Goal: Task Accomplishment & Management: Use online tool/utility

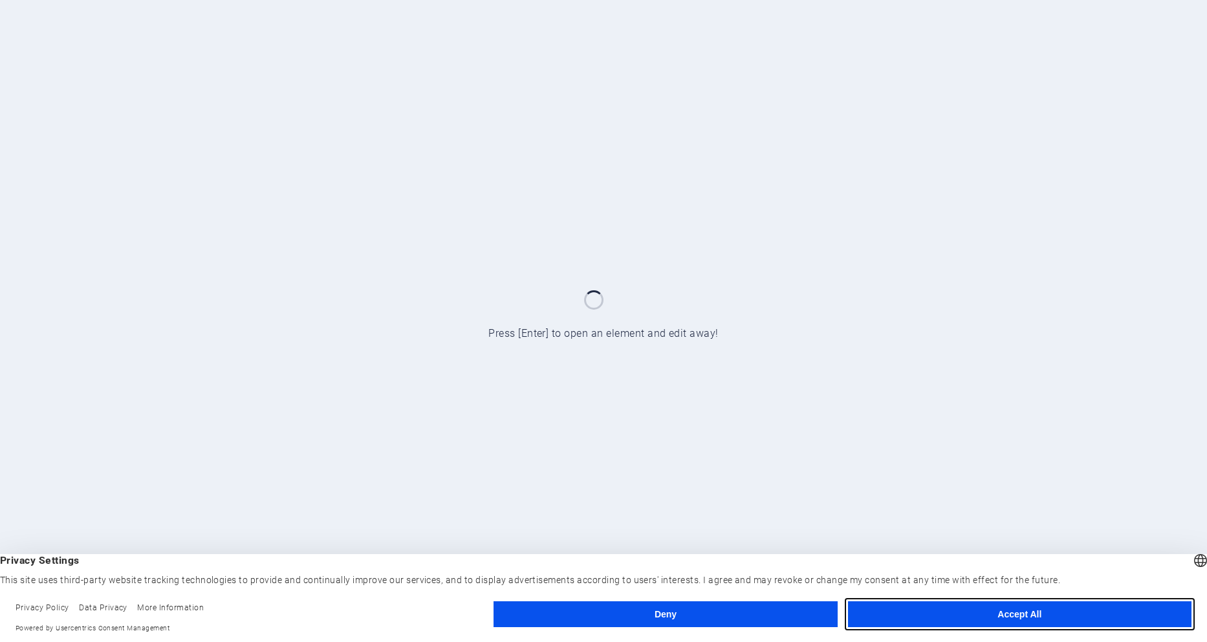
click at [1025, 609] on button "Accept All" at bounding box center [1019, 614] width 343 height 26
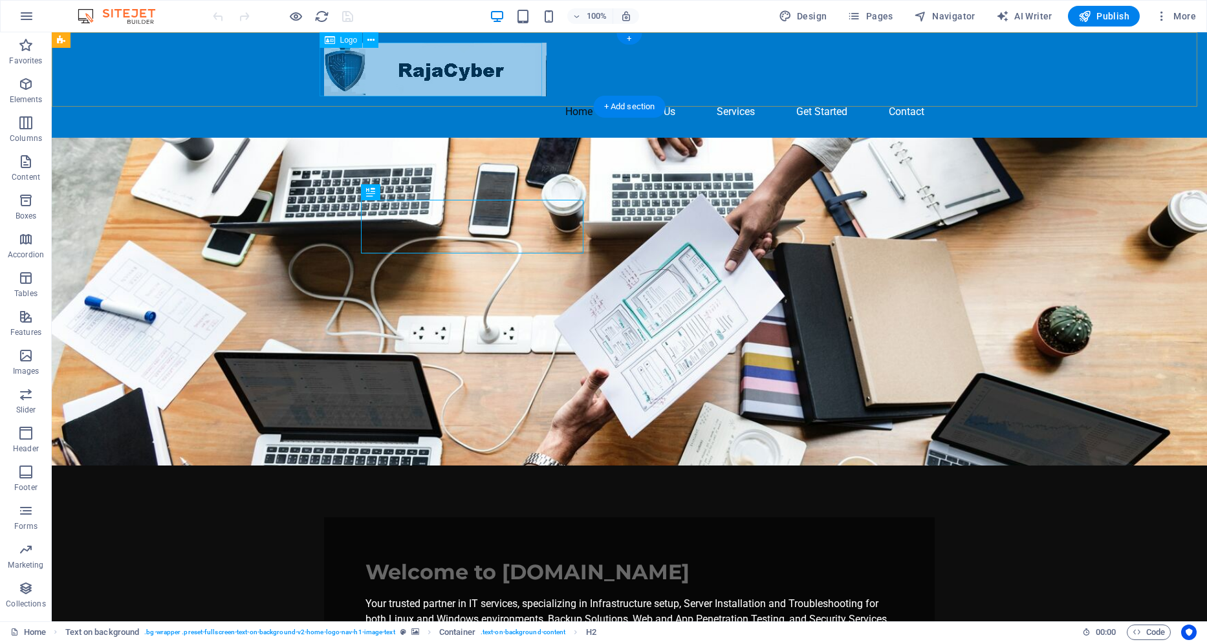
click at [508, 62] on div at bounding box center [629, 70] width 610 height 54
click at [423, 52] on div at bounding box center [629, 70] width 610 height 54
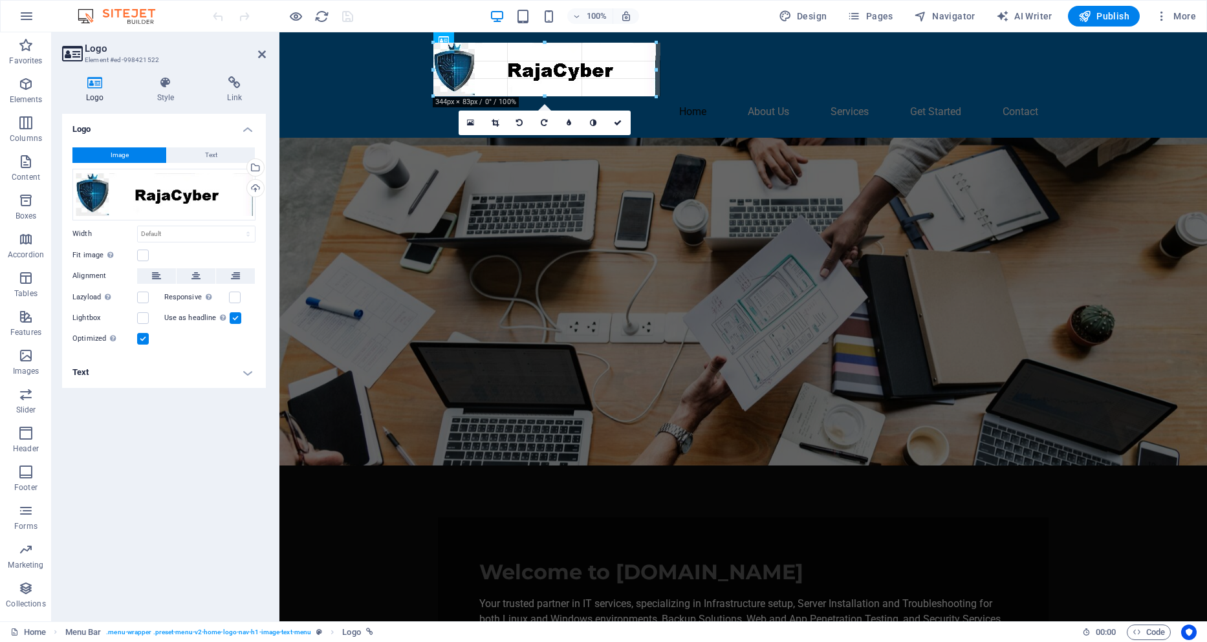
drag, startPoint x: 654, startPoint y: 96, endPoint x: 652, endPoint y: 68, distance: 27.8
click at [652, 68] on div "180 170 160 150 140 130 120 110 100 90 80 70 60 50 40 30 20 10 0 -10 -20 -30 -4…" at bounding box center [544, 70] width 222 height 54
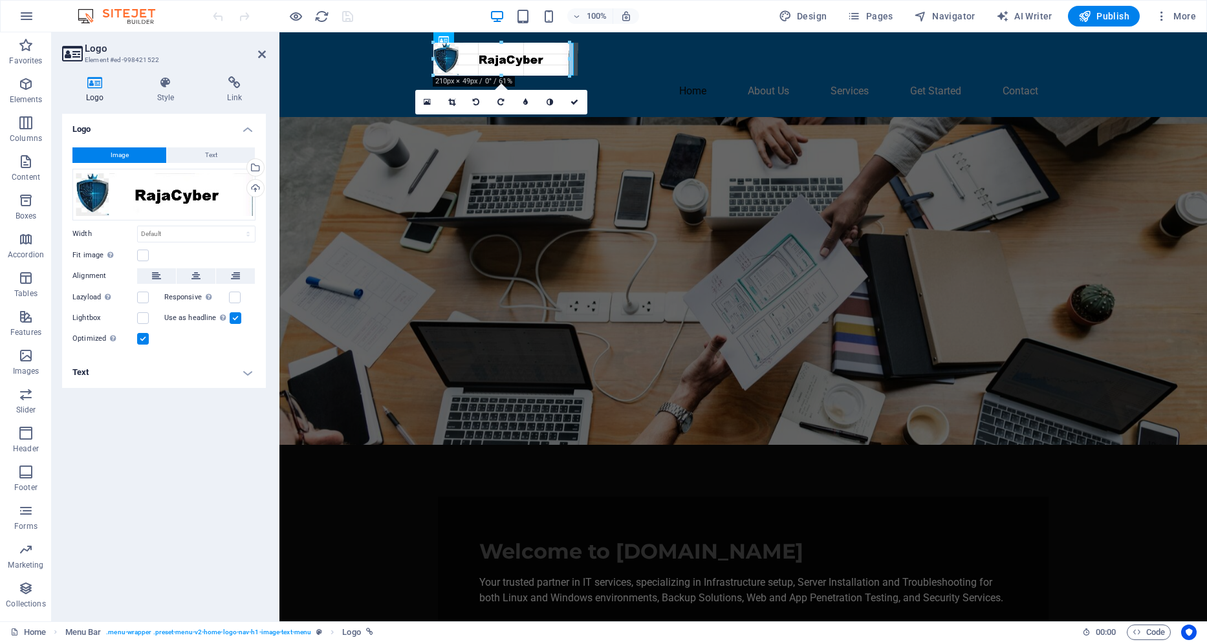
drag, startPoint x: 546, startPoint y: 97, endPoint x: 636, endPoint y: 74, distance: 92.1
type input "217"
select select "px"
click at [577, 100] on icon at bounding box center [577, 103] width 8 height 8
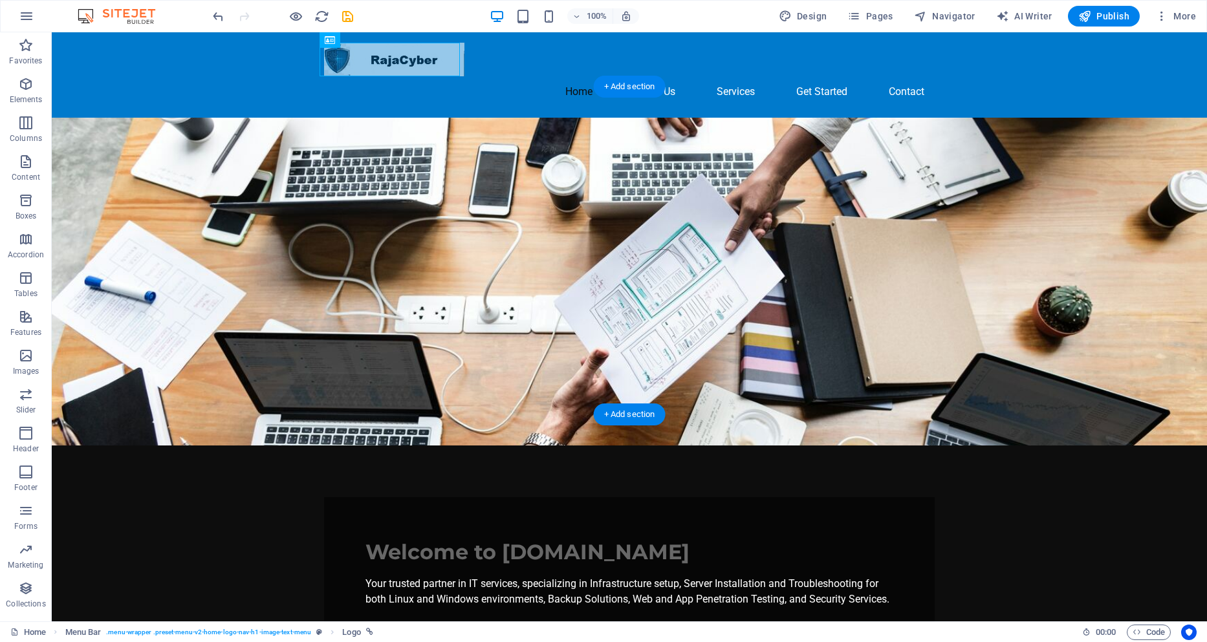
click at [999, 132] on figure at bounding box center [629, 282] width 1155 height 328
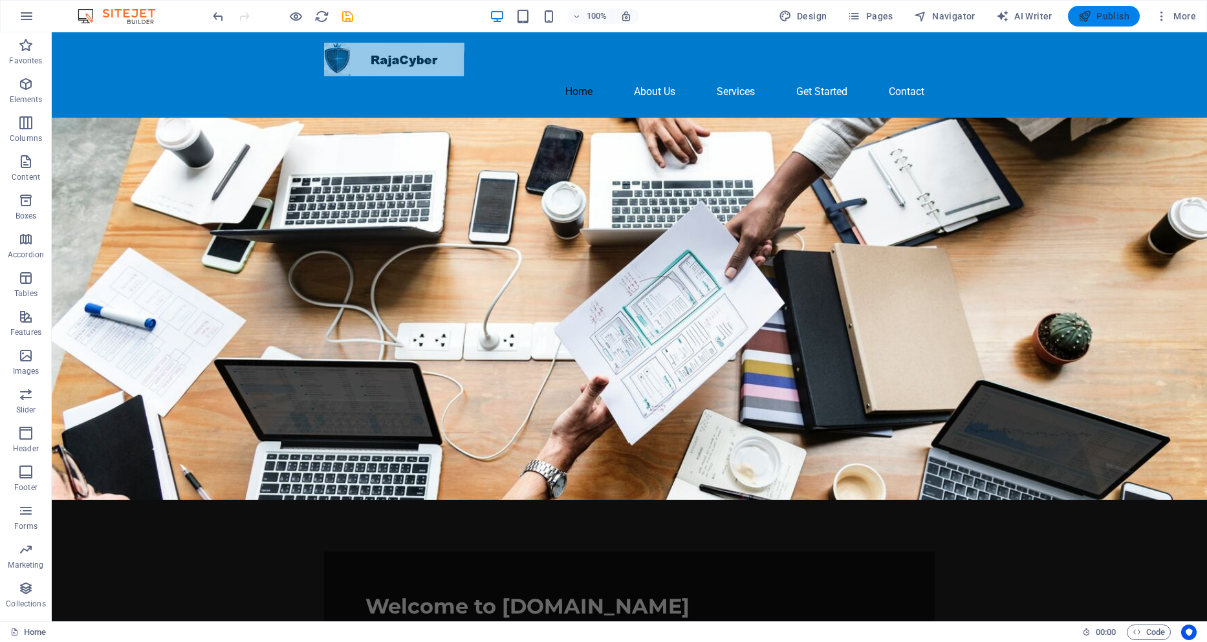
click at [1079, 14] on icon "button" at bounding box center [1084, 16] width 13 height 13
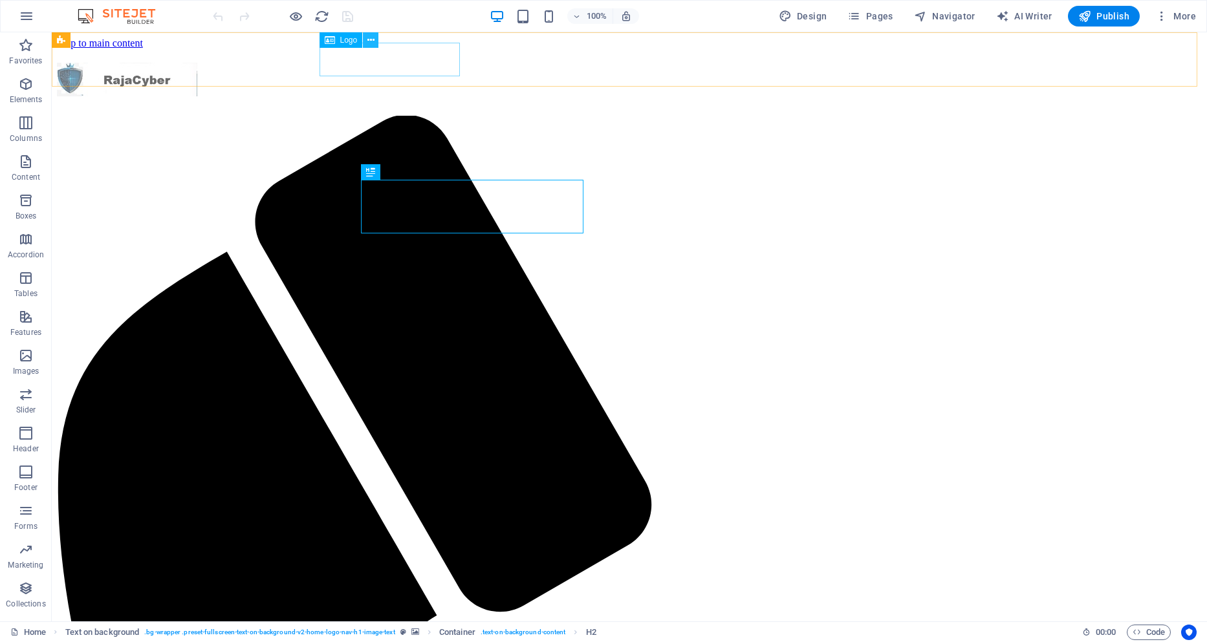
click at [371, 41] on icon at bounding box center [370, 41] width 7 height 14
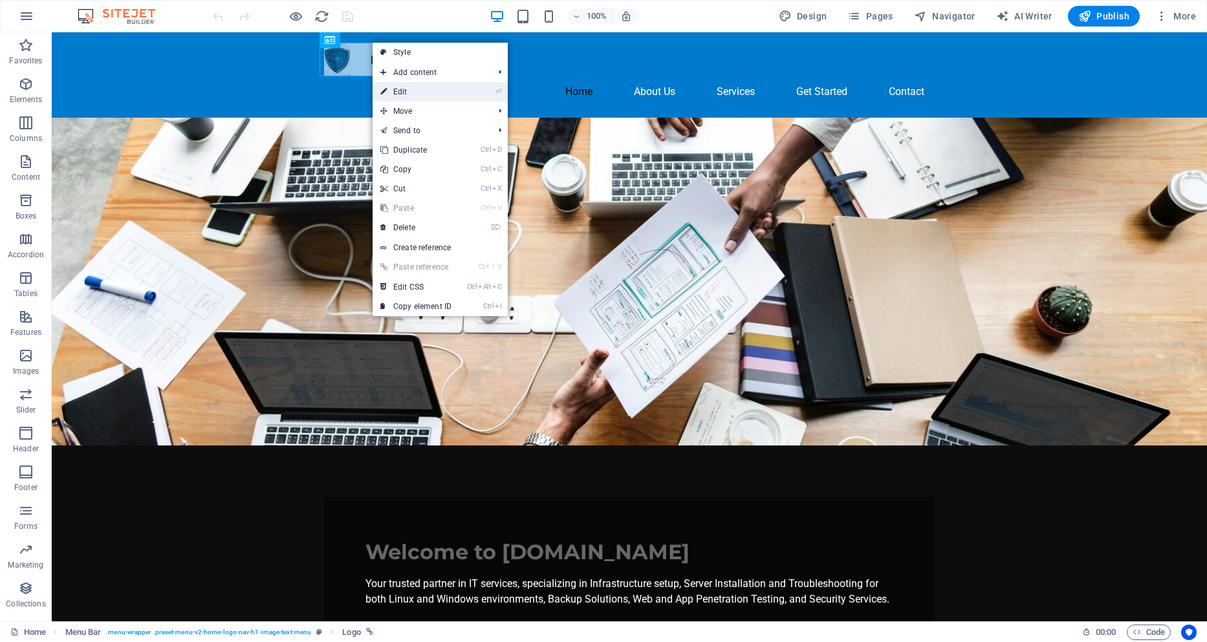
click at [417, 92] on link "⏎ Edit" at bounding box center [415, 91] width 87 height 19
select select "px"
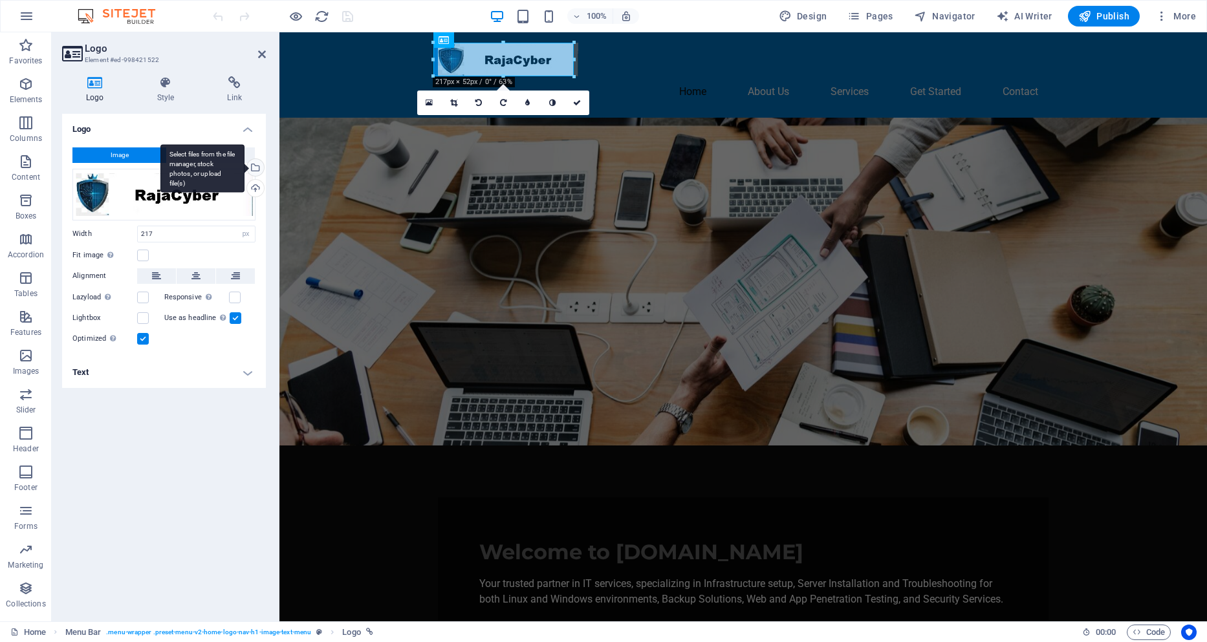
click at [254, 167] on div "Select files from the file manager, stock photos, or upload file(s)" at bounding box center [253, 168] width 19 height 19
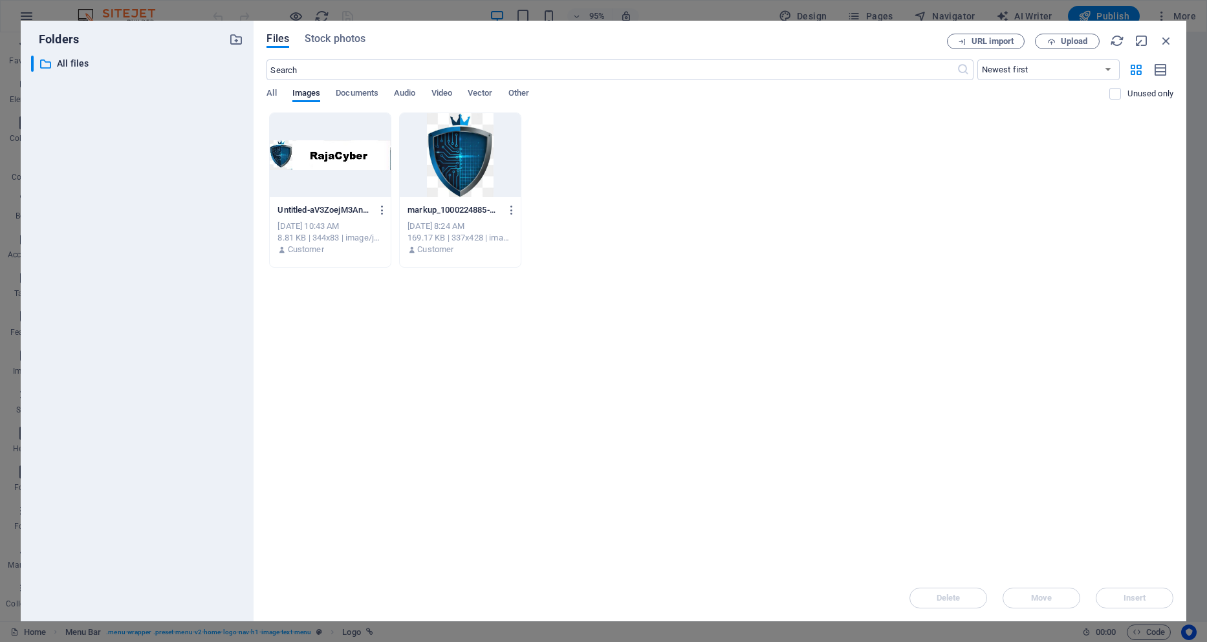
click at [307, 159] on div at bounding box center [330, 155] width 121 height 84
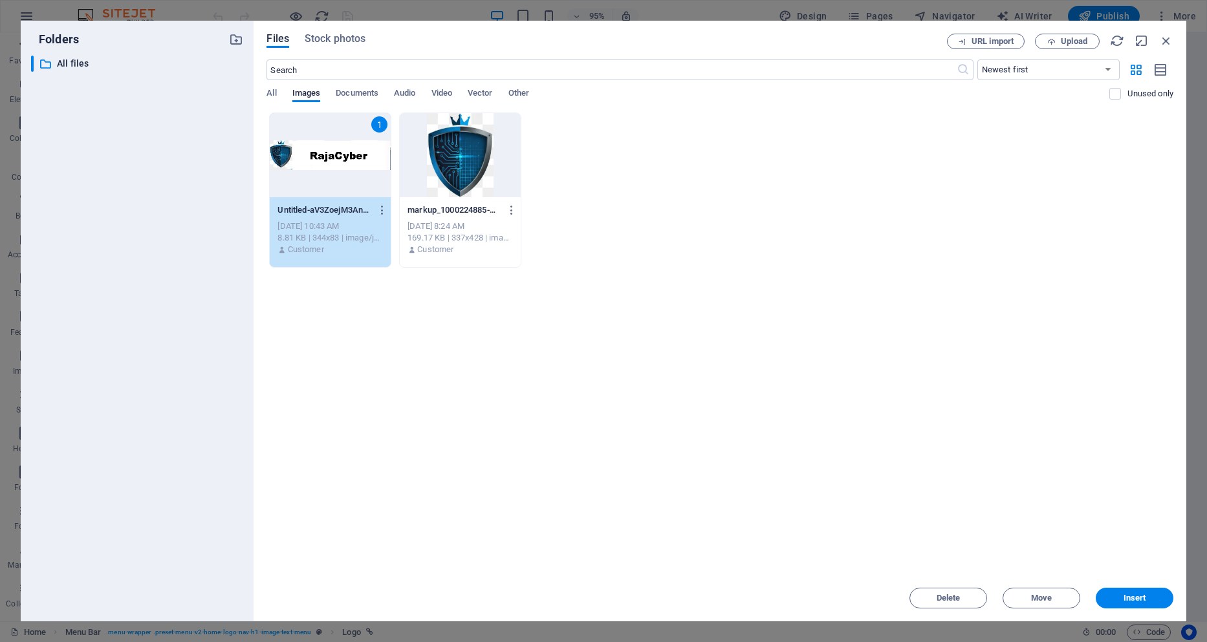
click at [378, 124] on div "1" at bounding box center [379, 124] width 16 height 16
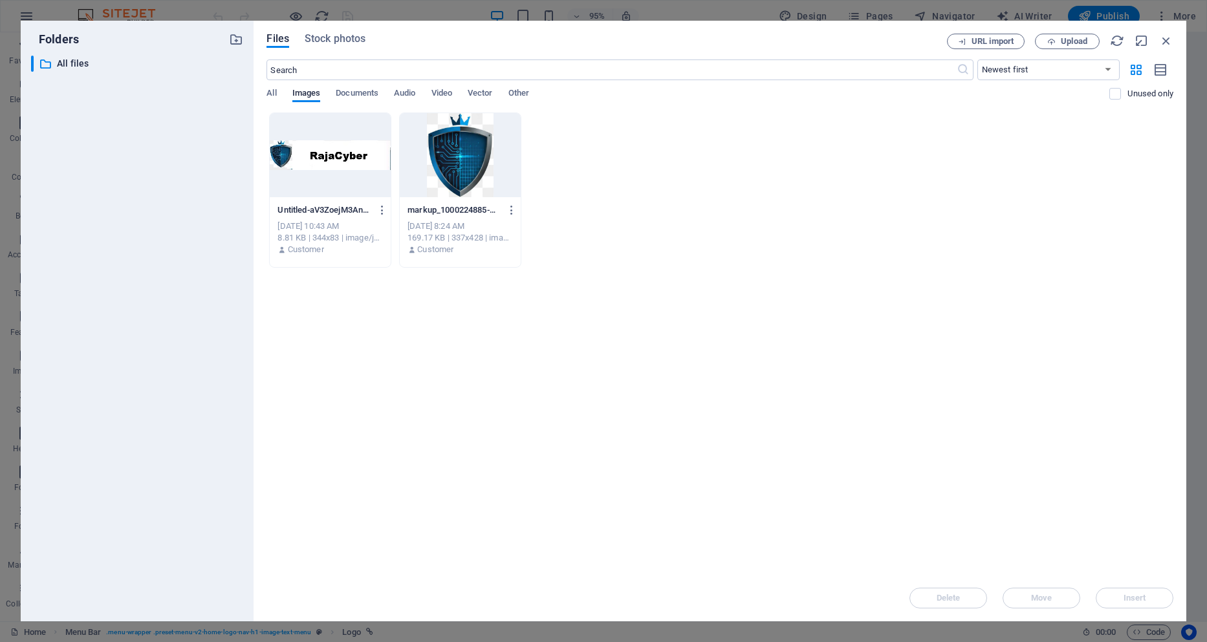
click at [341, 178] on div at bounding box center [330, 155] width 121 height 84
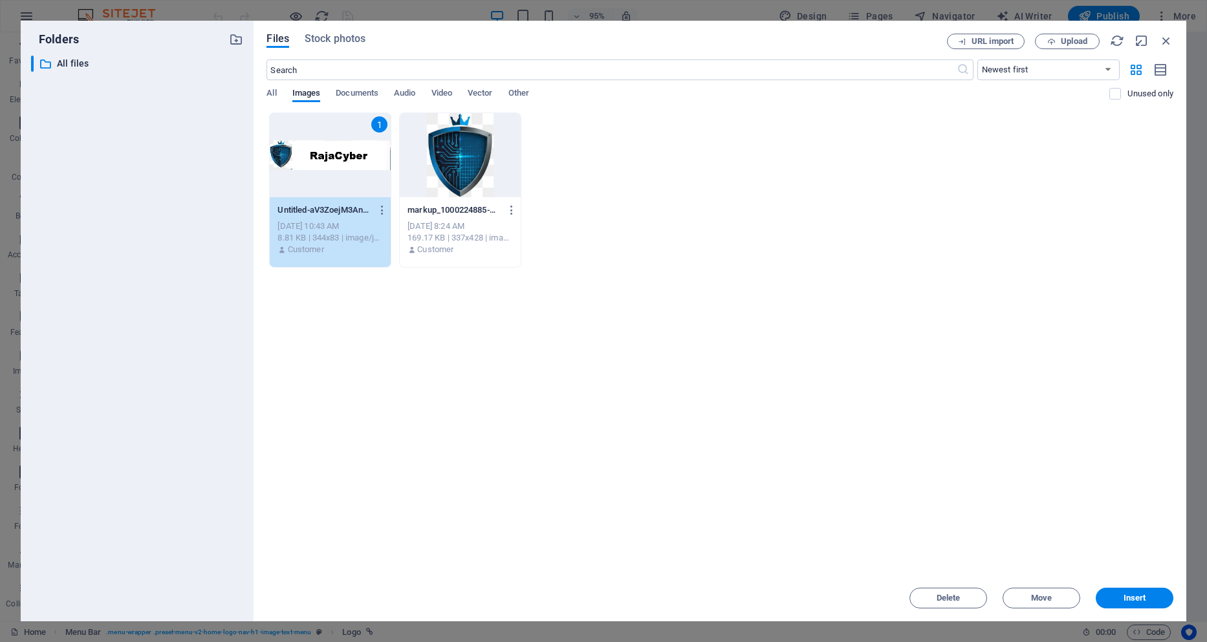
click at [342, 174] on div "1" at bounding box center [330, 155] width 121 height 84
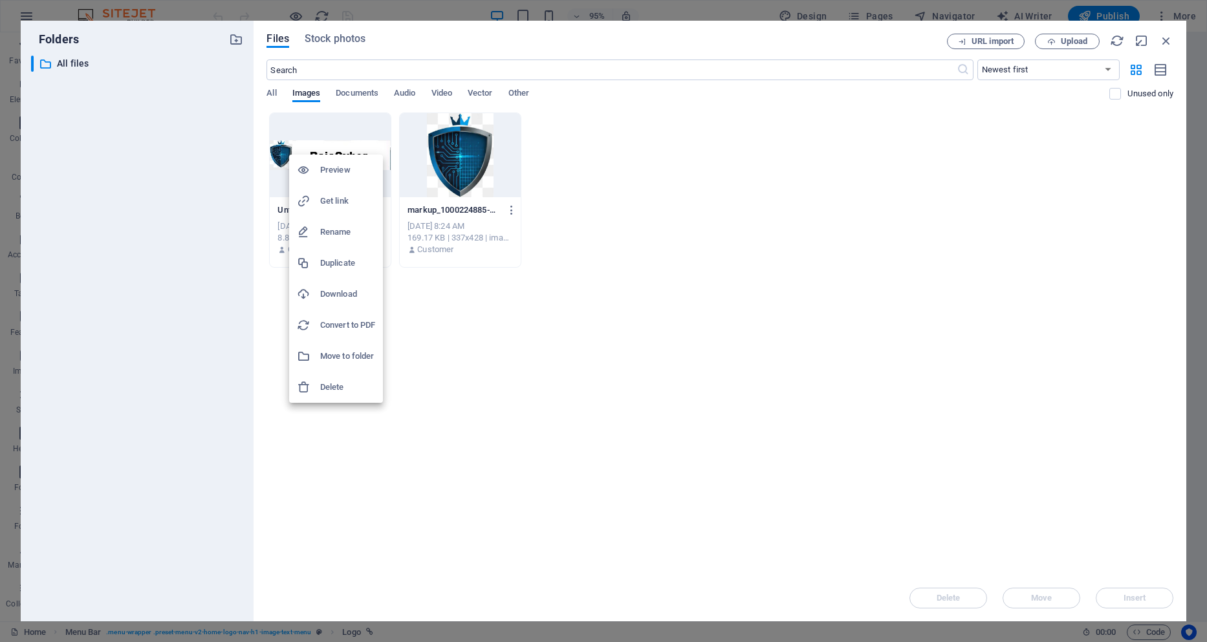
drag, startPoint x: 453, startPoint y: 290, endPoint x: 440, endPoint y: 280, distance: 16.6
click at [451, 290] on div at bounding box center [603, 321] width 1207 height 642
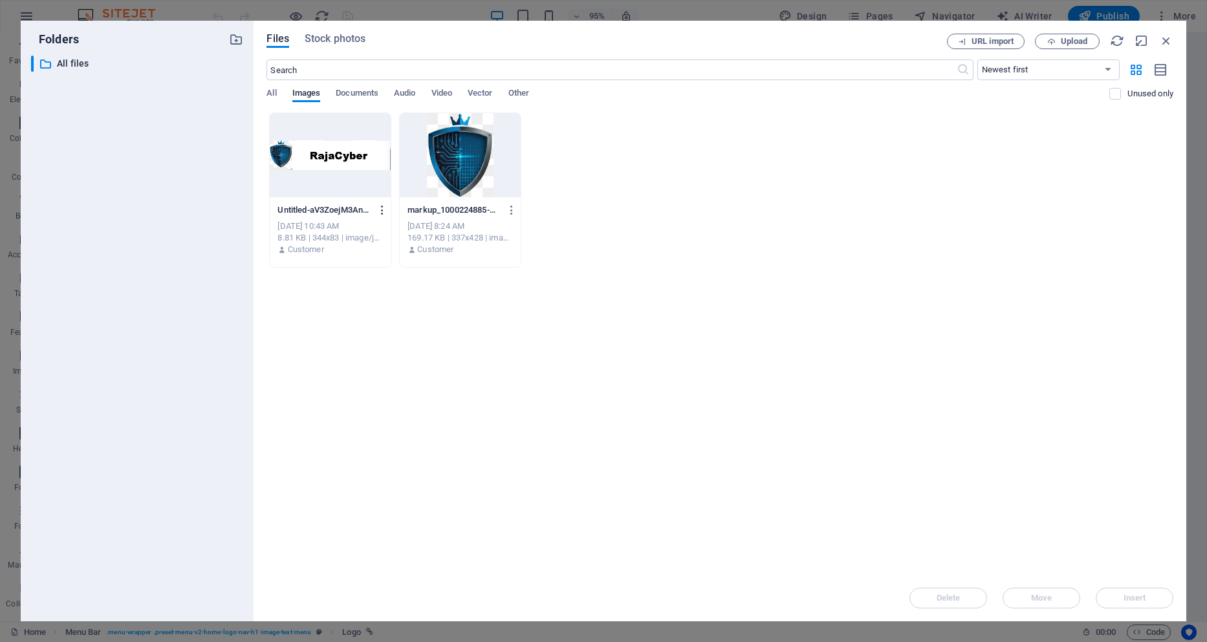
click at [382, 211] on icon "button" at bounding box center [382, 210] width 12 height 12
click at [378, 247] on h6 "Preview" at bounding box center [390, 244] width 55 height 16
click at [383, 206] on icon "button" at bounding box center [382, 210] width 12 height 12
click at [383, 461] on h6 "Delete" at bounding box center [390, 461] width 55 height 16
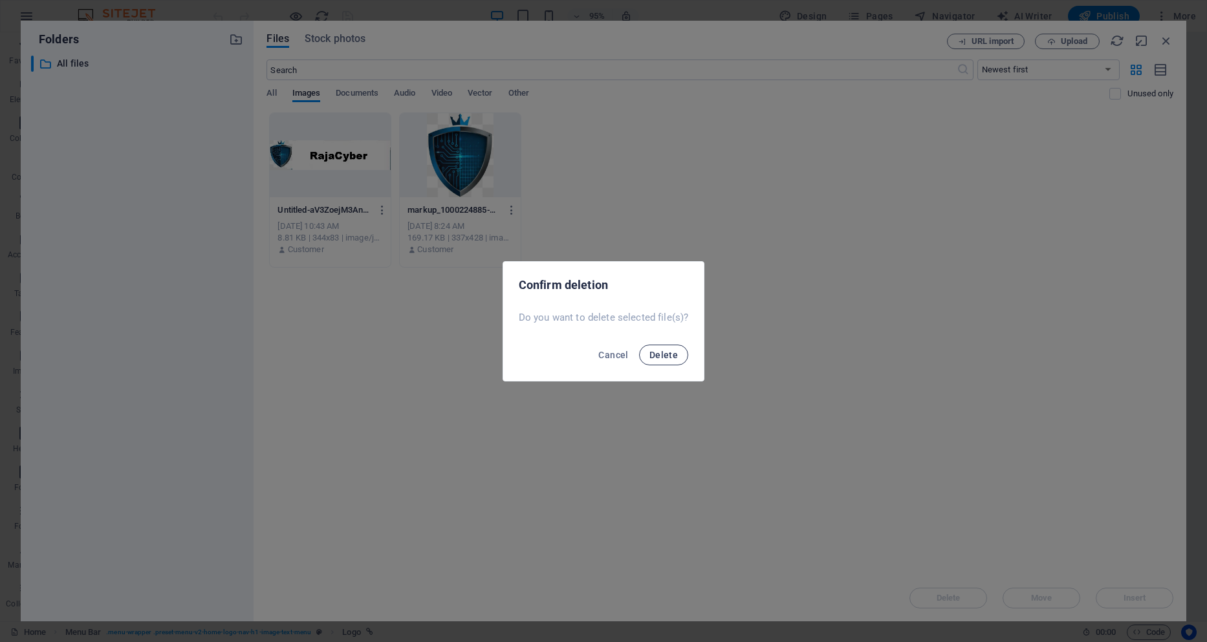
click at [663, 357] on span "Delete" at bounding box center [663, 355] width 28 height 10
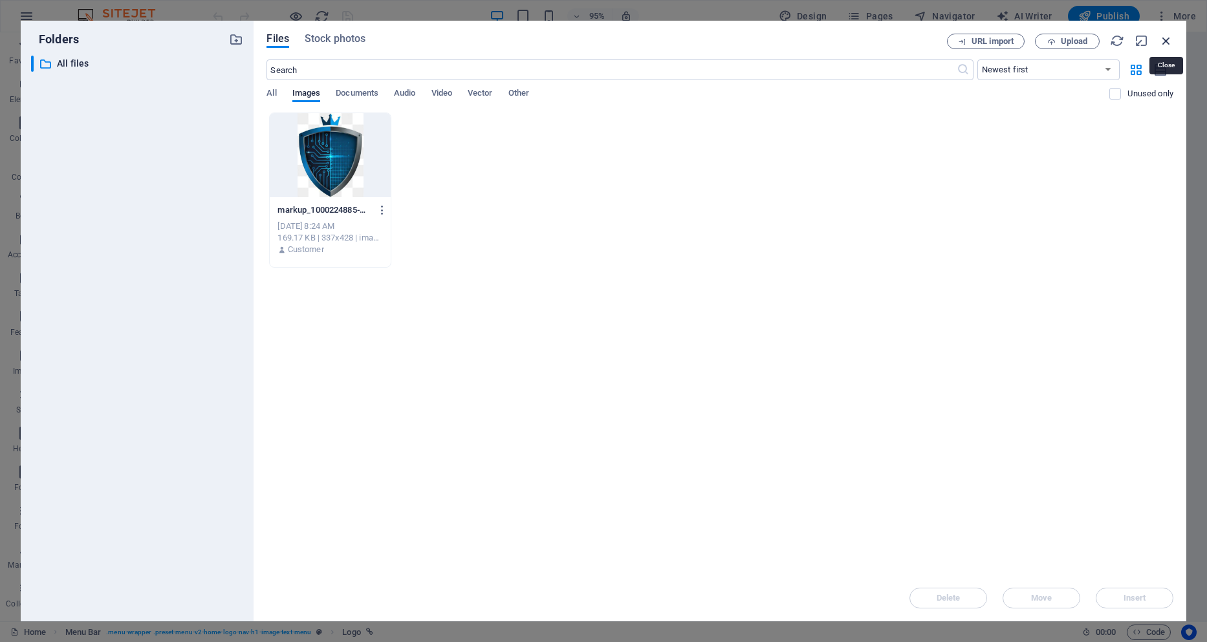
click at [1166, 42] on icon "button" at bounding box center [1166, 41] width 14 height 14
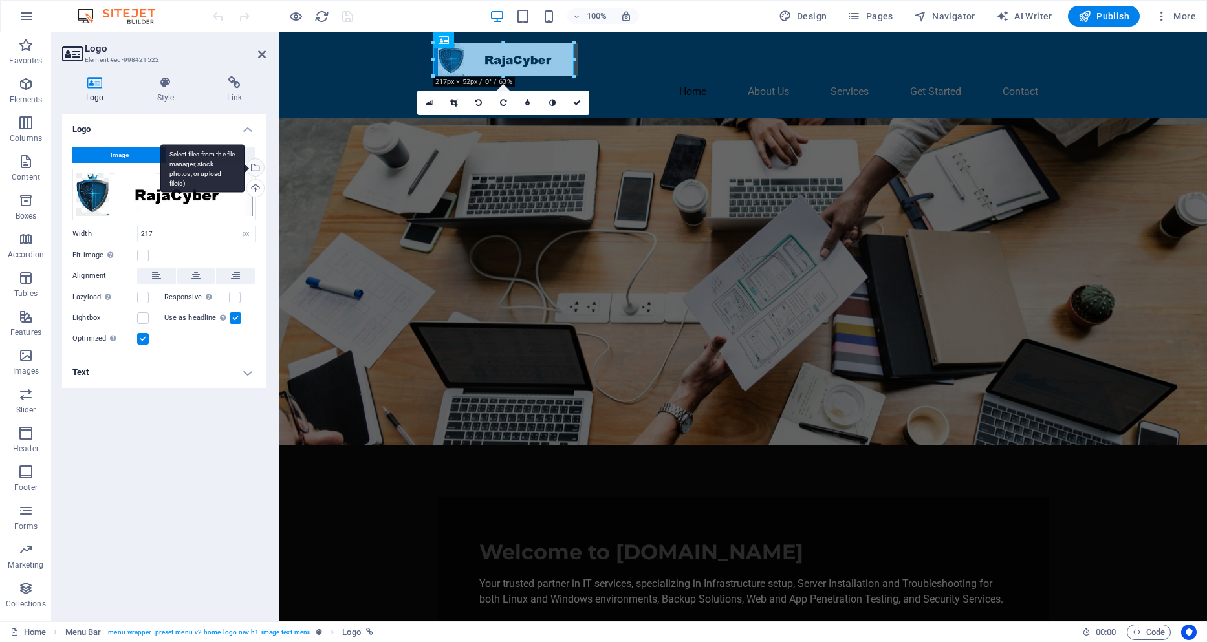
click at [255, 167] on div "Select files from the file manager, stock photos, or upload file(s)" at bounding box center [253, 168] width 19 height 19
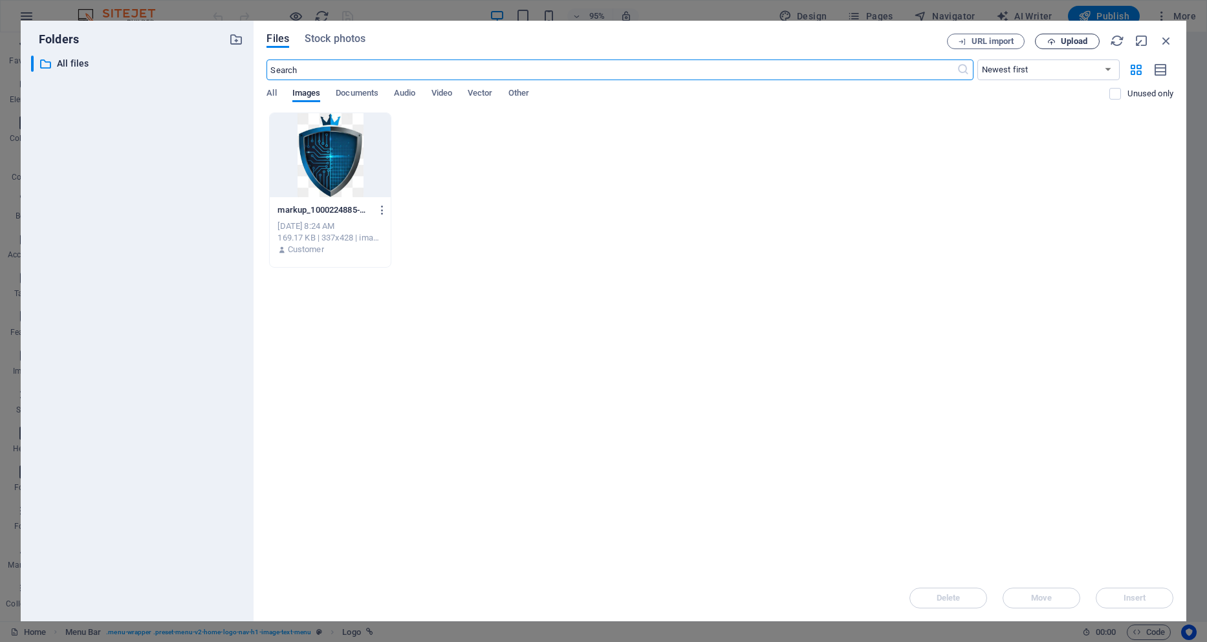
click at [1058, 43] on span "Upload" at bounding box center [1066, 42] width 53 height 8
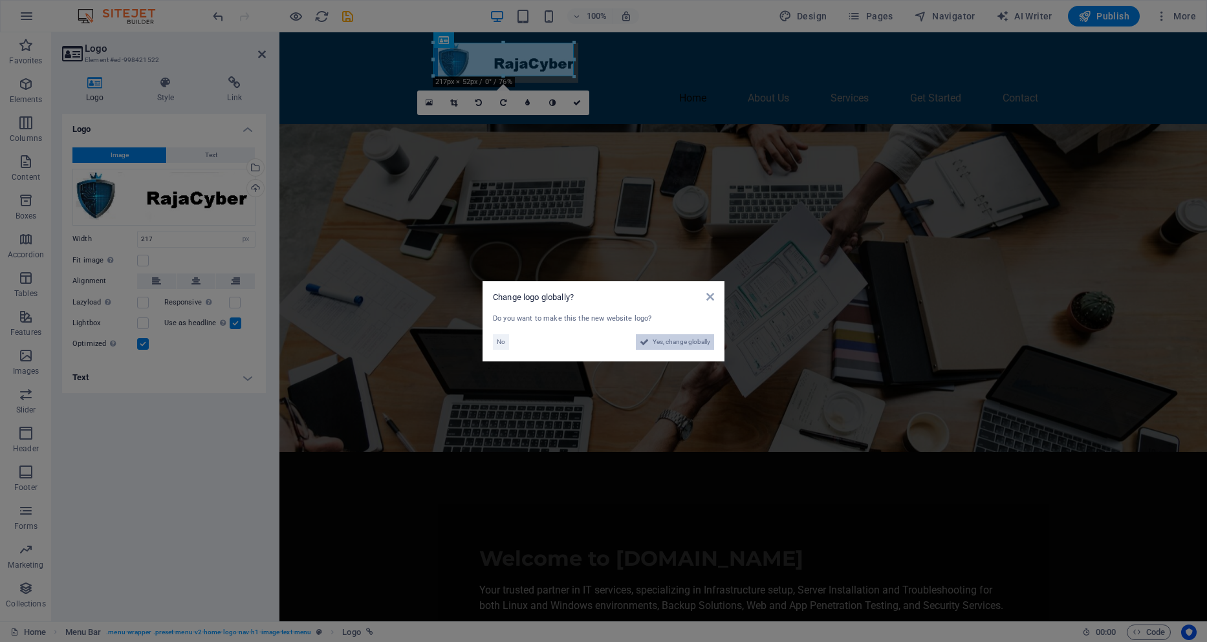
click at [696, 338] on span "Yes, change globally" at bounding box center [681, 342] width 58 height 16
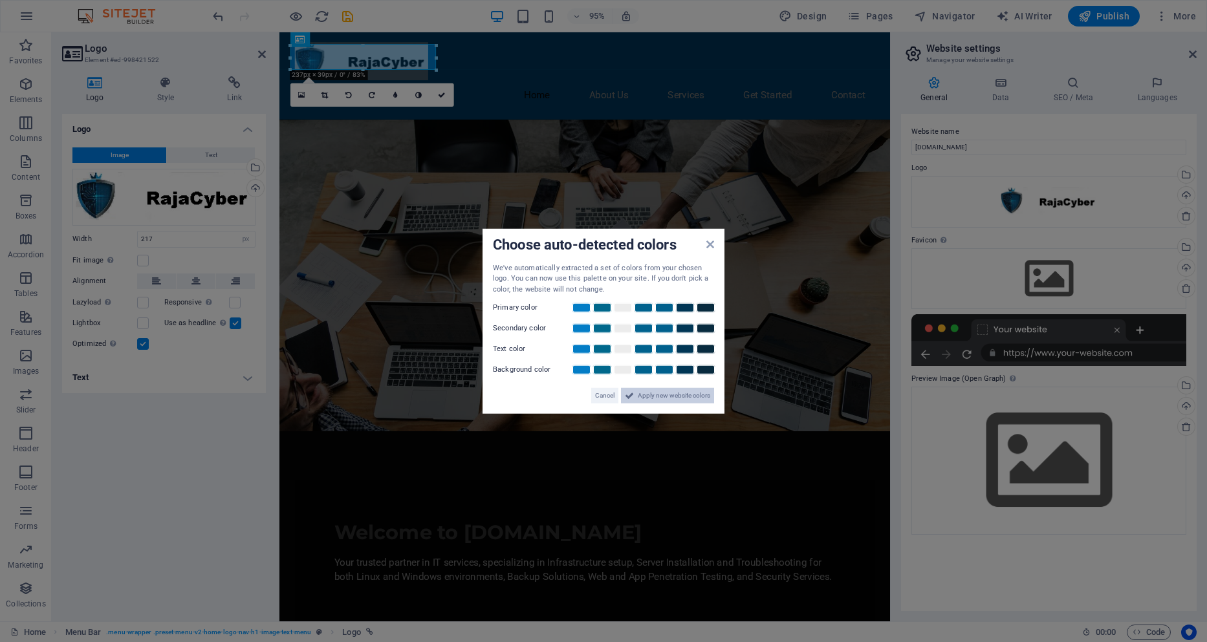
click at [643, 399] on span "Apply new website colors" at bounding box center [674, 396] width 72 height 16
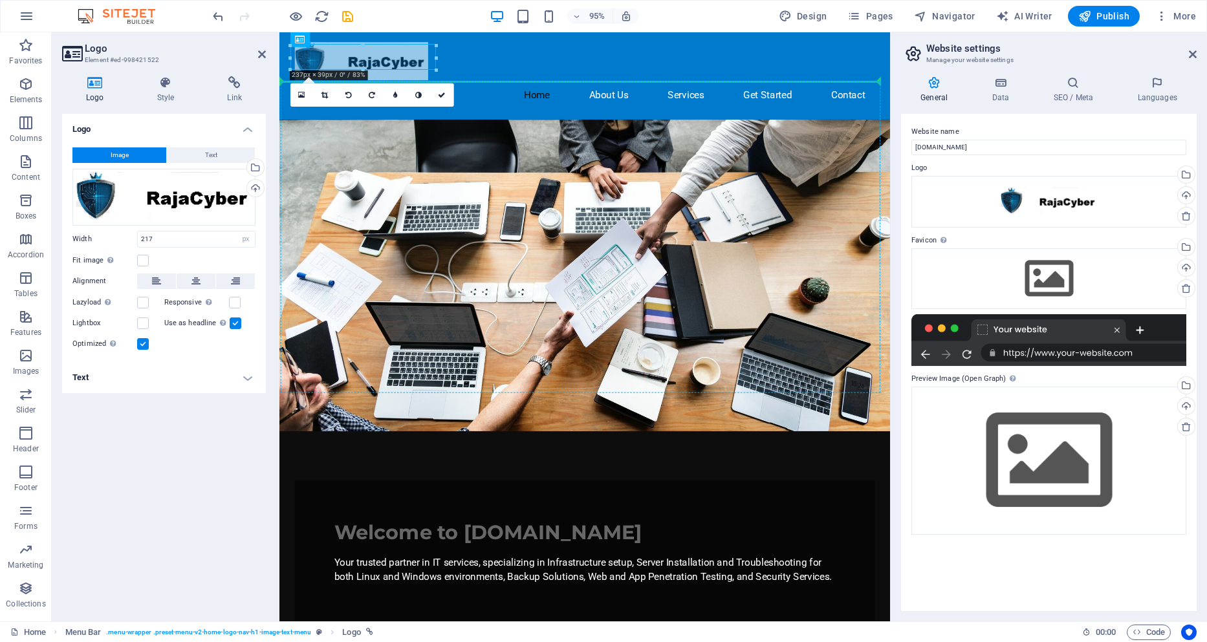
drag, startPoint x: 348, startPoint y: 56, endPoint x: 396, endPoint y: 137, distance: 94.3
click at [469, 74] on div "Home About Us Services Get Started Contact" at bounding box center [600, 78] width 643 height 92
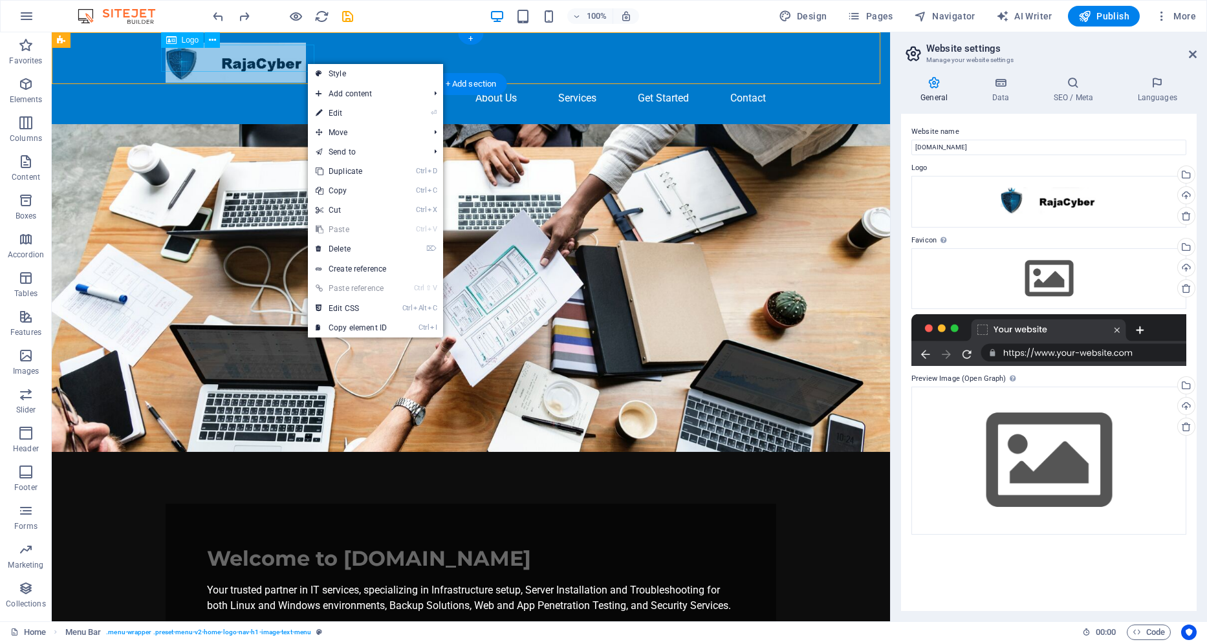
click at [224, 64] on div at bounding box center [471, 63] width 610 height 40
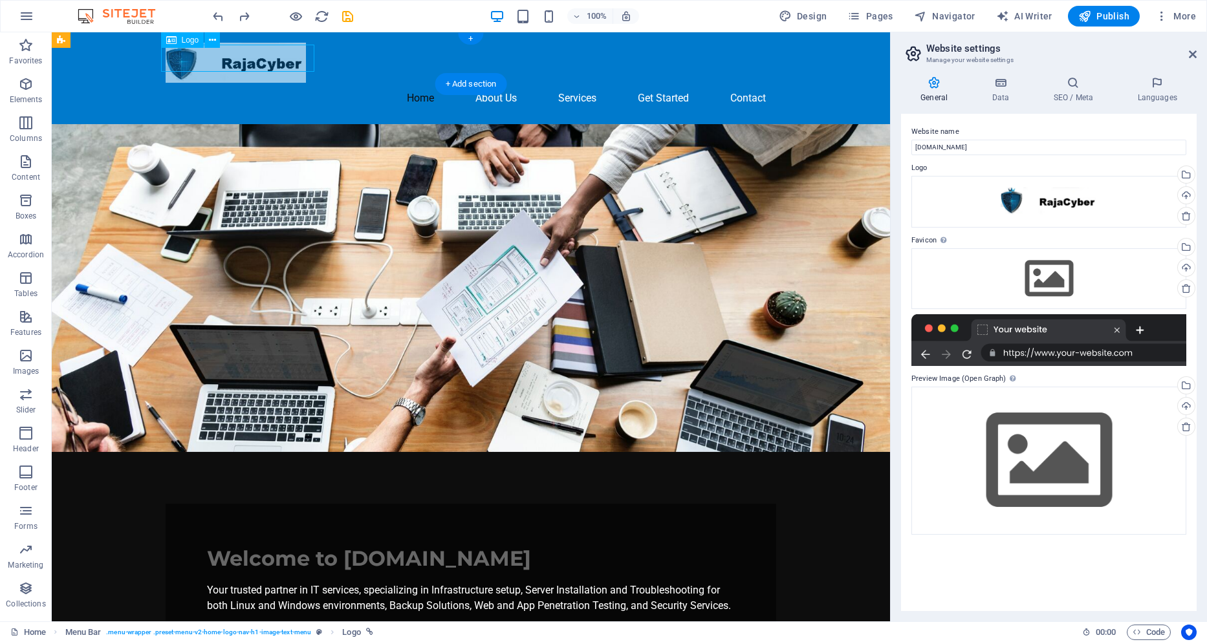
click at [230, 58] on div at bounding box center [471, 63] width 610 height 40
click at [215, 39] on icon at bounding box center [212, 41] width 7 height 14
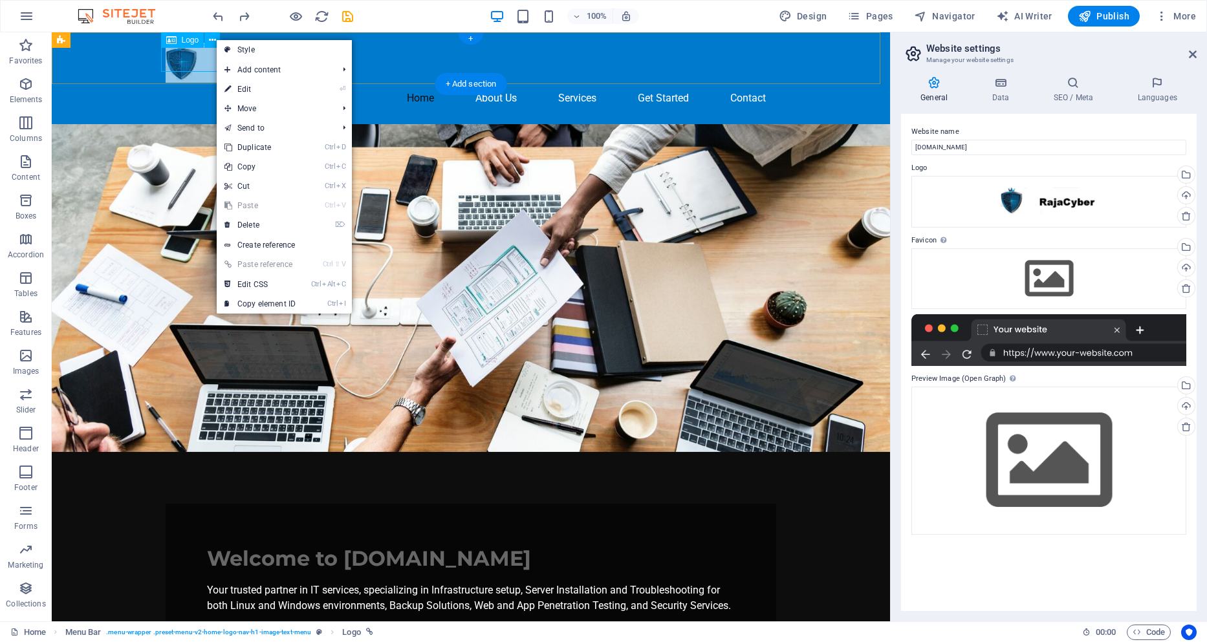
click at [200, 59] on div at bounding box center [471, 63] width 610 height 40
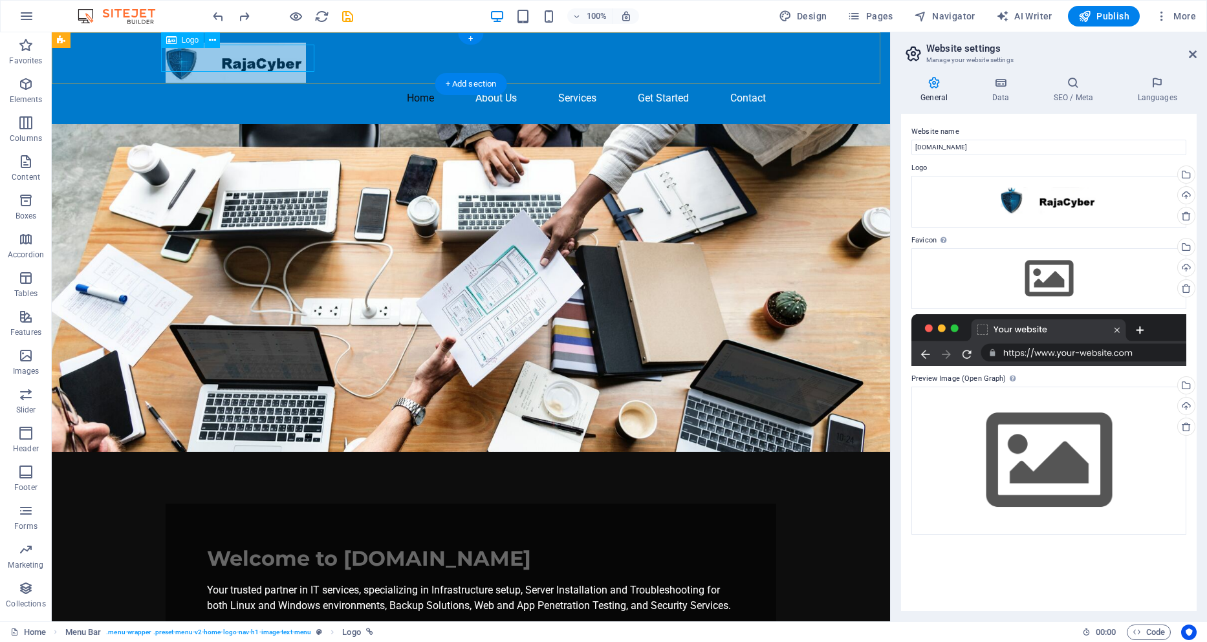
click at [200, 59] on div at bounding box center [471, 63] width 610 height 40
click at [169, 52] on div at bounding box center [471, 63] width 610 height 40
click at [211, 38] on icon at bounding box center [212, 41] width 7 height 14
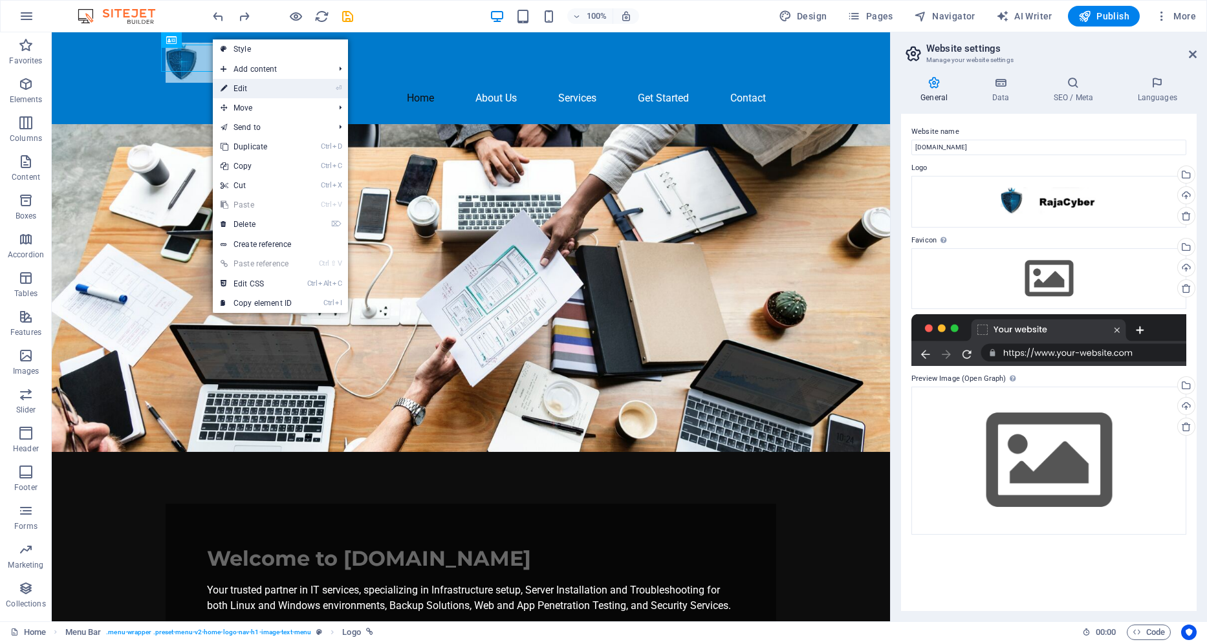
click at [288, 83] on link "⏎ Edit" at bounding box center [256, 88] width 87 height 19
select select "px"
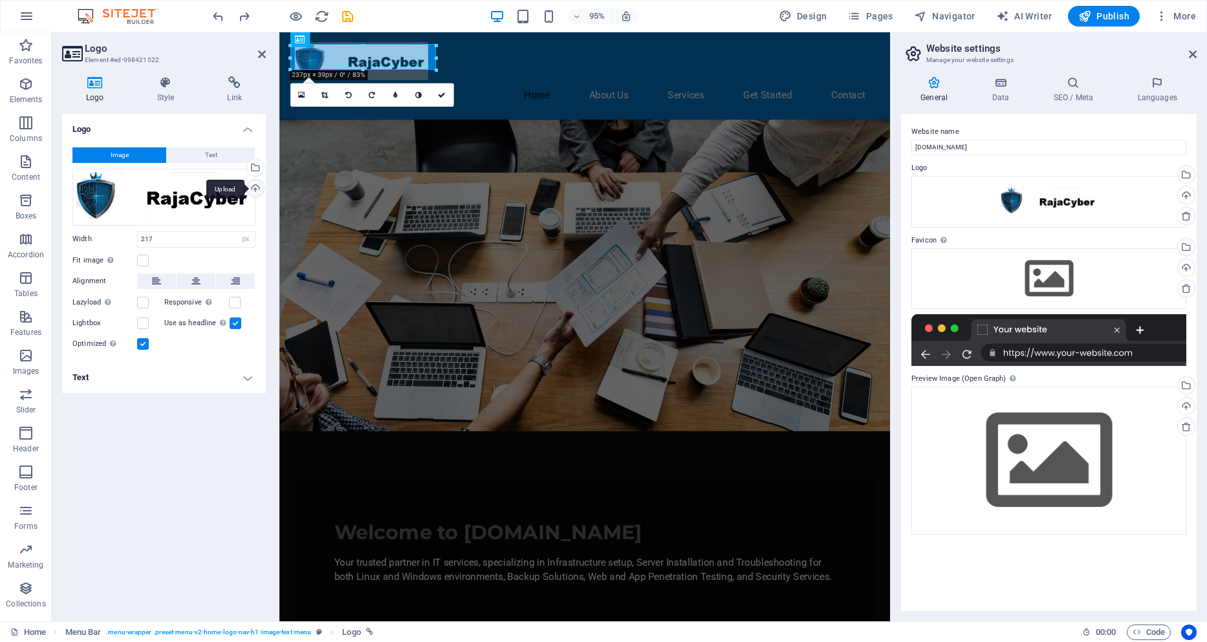
click at [255, 187] on div "Upload" at bounding box center [253, 189] width 19 height 19
click at [254, 187] on div "Upload" at bounding box center [253, 189] width 19 height 19
click at [257, 167] on div "Select files from the file manager, stock photos, or upload file(s)" at bounding box center [253, 168] width 19 height 19
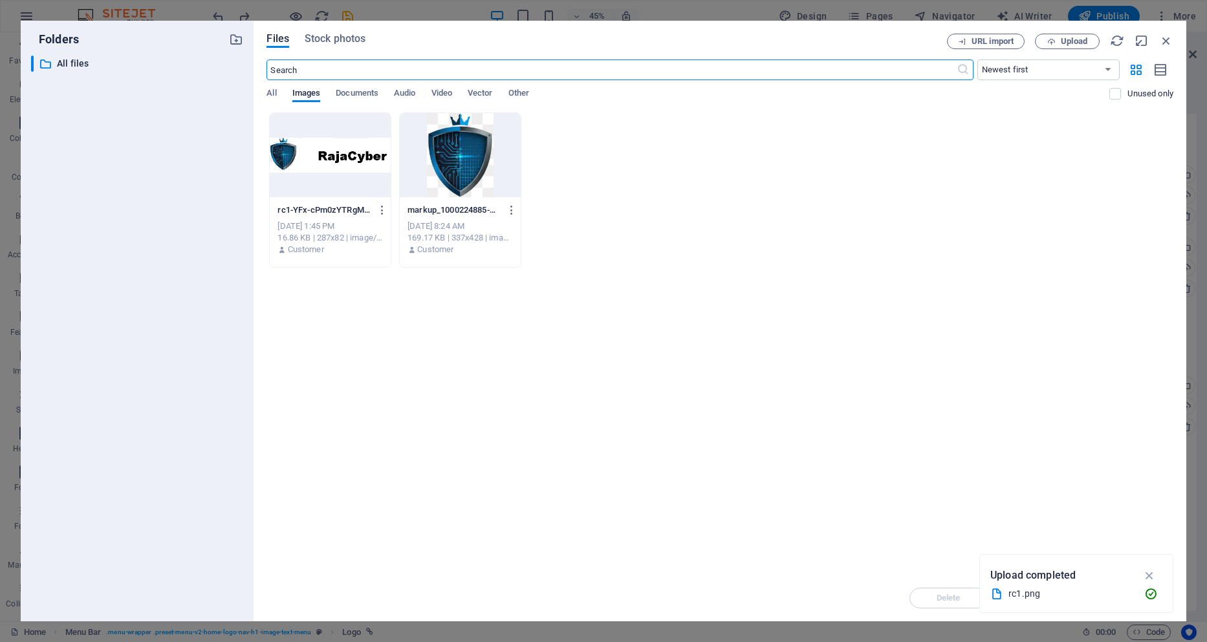
click at [354, 177] on div at bounding box center [330, 155] width 121 height 84
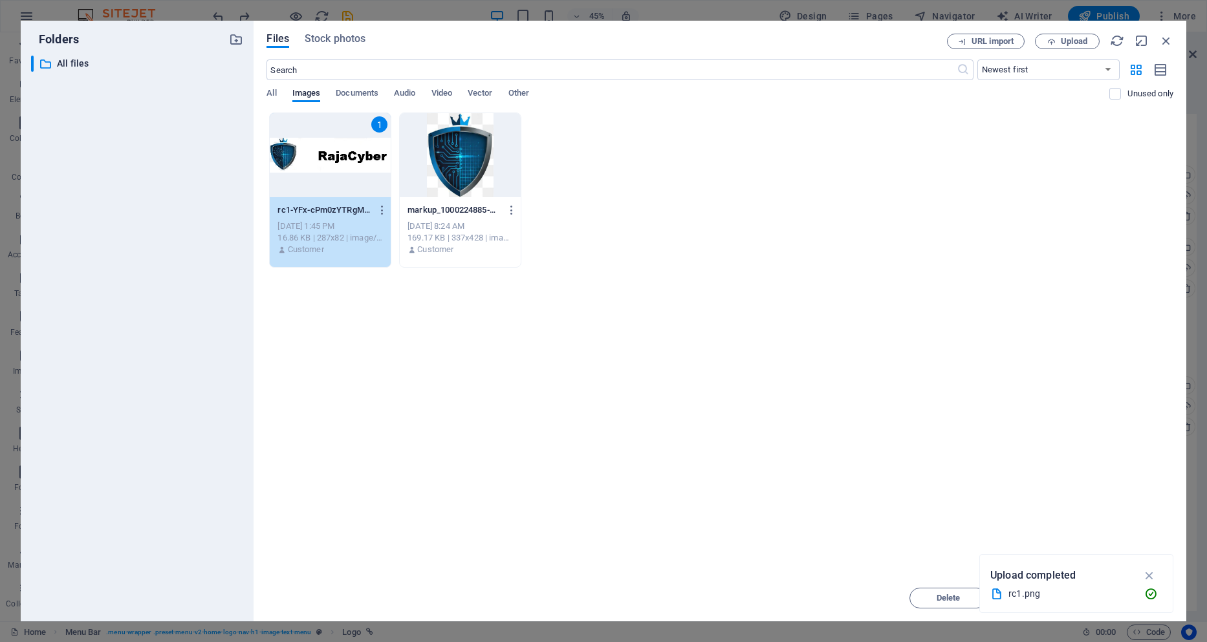
click at [427, 357] on div "Drop files here to upload them instantly 1 rc1-YFx-cPm0zYTRgMaFo0EBLg.png rc1-Y…" at bounding box center [719, 344] width 907 height 462
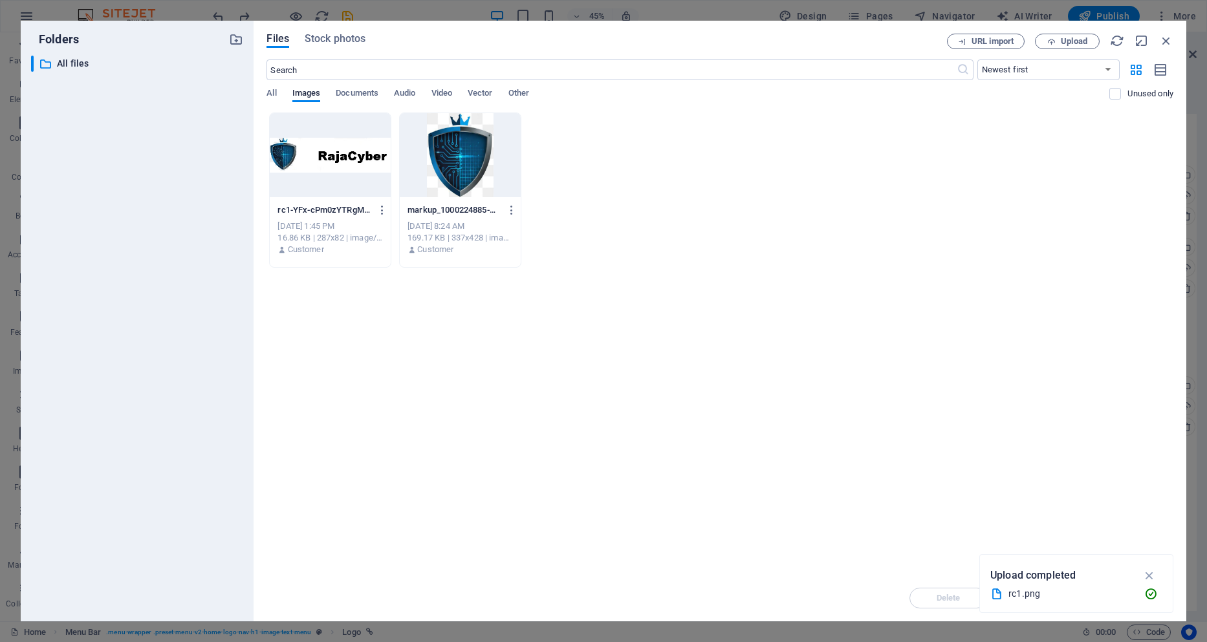
click at [357, 162] on div at bounding box center [330, 155] width 121 height 84
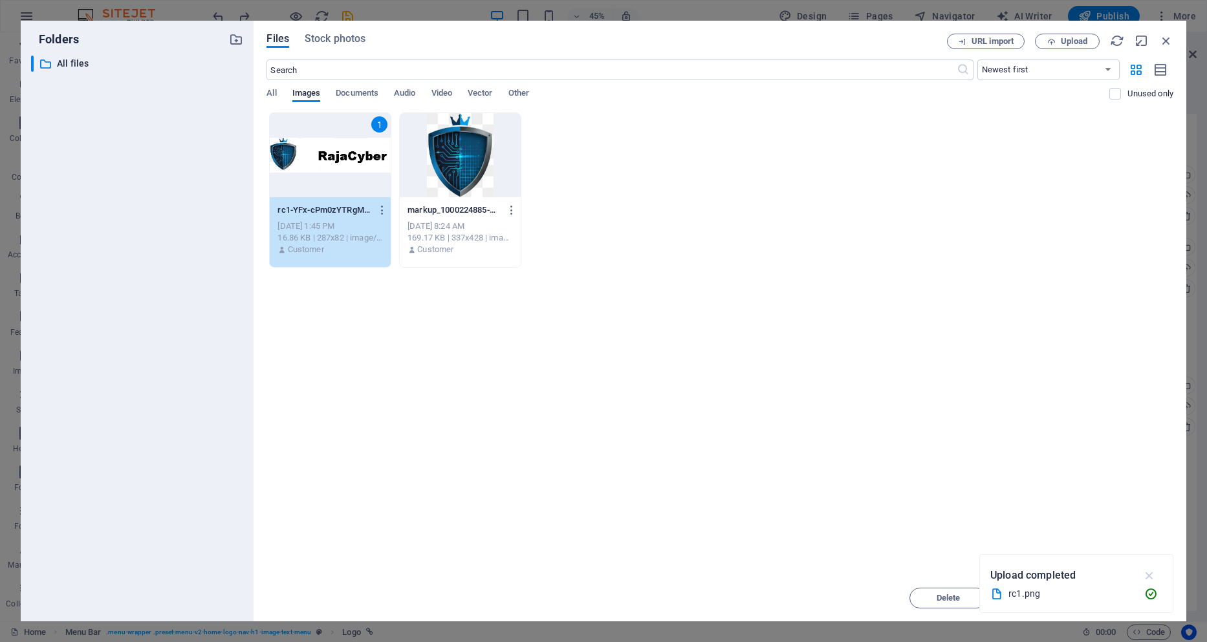
click at [1151, 576] on icon "button" at bounding box center [1149, 575] width 15 height 14
click at [1126, 601] on span "Insert" at bounding box center [1134, 598] width 23 height 8
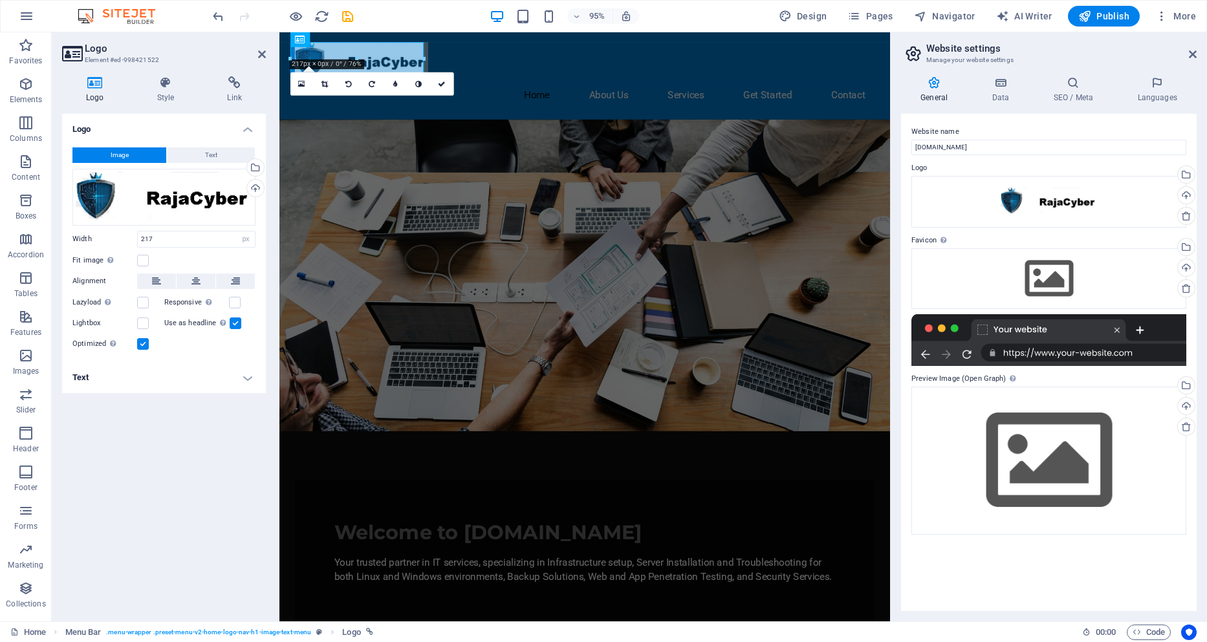
drag, startPoint x: 369, startPoint y: 46, endPoint x: 412, endPoint y: 61, distance: 45.8
click at [412, 61] on div "H2 Text on background Container Menu Bar Menu Bar Logo Menu Text Image with tex…" at bounding box center [584, 326] width 610 height 589
click at [524, 504] on div "Welcome to RajaCyber.net Your trusted partner in IT services, specializing in I…" at bounding box center [601, 579] width 610 height 151
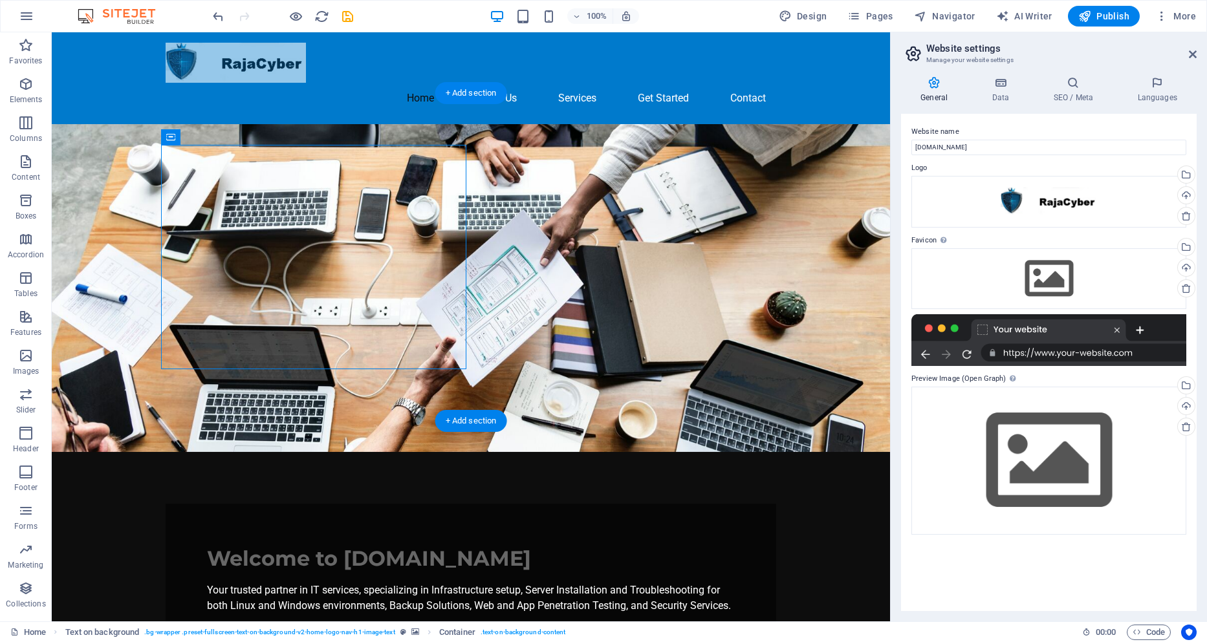
click at [626, 239] on figure at bounding box center [471, 288] width 838 height 328
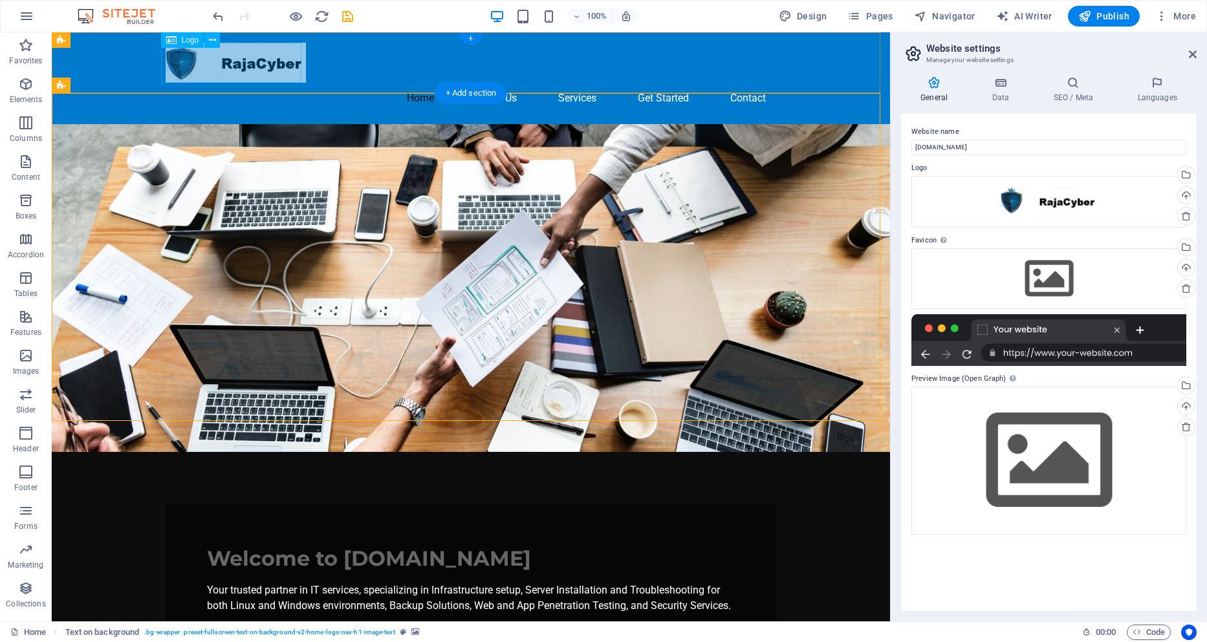
click at [215, 70] on div at bounding box center [471, 63] width 610 height 40
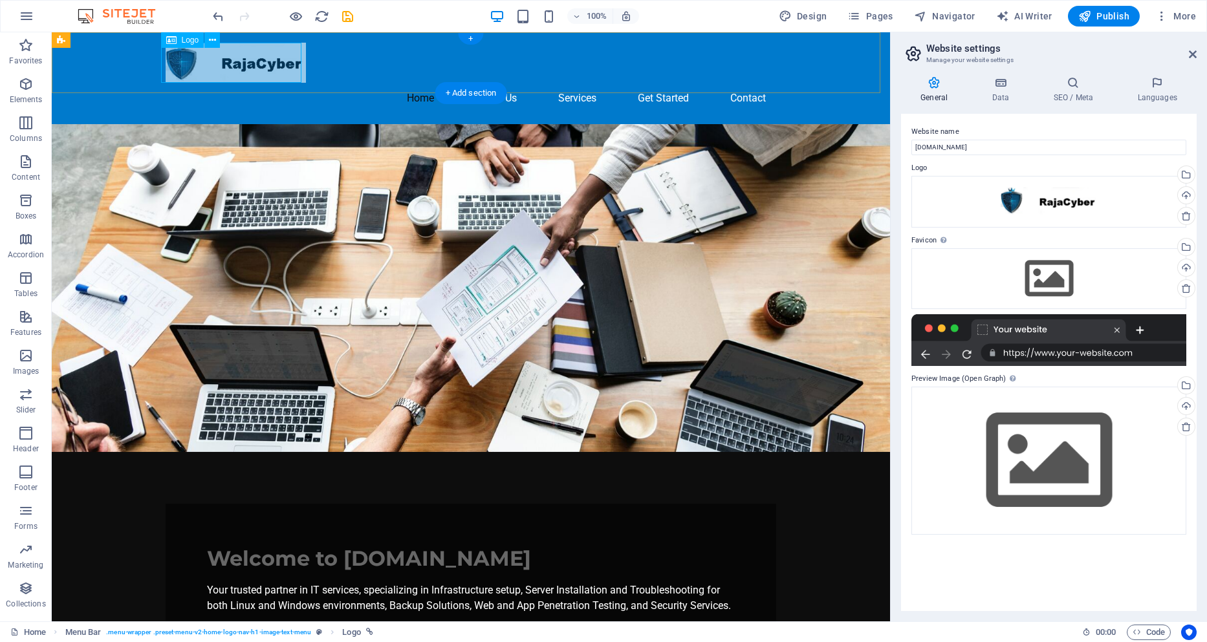
click at [250, 69] on div at bounding box center [471, 63] width 610 height 40
click at [601, 187] on figure at bounding box center [471, 288] width 838 height 328
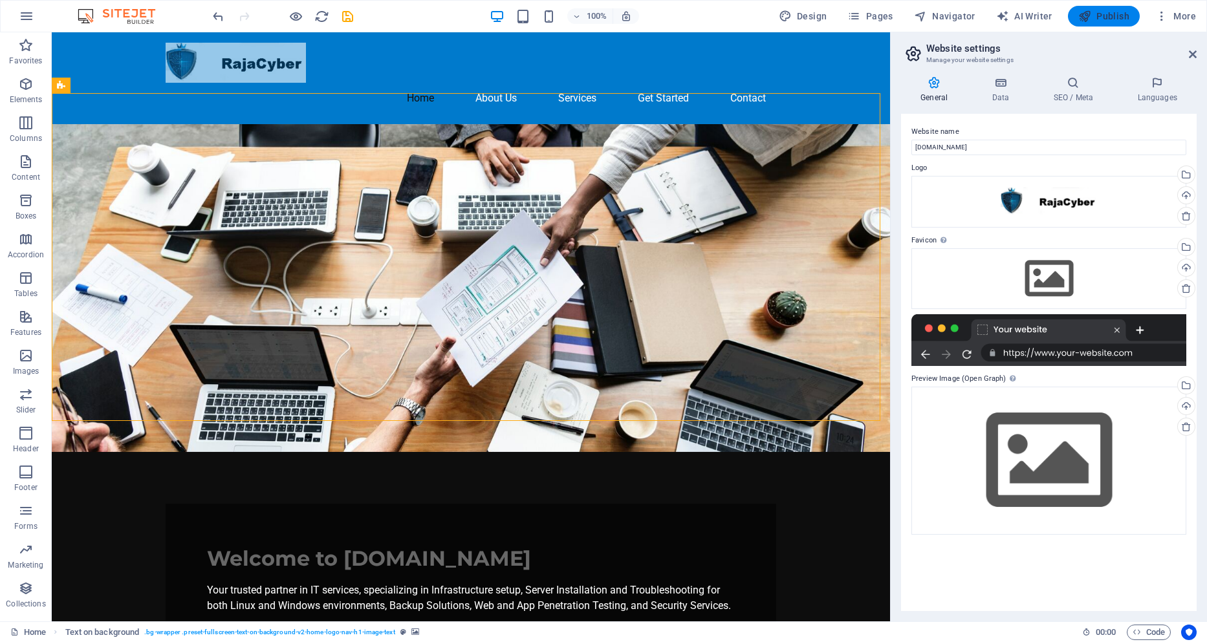
click at [1119, 21] on span "Publish" at bounding box center [1103, 16] width 51 height 13
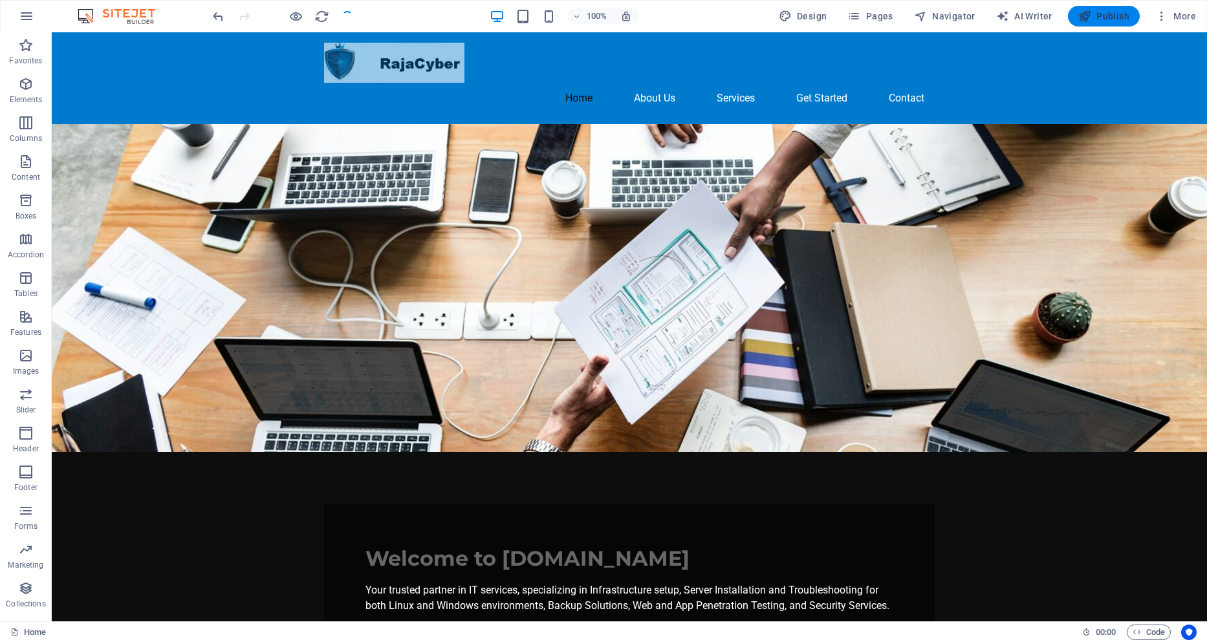
click at [1097, 16] on span "Publish" at bounding box center [1103, 16] width 51 height 13
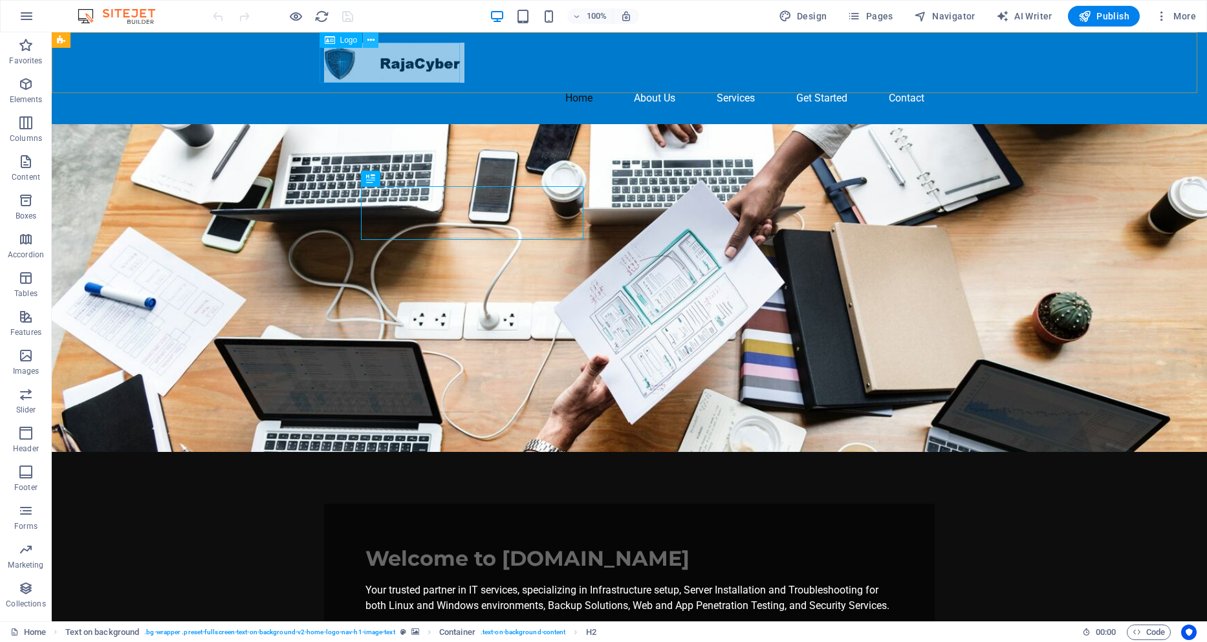
click at [374, 39] on icon at bounding box center [370, 41] width 7 height 14
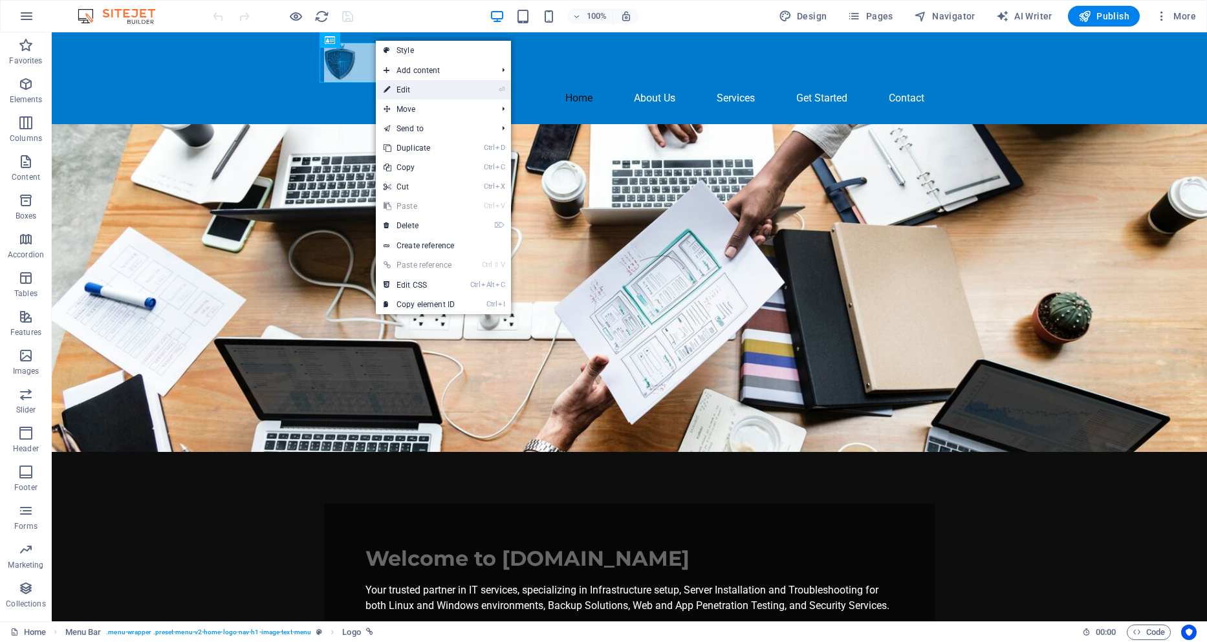
click at [424, 94] on link "⏎ Edit" at bounding box center [419, 89] width 87 height 19
select select "px"
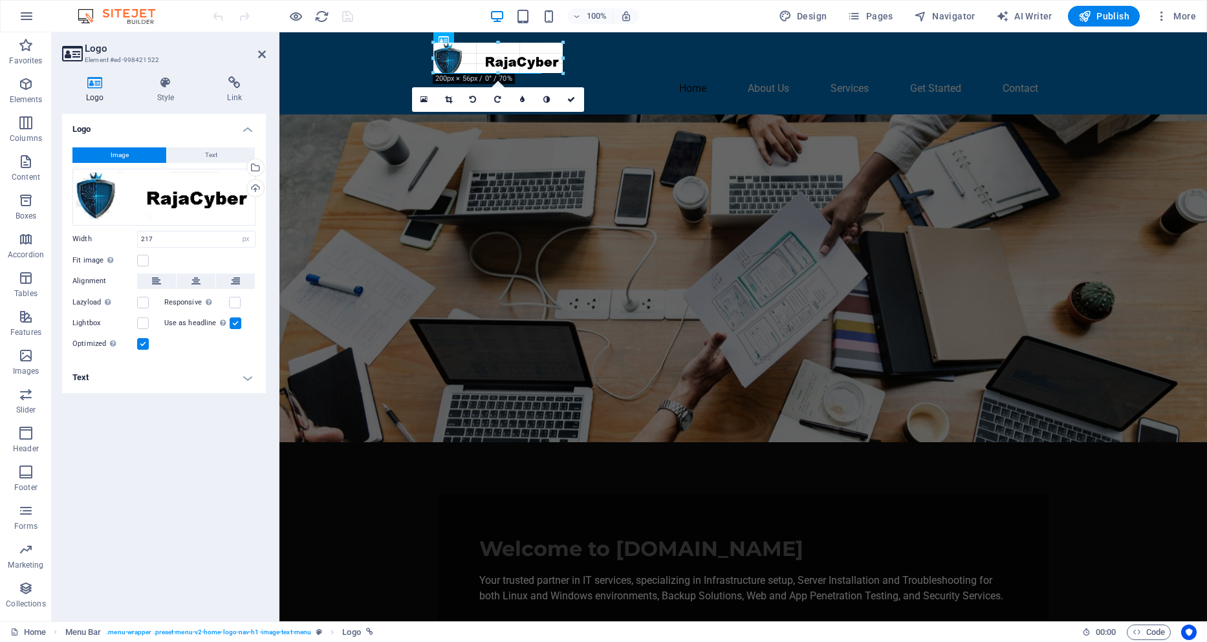
drag, startPoint x: 571, startPoint y: 83, endPoint x: 539, endPoint y: 58, distance: 40.6
drag, startPoint x: 543, startPoint y: 73, endPoint x: 538, endPoint y: 64, distance: 10.4
type input "159"
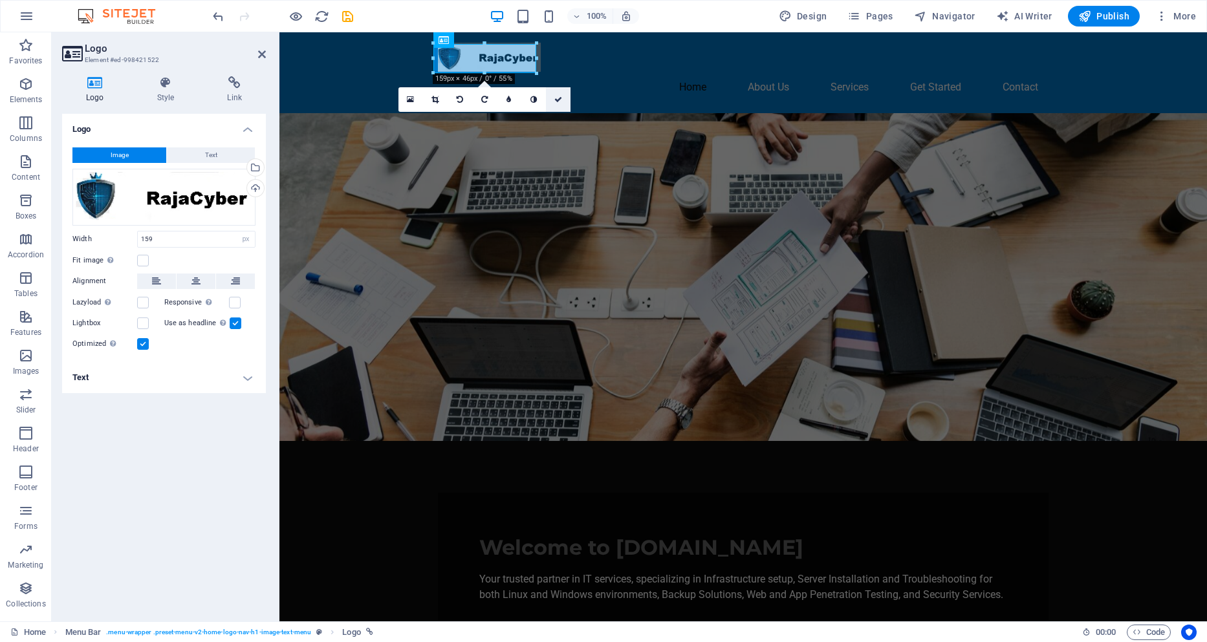
click at [562, 96] on icon at bounding box center [558, 100] width 8 height 8
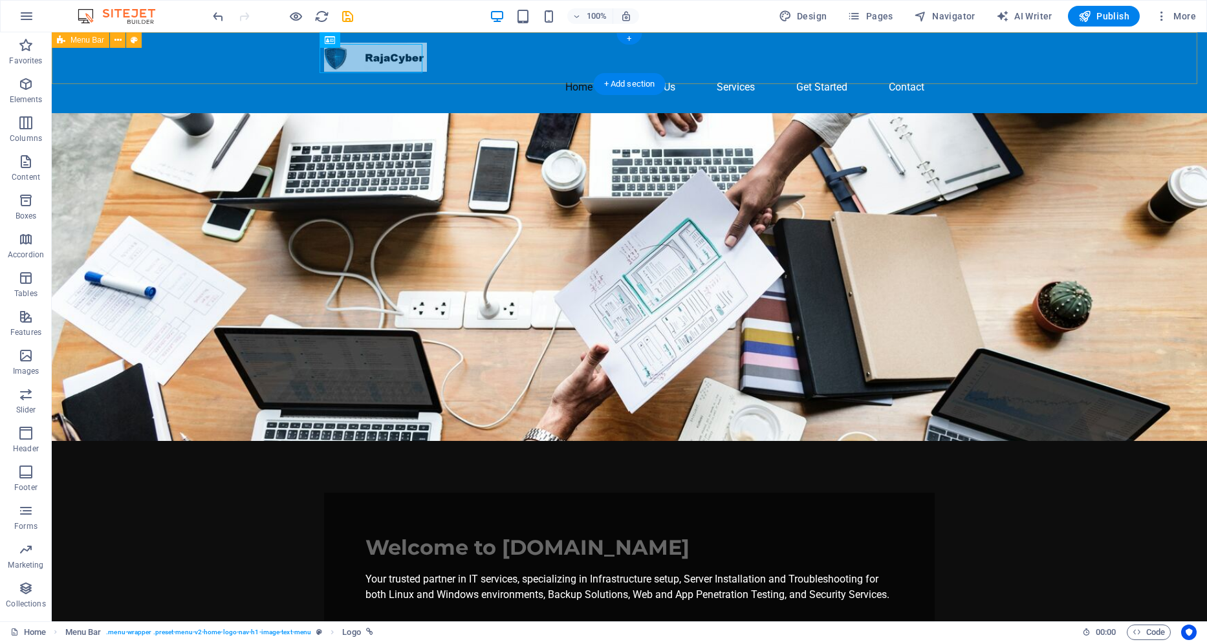
click at [1015, 69] on div "Home About Us Services Get Started Contact" at bounding box center [629, 72] width 1155 height 81
click at [25, 83] on icon "button" at bounding box center [26, 84] width 16 height 16
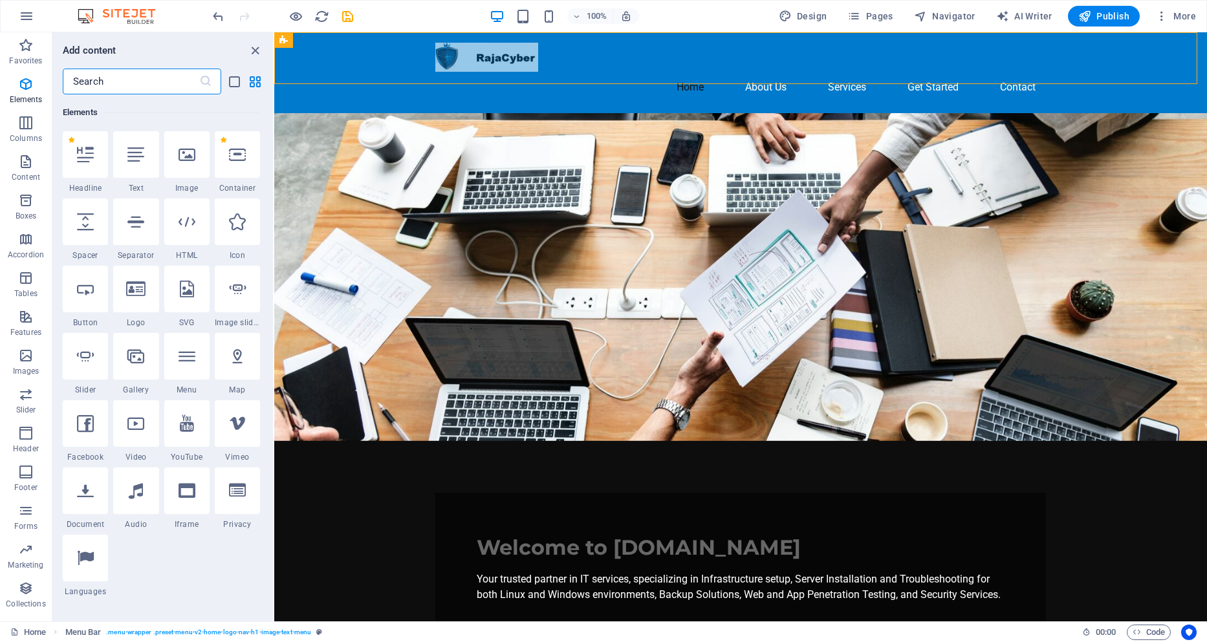
scroll to position [138, 0]
click at [106, 85] on input "text" at bounding box center [131, 82] width 136 height 26
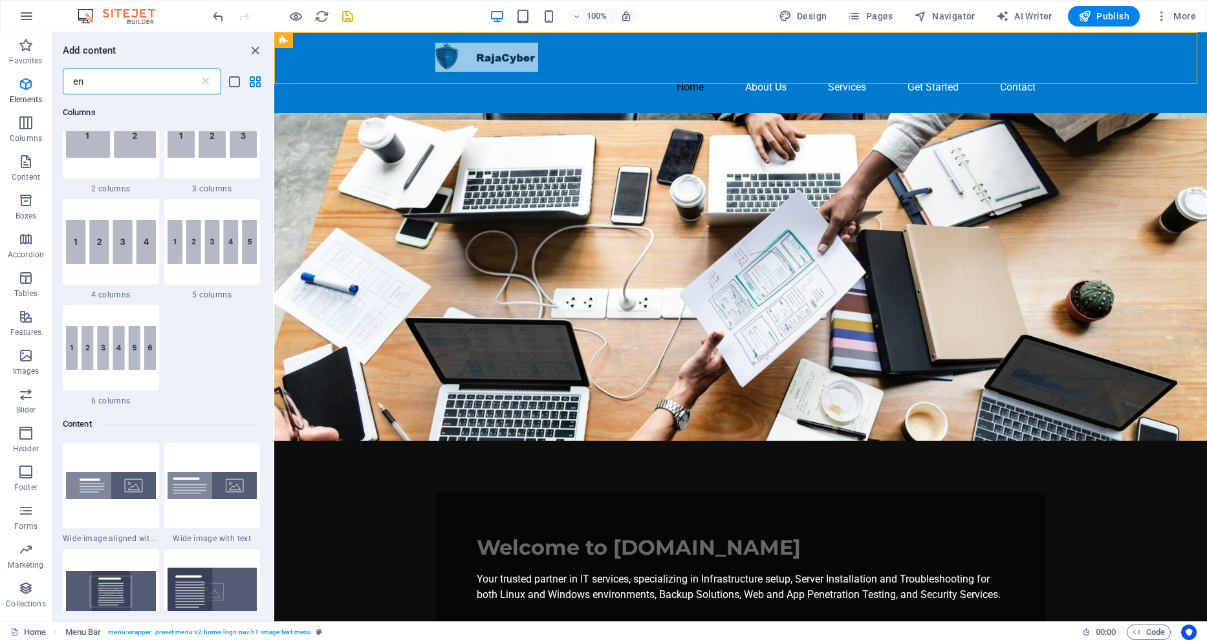
scroll to position [0, 0]
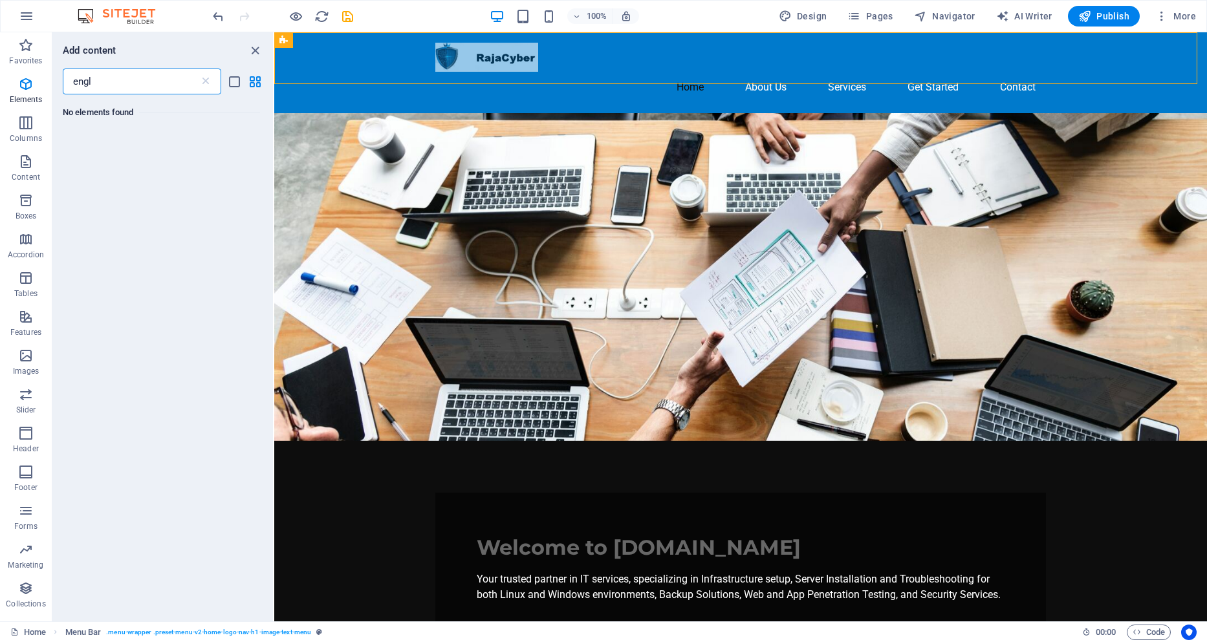
click at [109, 87] on input "engl" at bounding box center [131, 82] width 136 height 26
drag, startPoint x: 86, startPoint y: 83, endPoint x: 3, endPoint y: 83, distance: 83.4
click at [3, 83] on div "Favorites Elements Columns Content Boxes Accordion Tables Features Images Slide…" at bounding box center [137, 326] width 274 height 589
type input "leng"
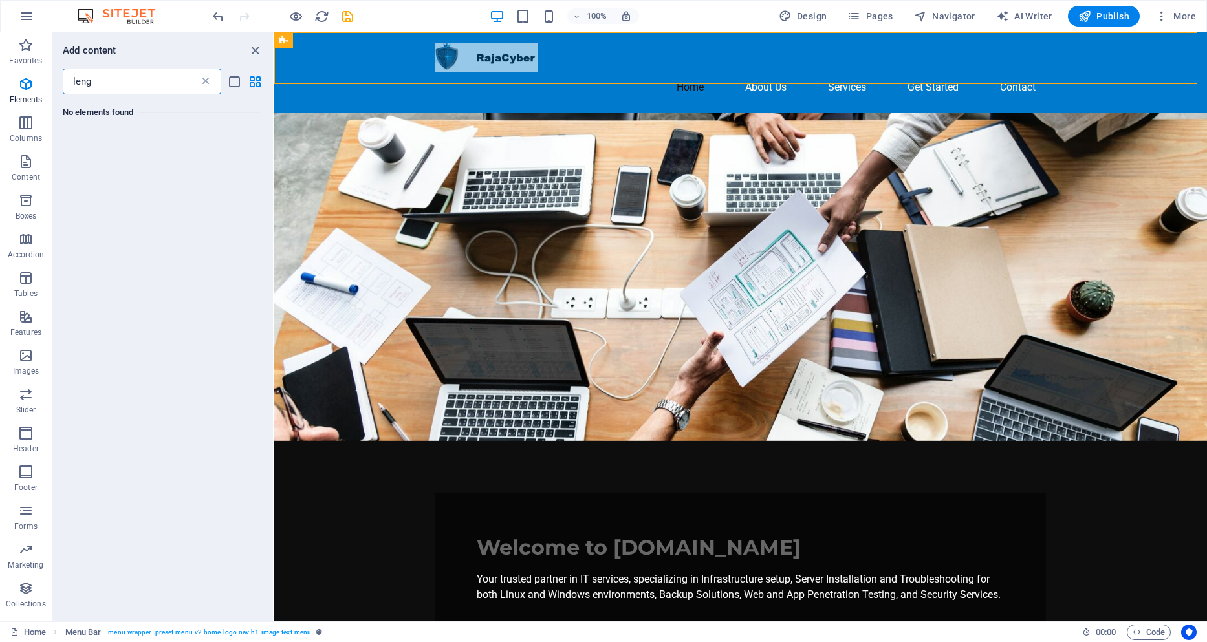
click at [206, 82] on icon at bounding box center [205, 81] width 13 height 13
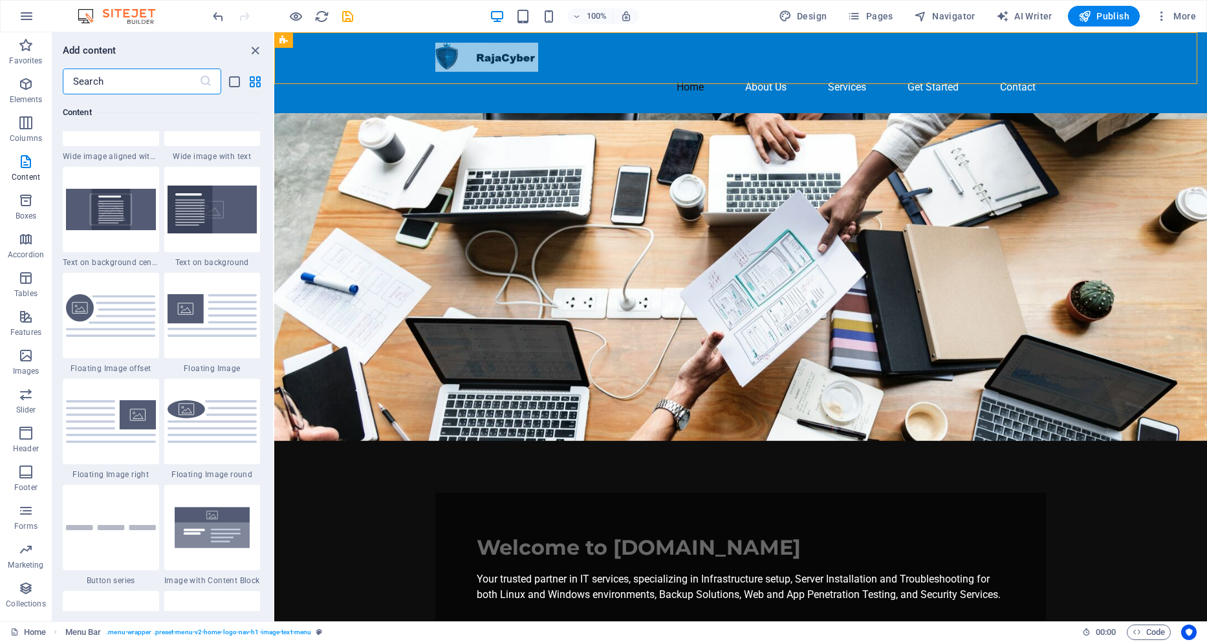
scroll to position [2910, 0]
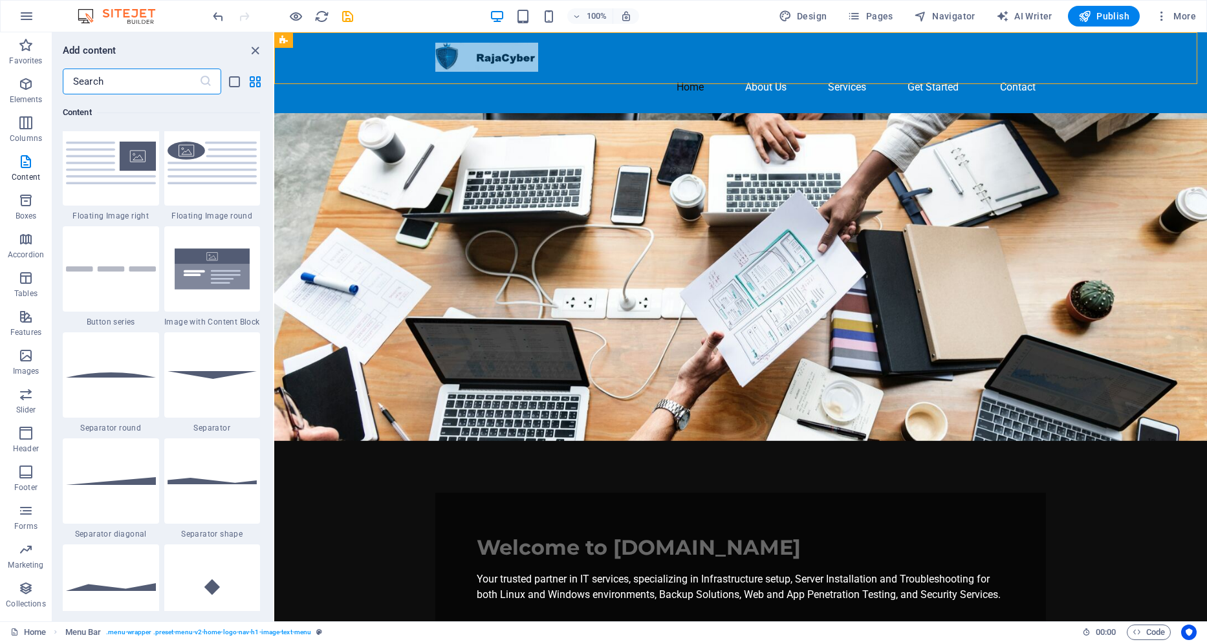
click at [126, 79] on input "text" at bounding box center [131, 82] width 136 height 26
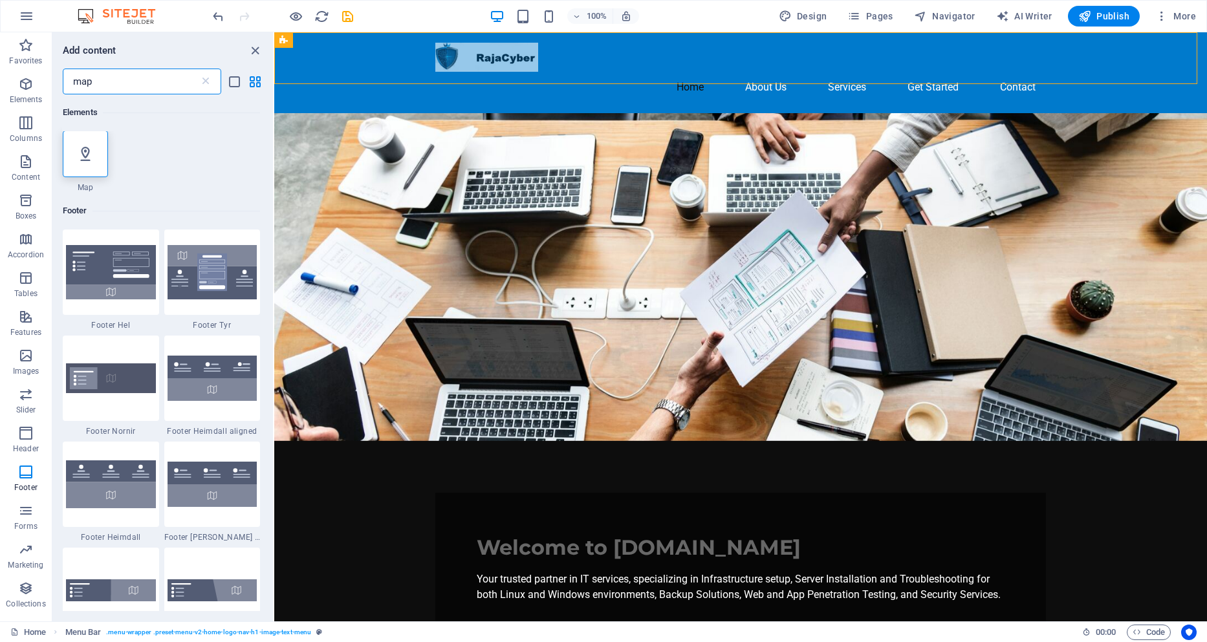
scroll to position [0, 0]
type input "map"
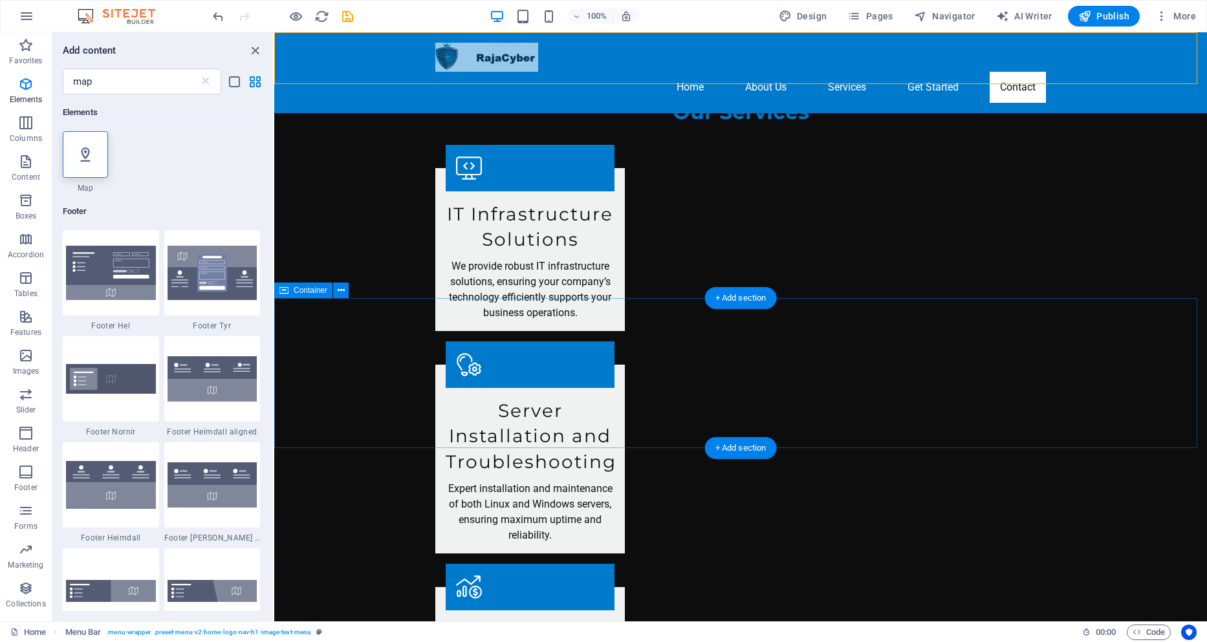
scroll to position [1396, 0]
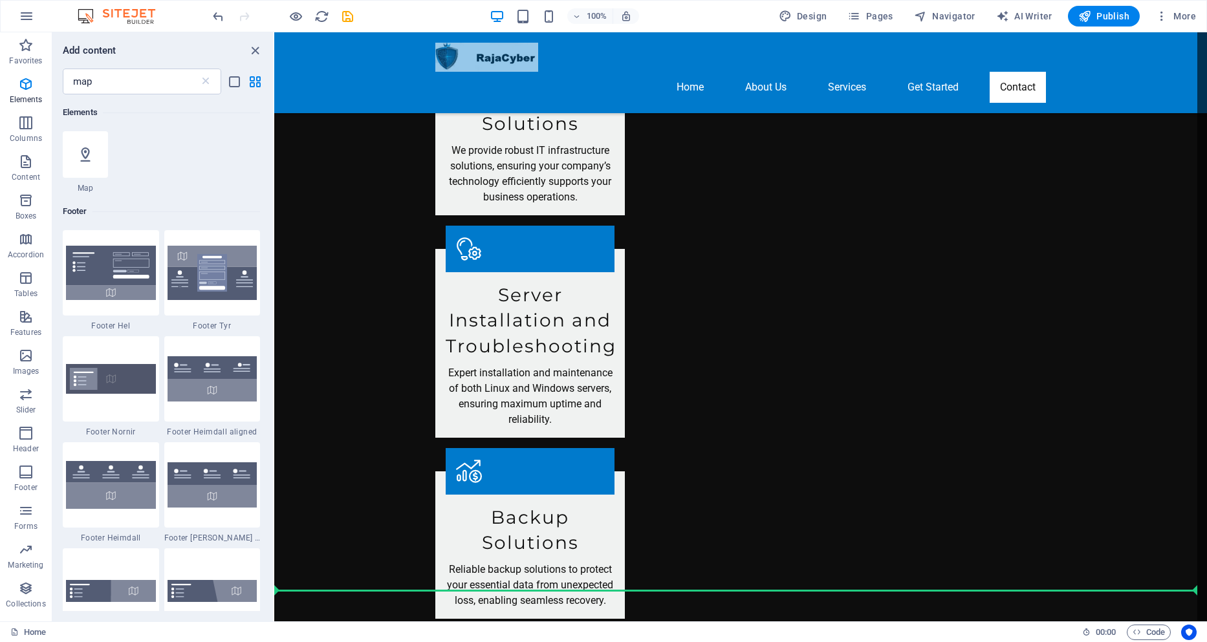
select select "1"
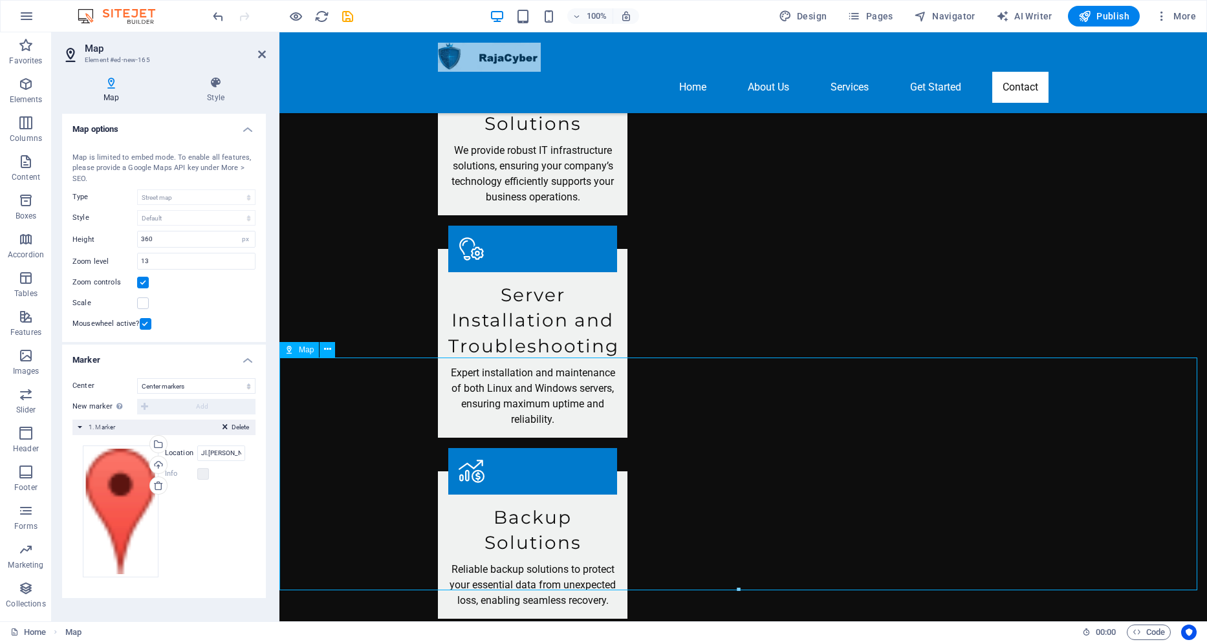
scroll to position [1629, 0]
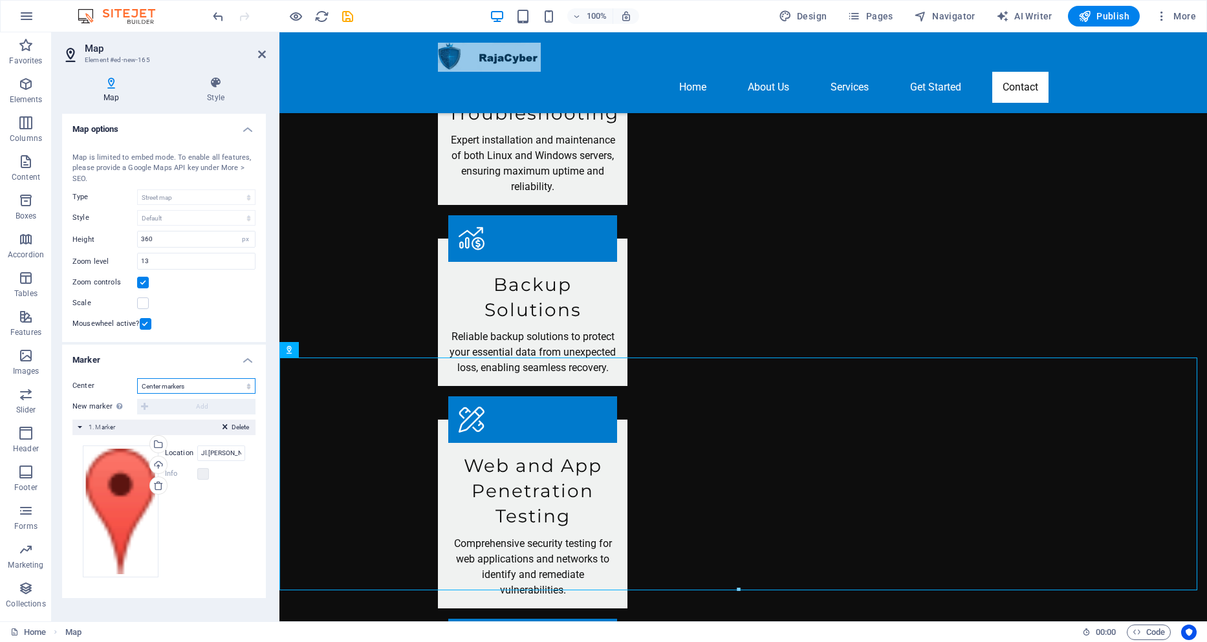
click at [187, 389] on select "Don't center Center markers Center and zoom markers" at bounding box center [196, 386] width 118 height 16
click at [250, 356] on h4 "Marker" at bounding box center [164, 356] width 204 height 23
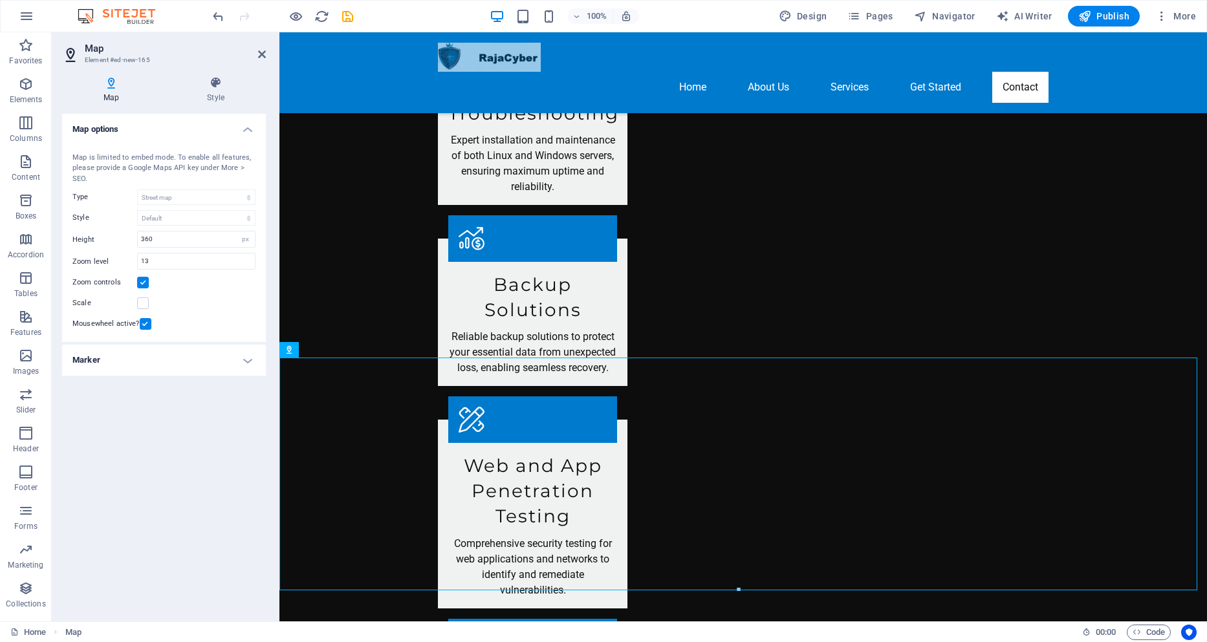
click at [250, 356] on h4 "Marker" at bounding box center [164, 360] width 204 height 31
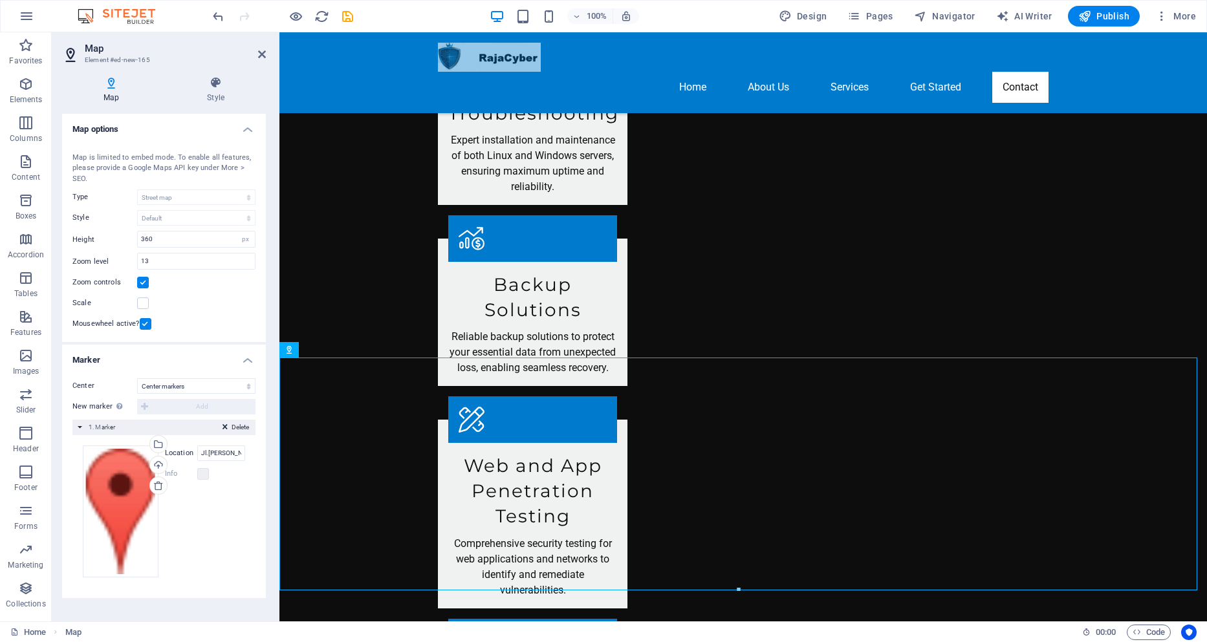
click at [246, 129] on h4 "Map options" at bounding box center [164, 125] width 204 height 23
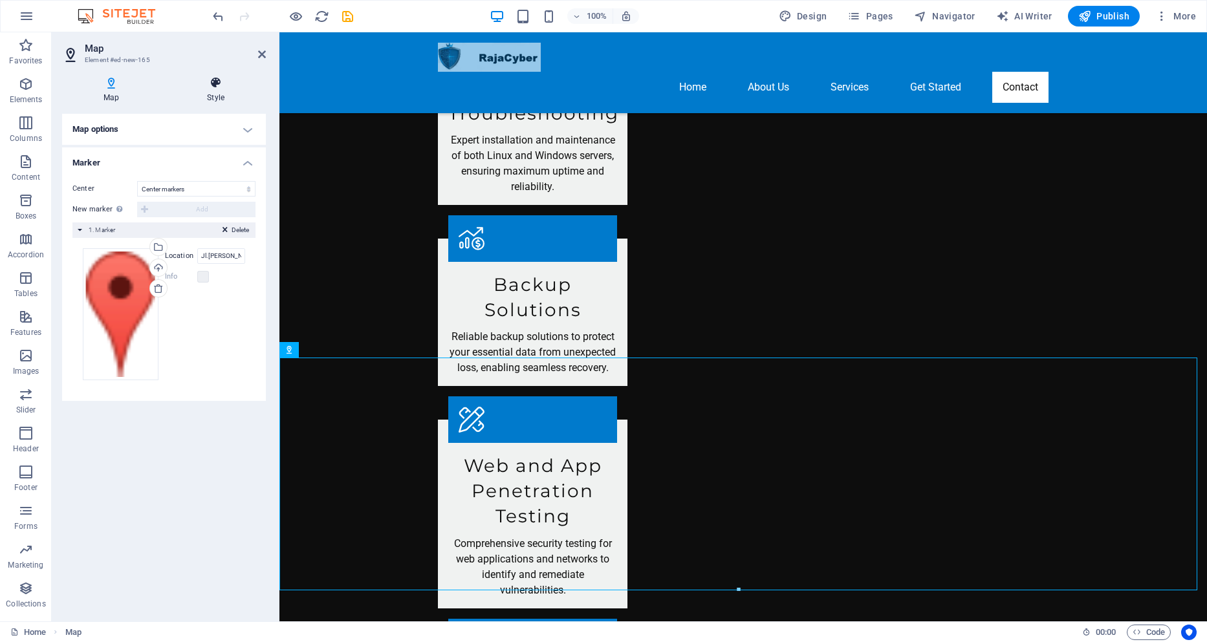
click at [215, 80] on icon at bounding box center [216, 82] width 100 height 13
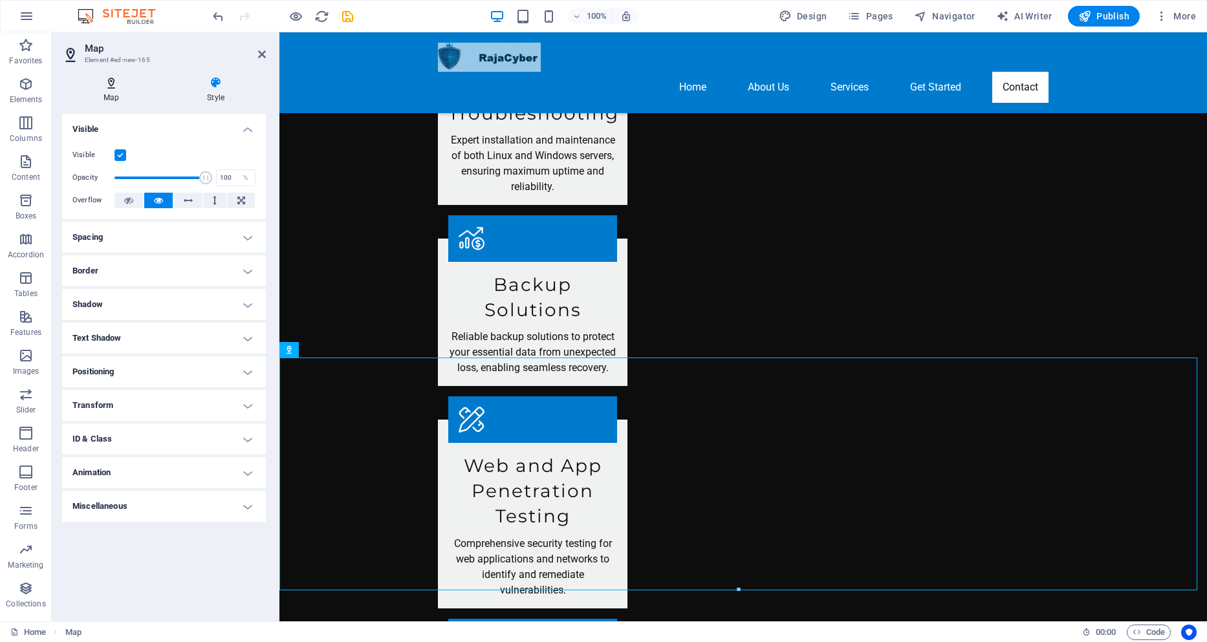
click at [118, 91] on h4 "Map" at bounding box center [113, 89] width 103 height 27
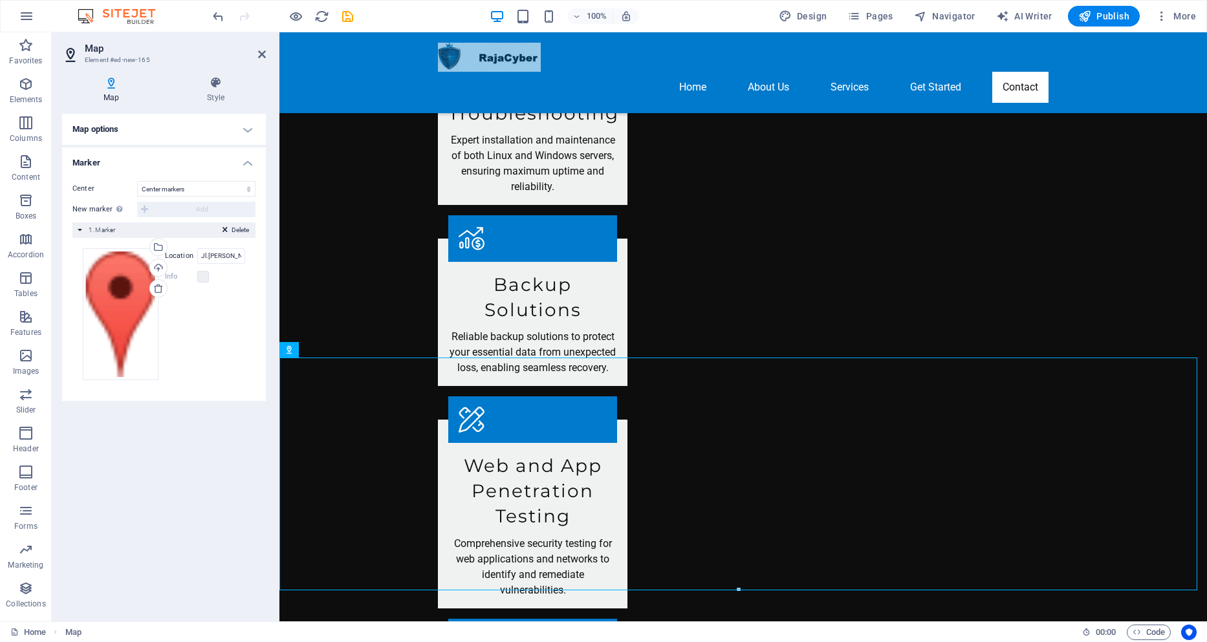
click at [253, 162] on h4 "Marker" at bounding box center [164, 158] width 204 height 23
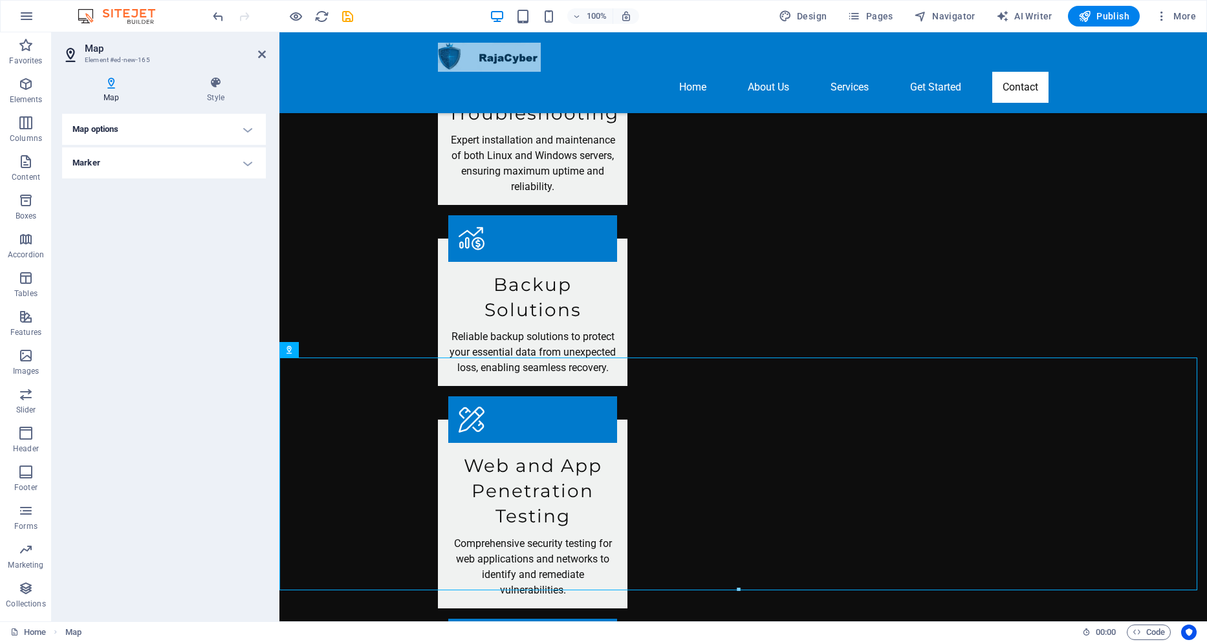
click at [251, 162] on h4 "Marker" at bounding box center [164, 162] width 204 height 31
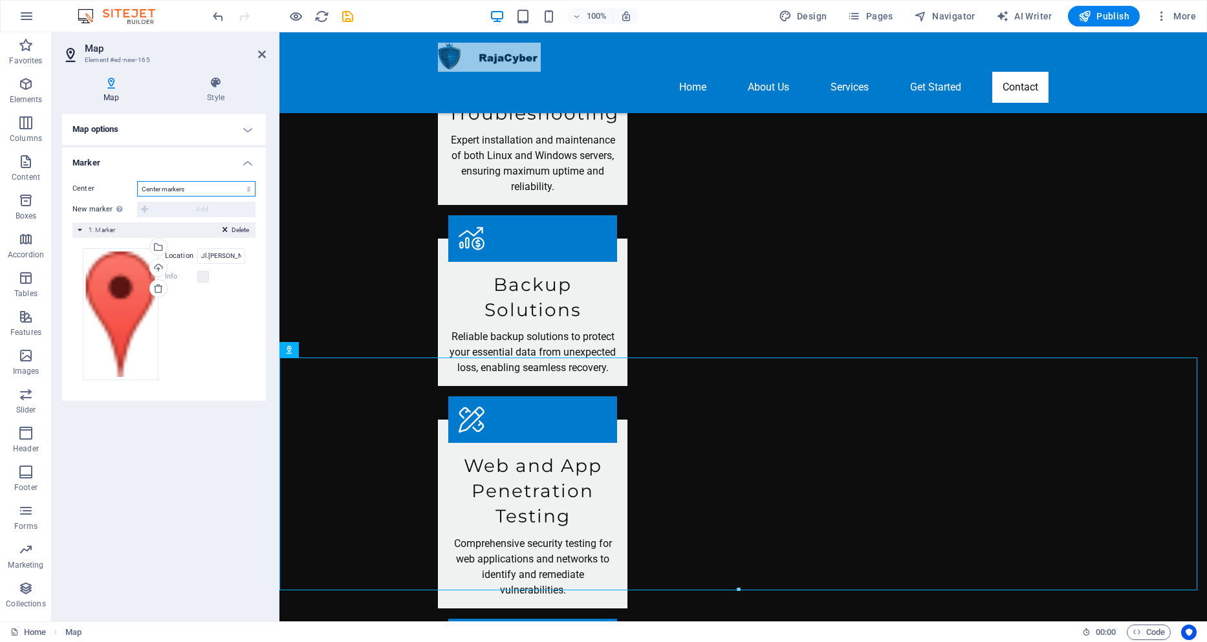
click at [245, 190] on select "Don't center Center markers Center and zoom markers" at bounding box center [196, 189] width 118 height 16
click at [137, 181] on select "Don't center Center markers Center and zoom markers" at bounding box center [196, 189] width 118 height 16
click at [122, 201] on div "To enable this feature, please provide a Google Maps API key in the website set…" at bounding box center [157, 181] width 103 height 39
click at [167, 211] on div "New marker To enable this feature, please provide a Google Maps API key in the …" at bounding box center [163, 210] width 183 height 16
click at [74, 232] on div "Delete 1. Marker" at bounding box center [163, 230] width 183 height 16
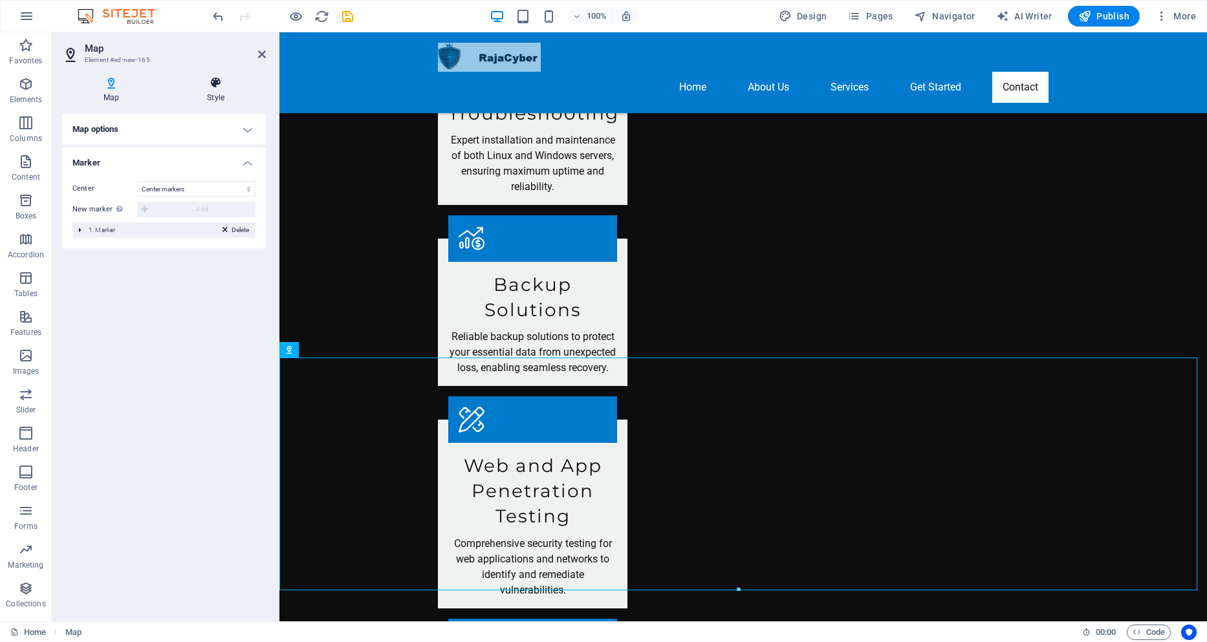
click at [203, 88] on icon at bounding box center [216, 82] width 100 height 13
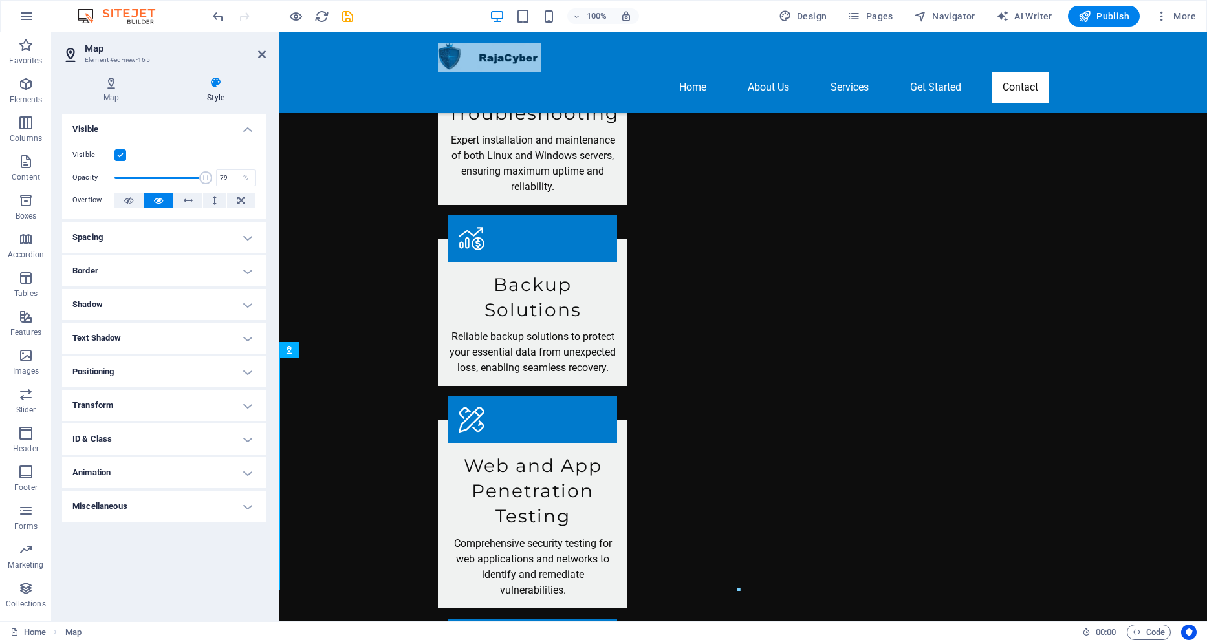
click at [186, 180] on span at bounding box center [159, 177] width 91 height 19
click at [155, 182] on span at bounding box center [159, 177] width 91 height 19
click at [128, 182] on span at bounding box center [159, 177] width 91 height 19
type input "59"
click at [167, 177] on span at bounding box center [159, 177] width 91 height 19
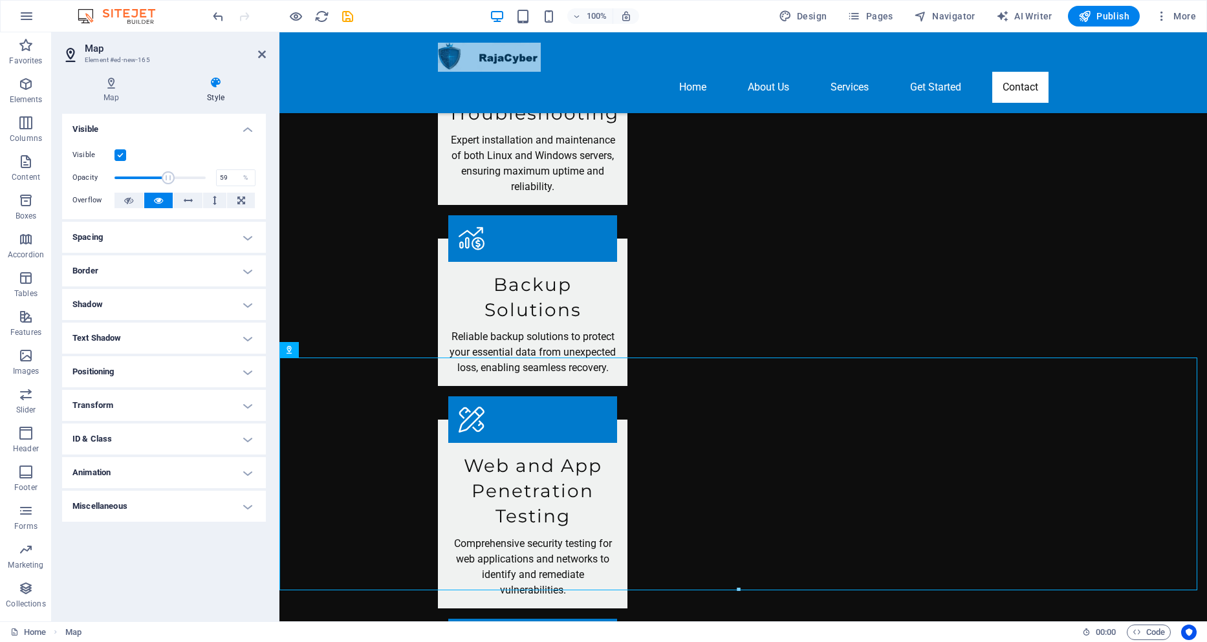
click at [163, 241] on h4 "Spacing" at bounding box center [164, 237] width 204 height 31
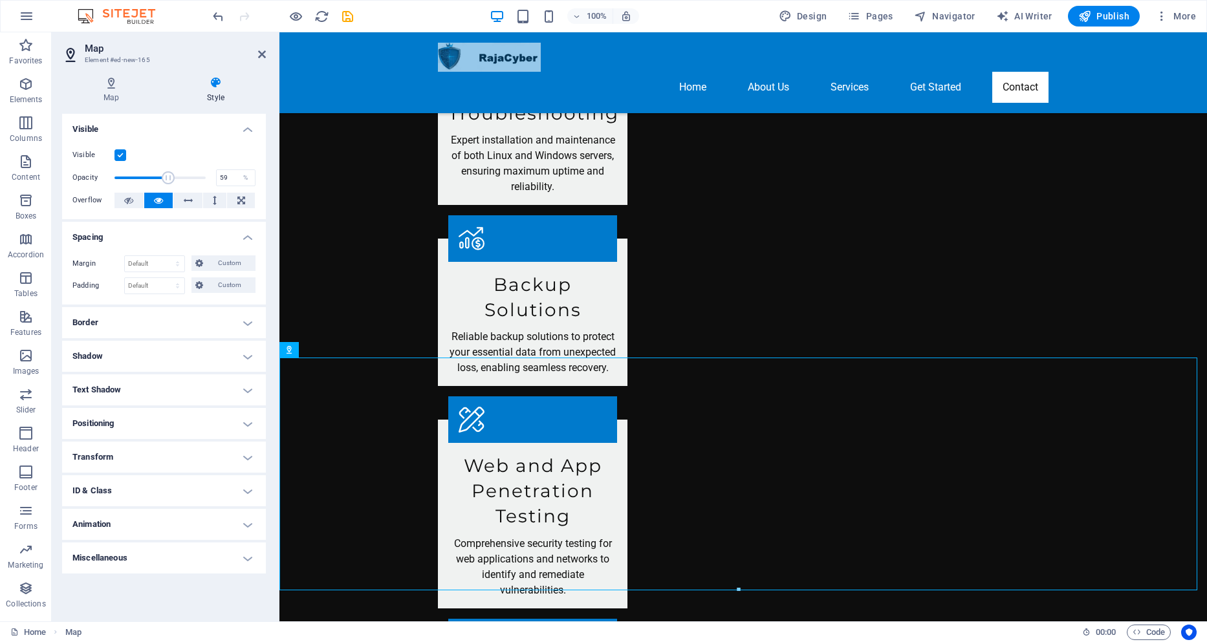
click at [168, 334] on h4 "Border" at bounding box center [164, 322] width 204 height 31
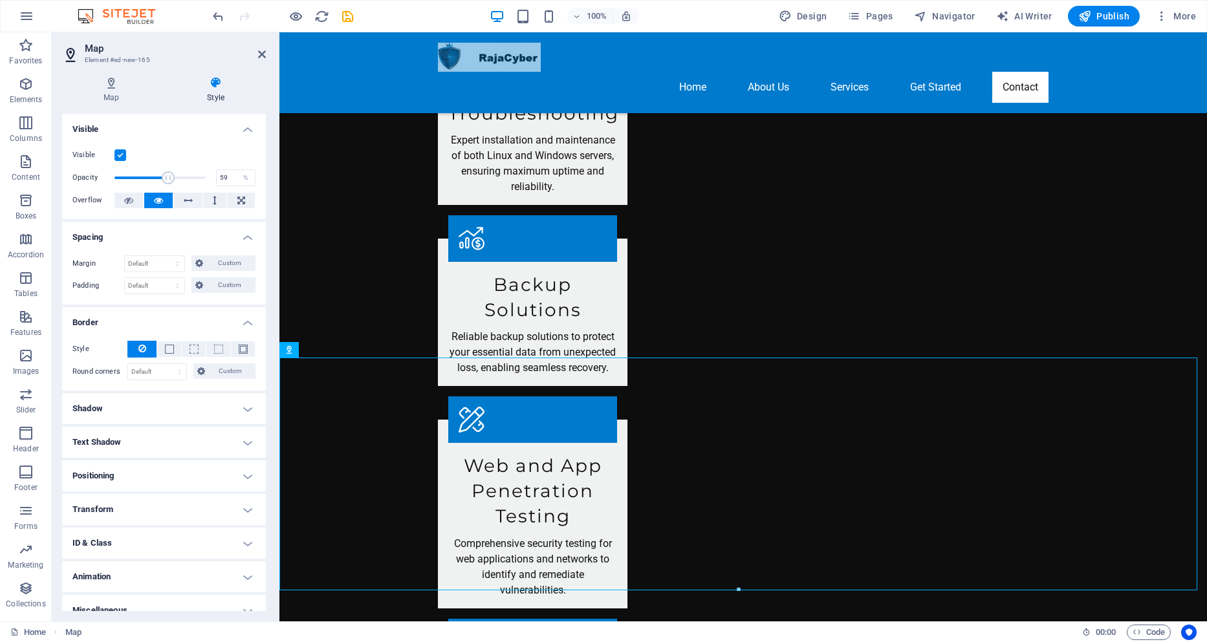
click at [164, 405] on h4 "Shadow" at bounding box center [164, 408] width 204 height 31
click at [177, 474] on h4 "Text Shadow" at bounding box center [164, 471] width 204 height 31
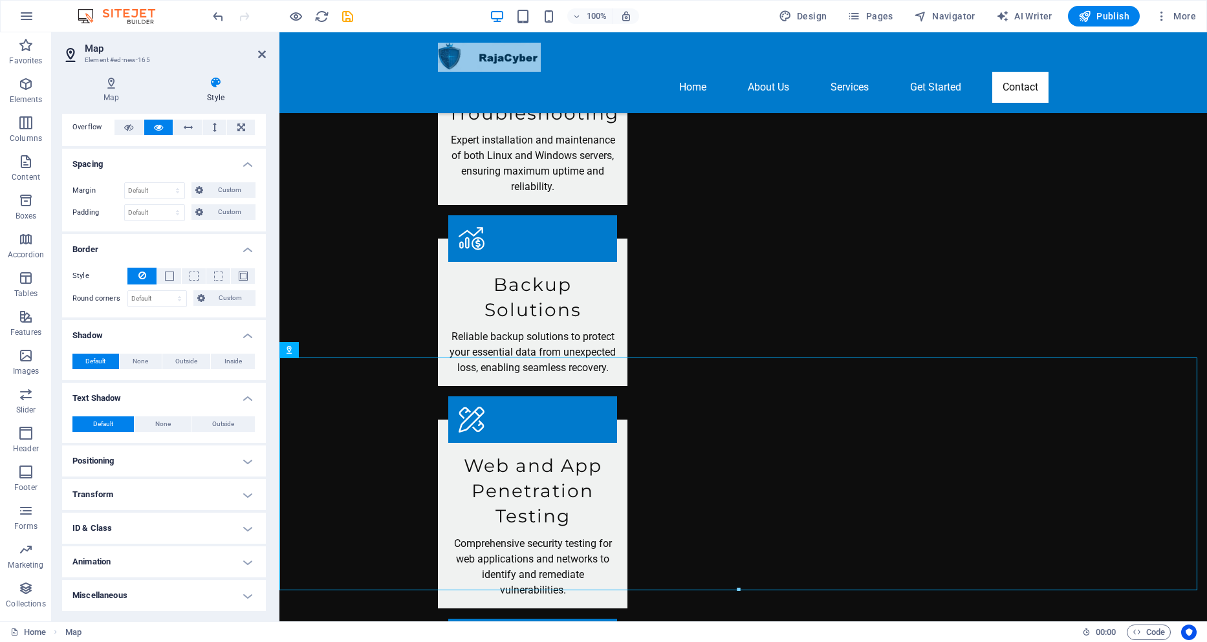
click at [172, 457] on h4 "Positioning" at bounding box center [164, 461] width 204 height 31
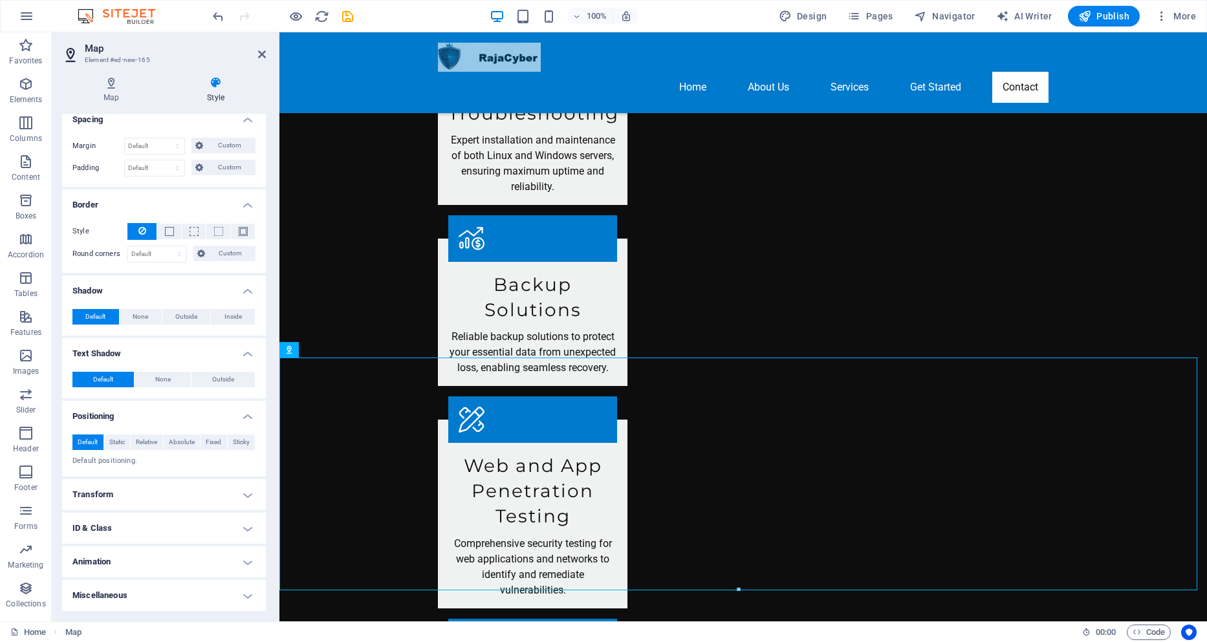
click at [171, 492] on h4 "Transform" at bounding box center [164, 494] width 204 height 31
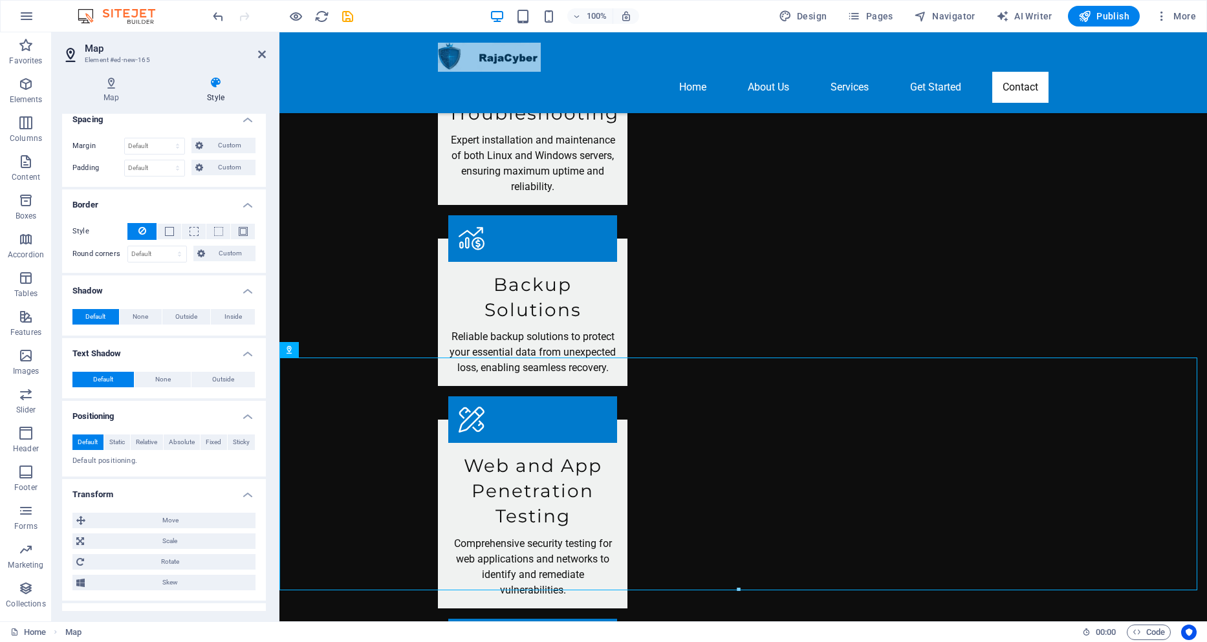
scroll to position [208, 0]
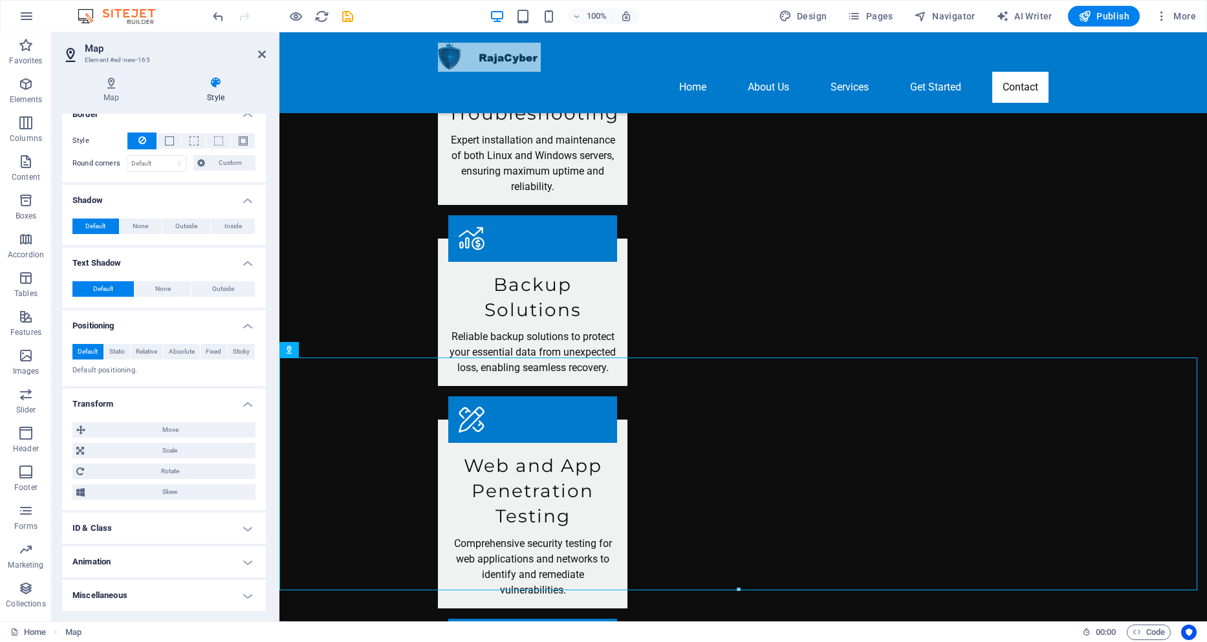
click at [175, 534] on h4 "ID & Class" at bounding box center [164, 528] width 204 height 31
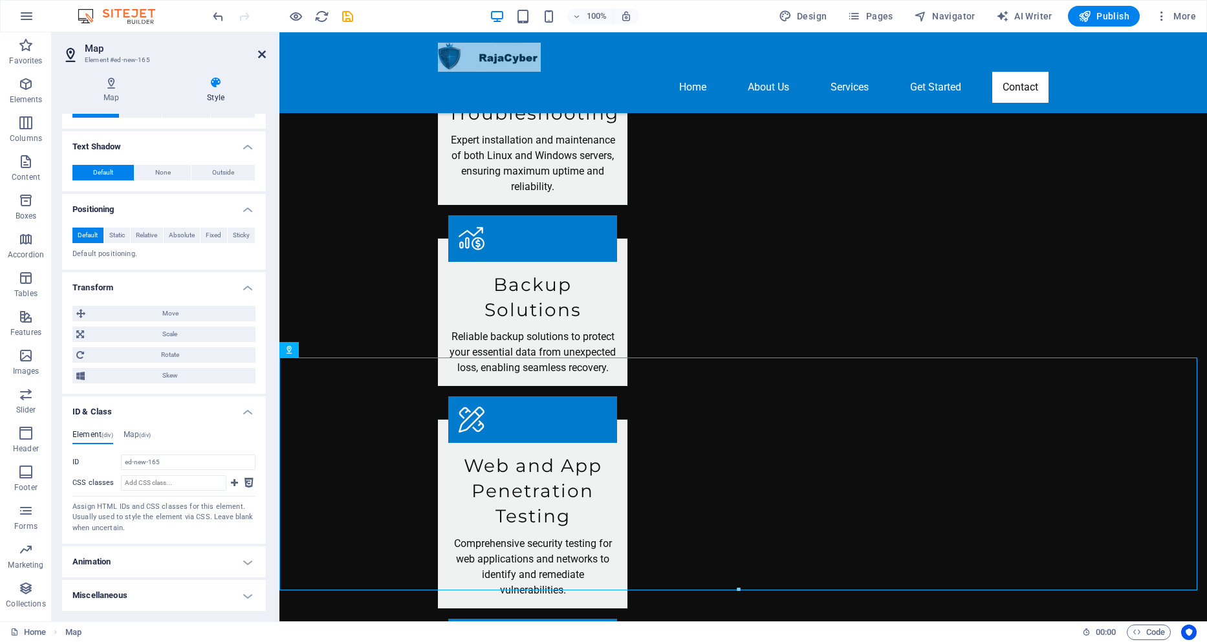
click at [265, 54] on icon at bounding box center [262, 54] width 8 height 10
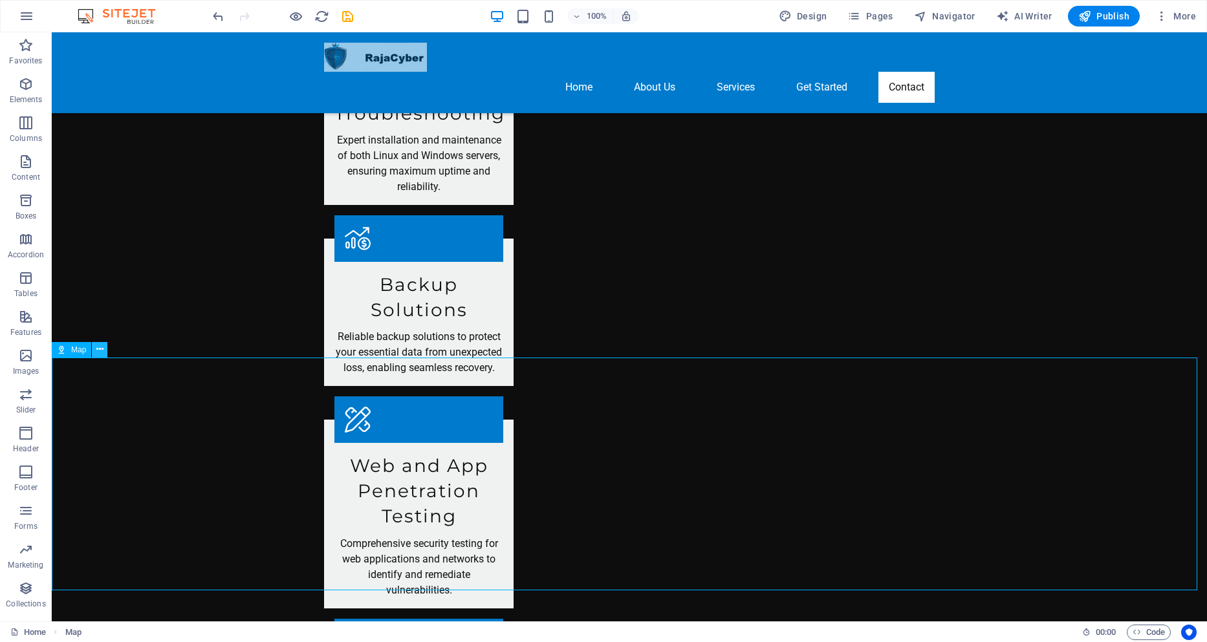
click at [98, 349] on icon at bounding box center [99, 350] width 7 height 14
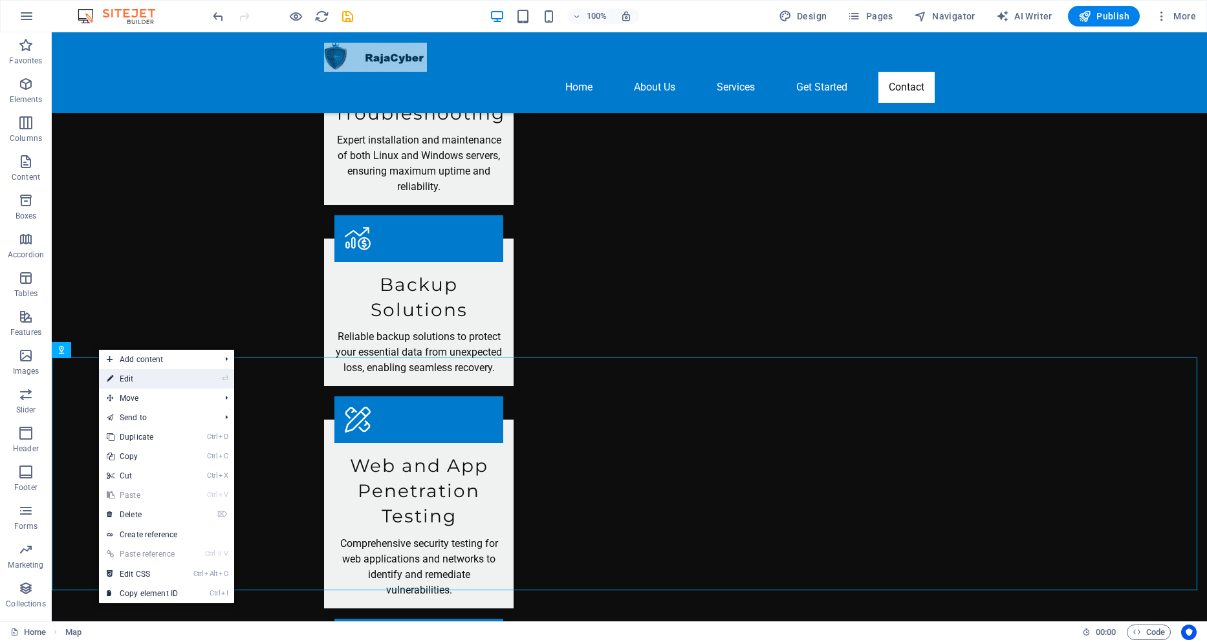
click at [147, 378] on link "⏎ Edit" at bounding box center [142, 378] width 87 height 19
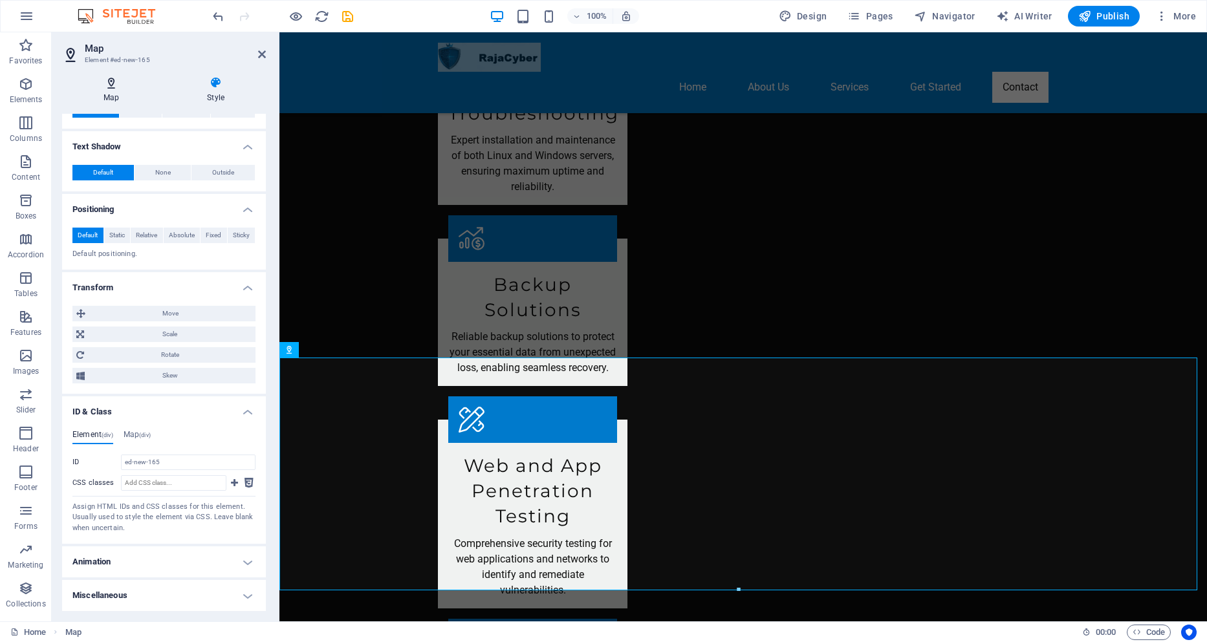
click at [104, 81] on icon at bounding box center [111, 82] width 98 height 13
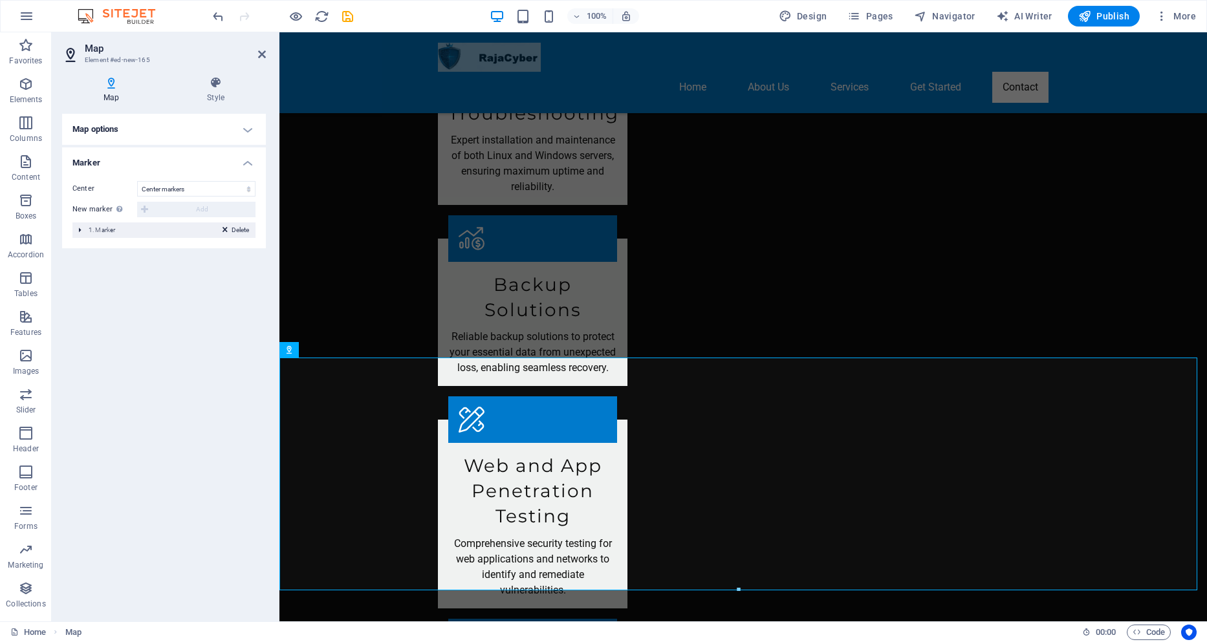
click at [246, 126] on h4 "Map options" at bounding box center [164, 129] width 204 height 31
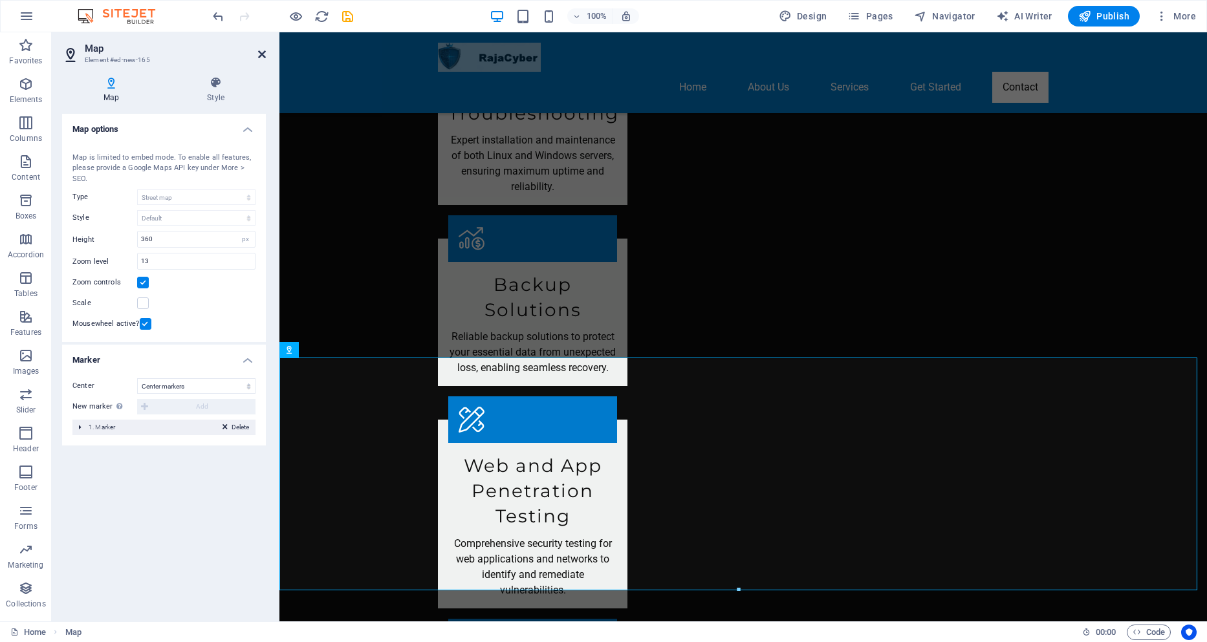
click at [264, 53] on icon at bounding box center [262, 54] width 8 height 10
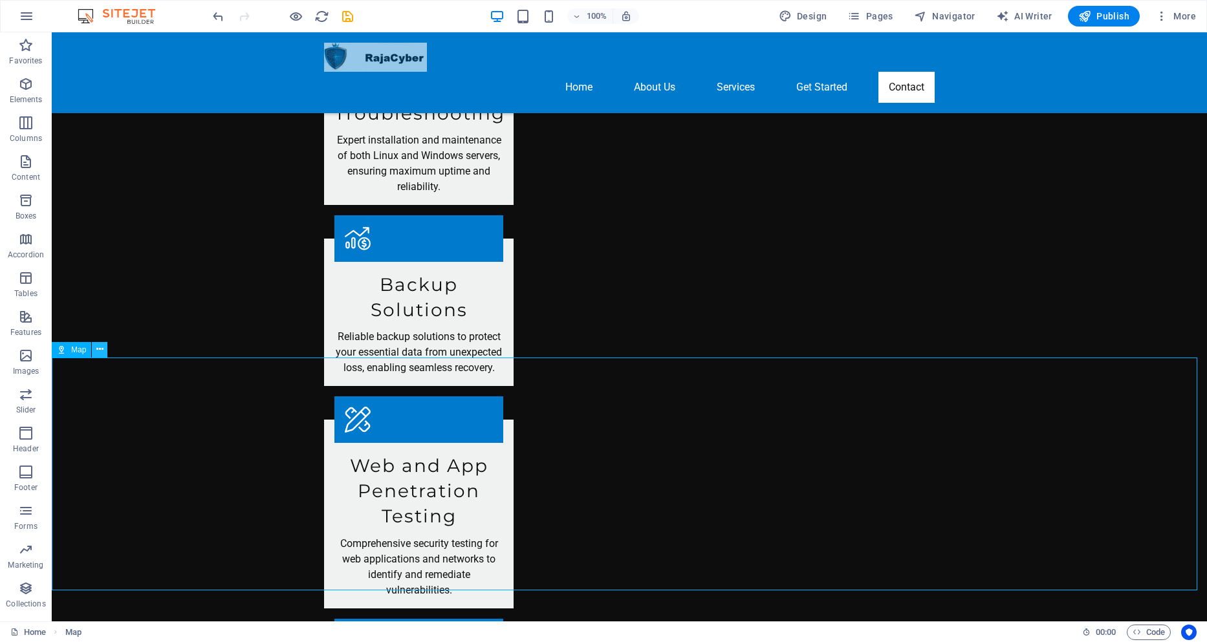
click at [102, 350] on icon at bounding box center [99, 350] width 7 height 14
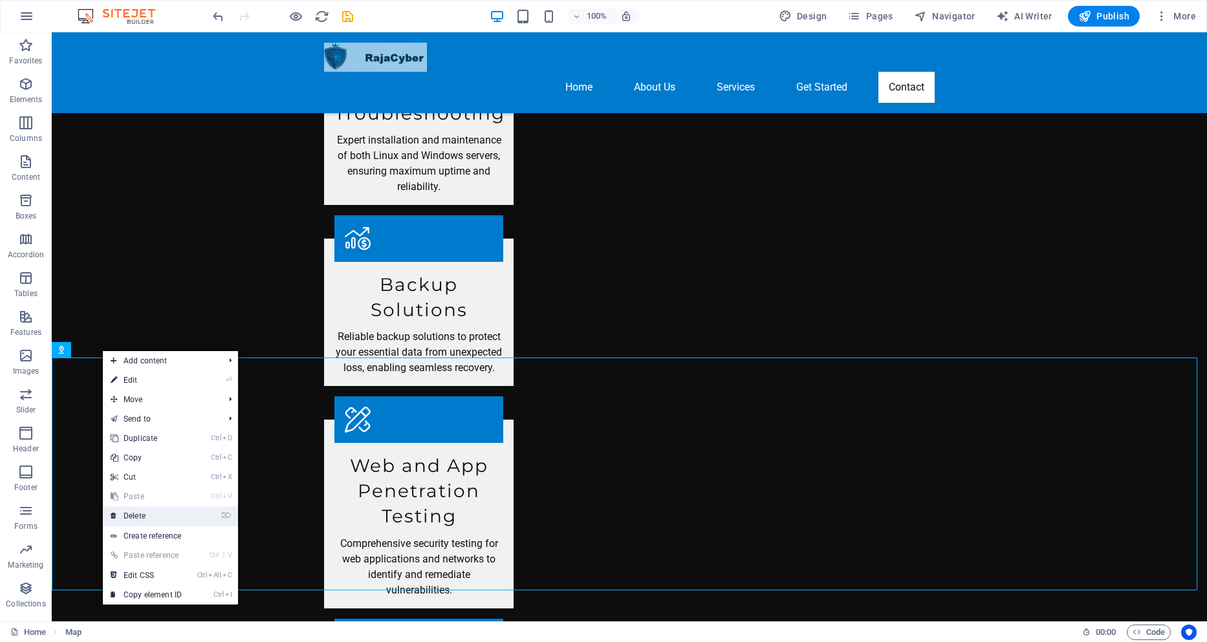
click at [146, 516] on link "⌦ Delete" at bounding box center [146, 515] width 87 height 19
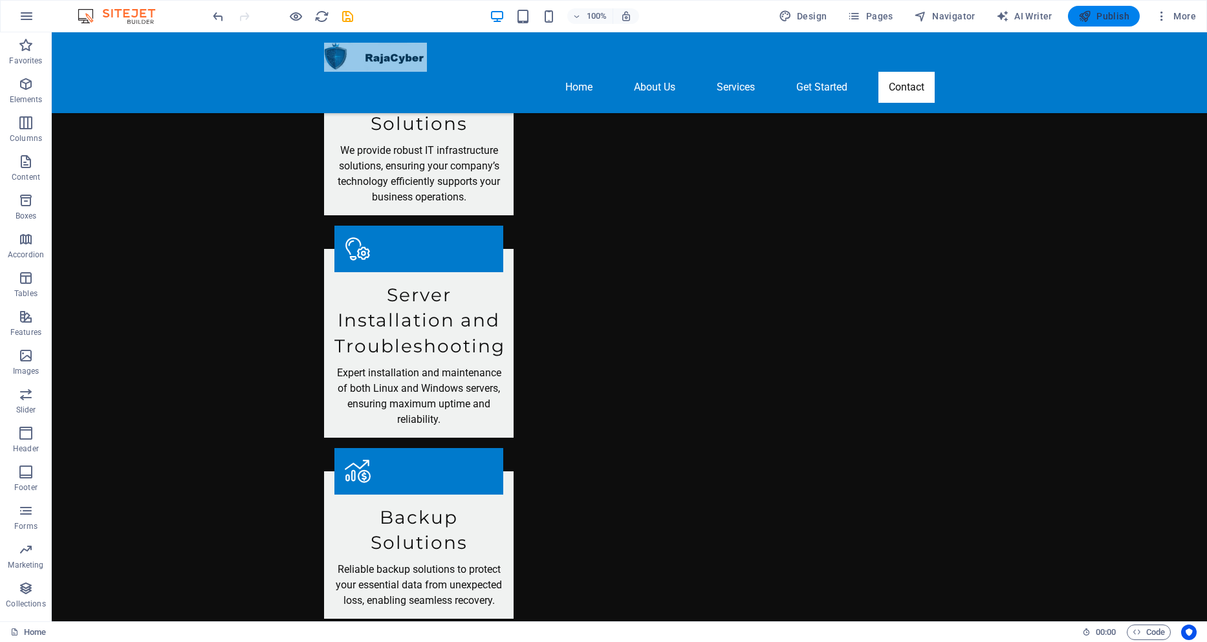
click at [1118, 21] on span "Publish" at bounding box center [1103, 16] width 51 height 13
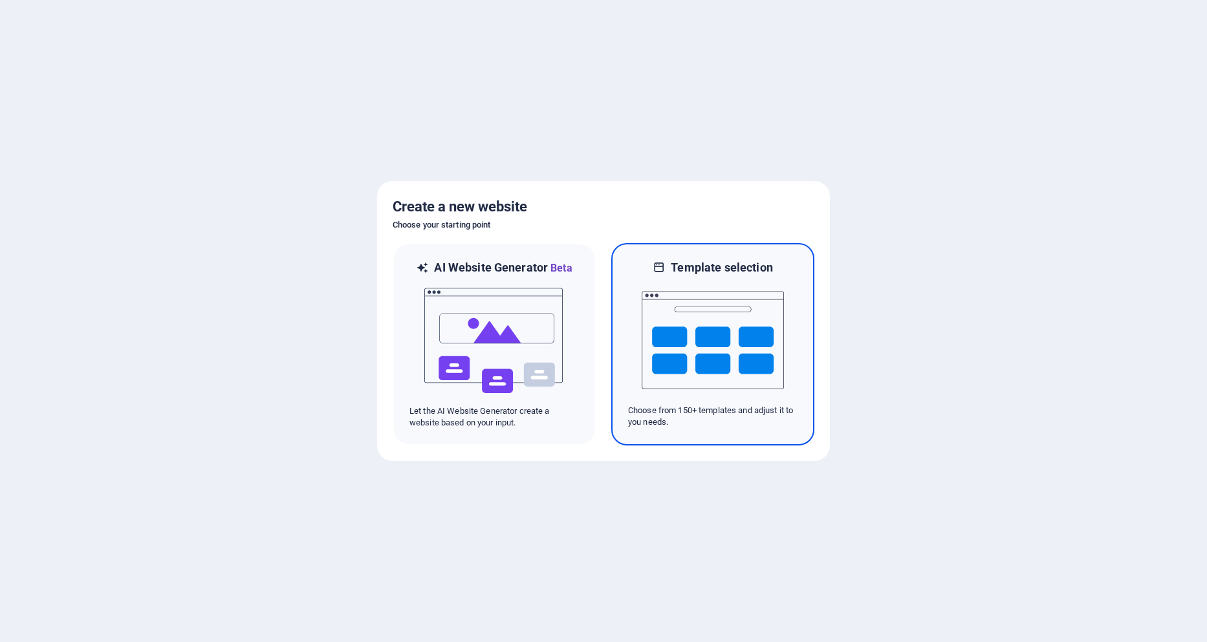
click at [755, 356] on img at bounding box center [712, 339] width 142 height 129
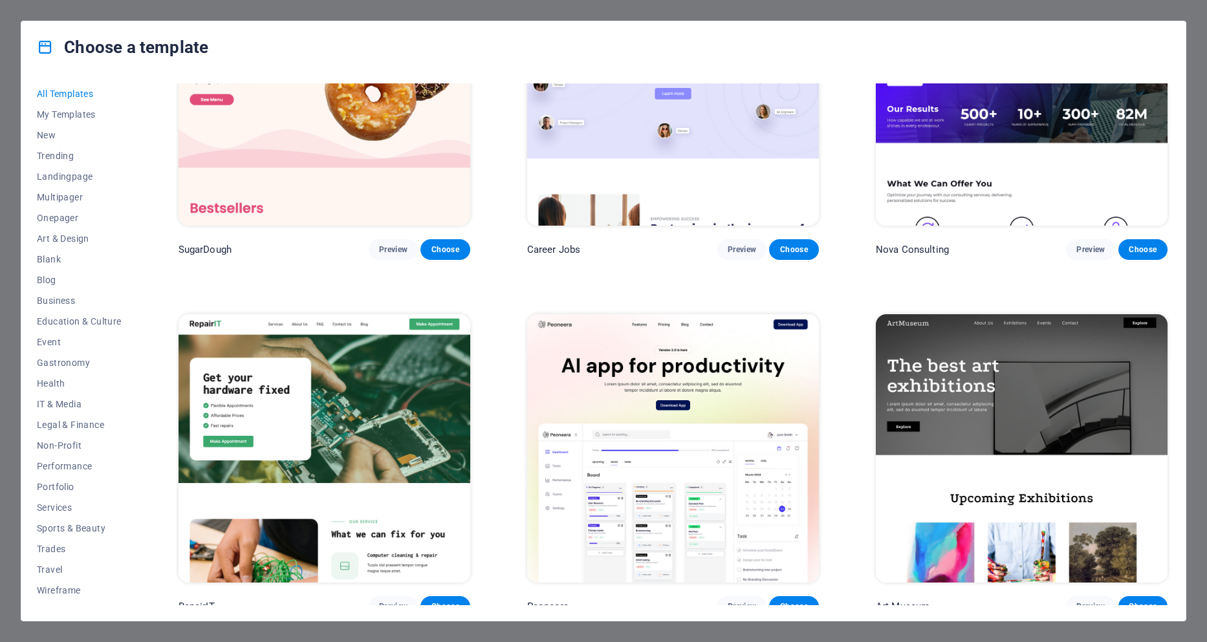
scroll to position [323, 0]
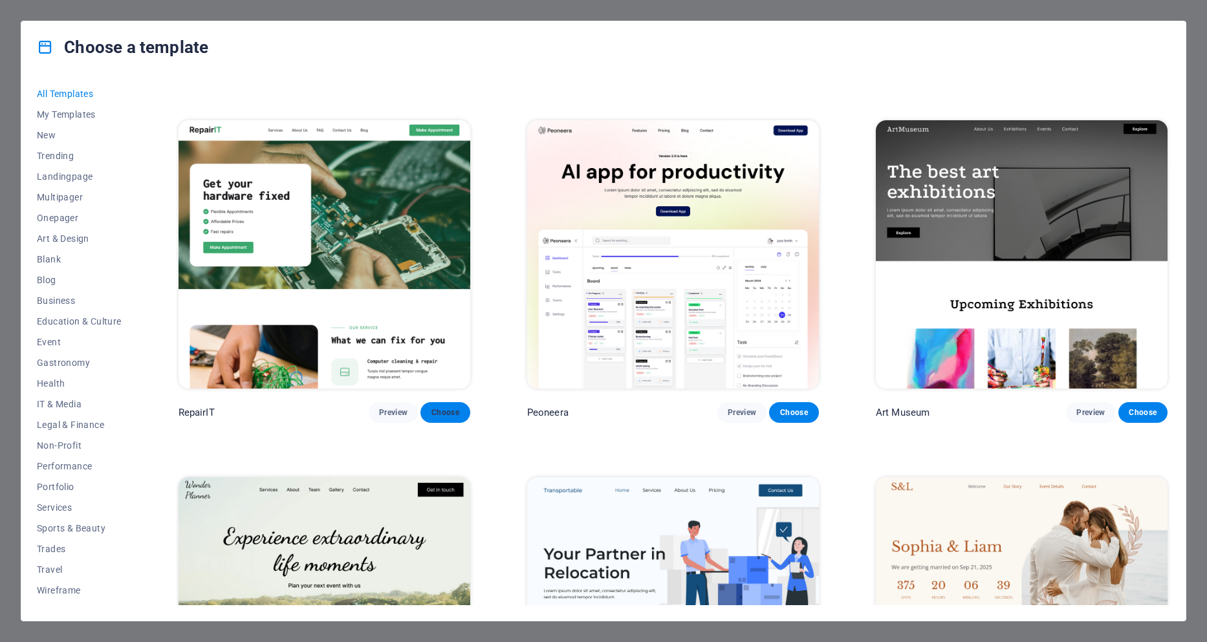
click at [447, 411] on span "Choose" at bounding box center [445, 412] width 28 height 10
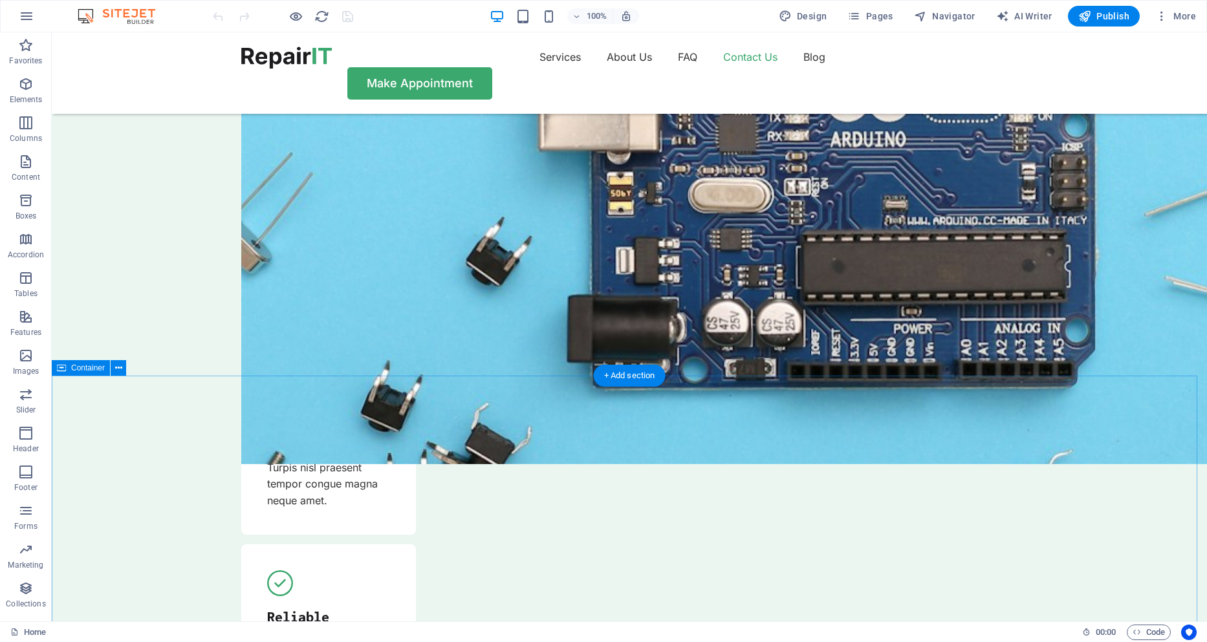
scroll to position [4139, 0]
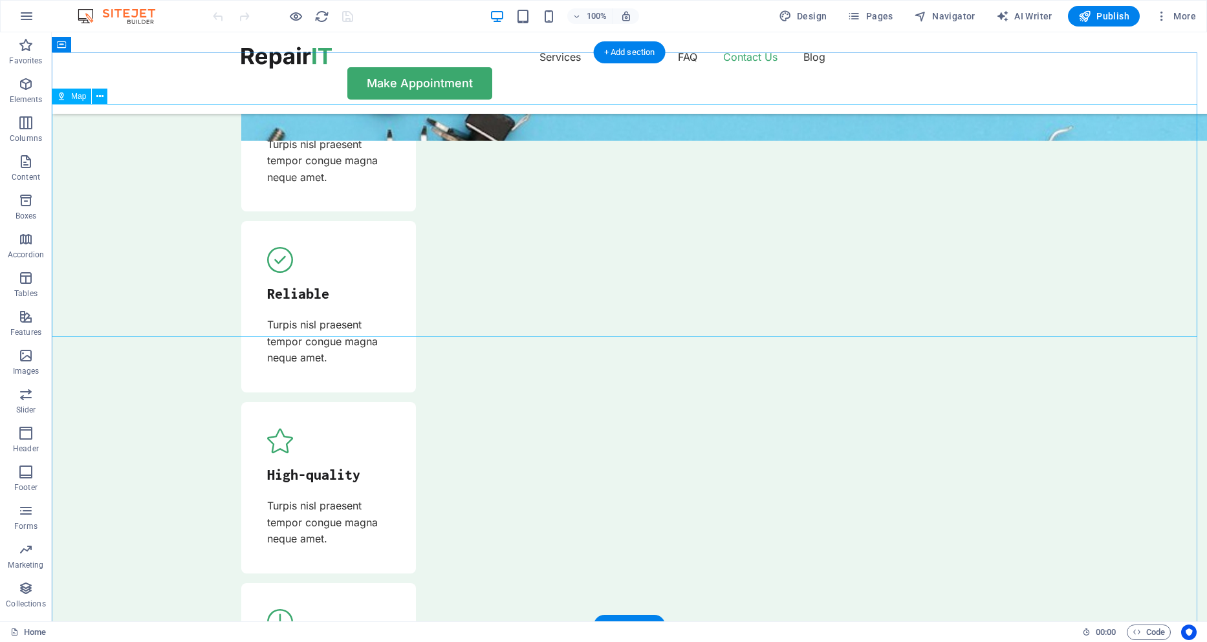
drag, startPoint x: 534, startPoint y: 204, endPoint x: 678, endPoint y: 249, distance: 151.8
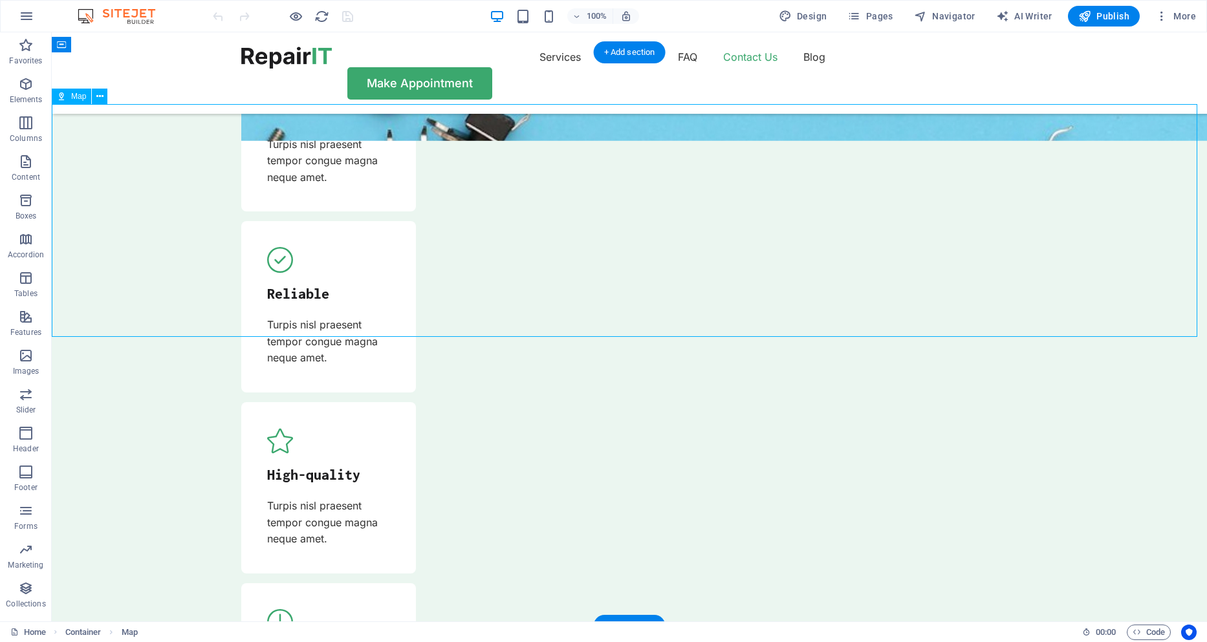
drag, startPoint x: 656, startPoint y: 217, endPoint x: 663, endPoint y: 268, distance: 50.9
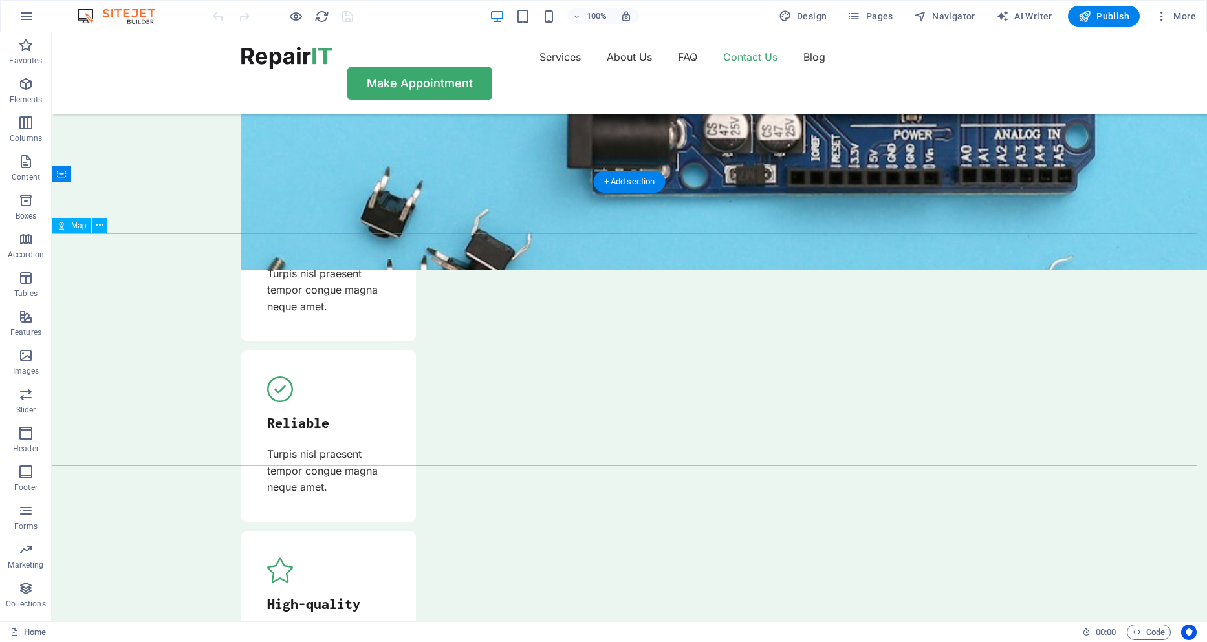
scroll to position [4203, 0]
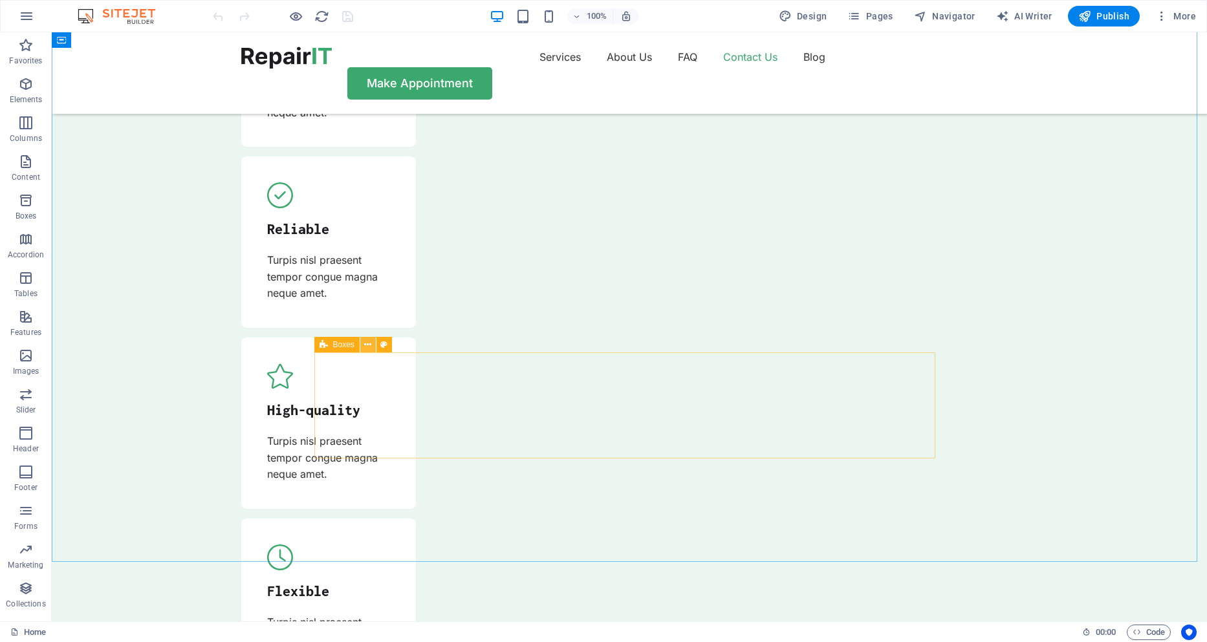
click at [370, 350] on icon at bounding box center [367, 345] width 7 height 14
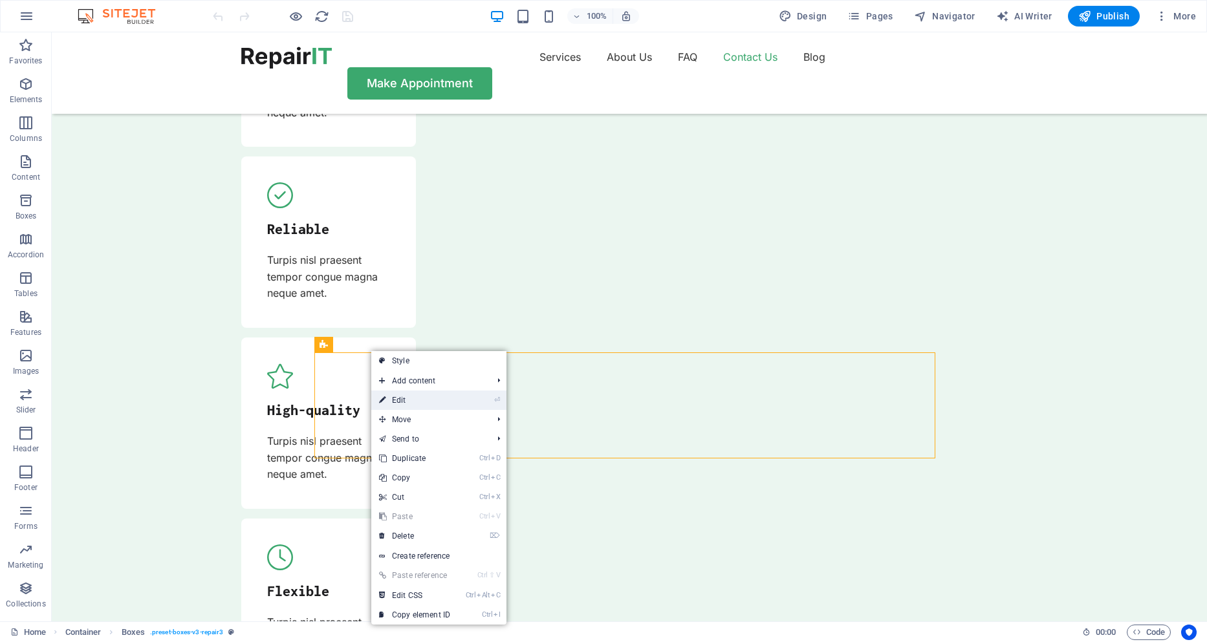
drag, startPoint x: 392, startPoint y: 401, endPoint x: 111, endPoint y: 369, distance: 282.4
click at [392, 401] on link "⏎ Edit" at bounding box center [414, 400] width 87 height 19
select select "px"
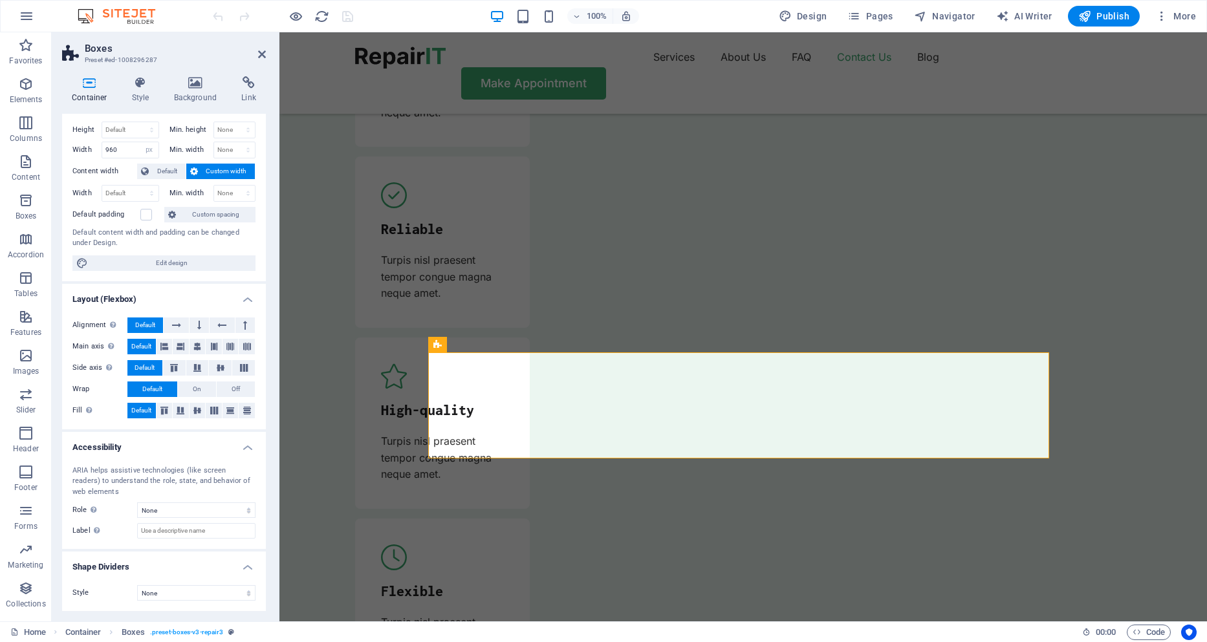
scroll to position [0, 0]
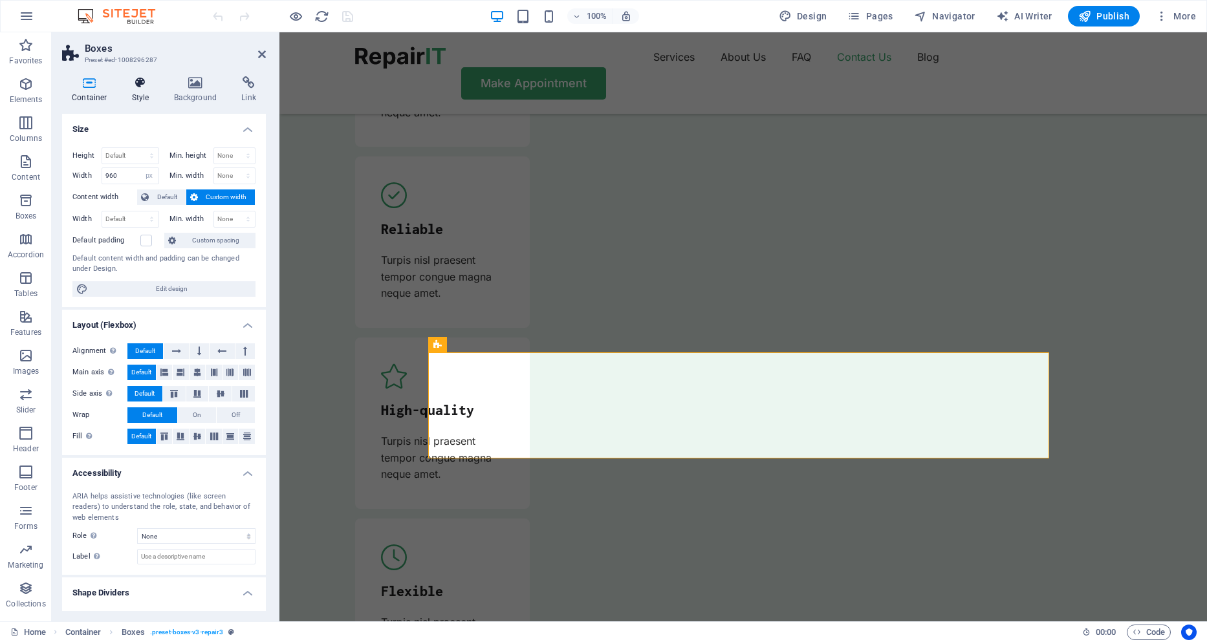
click at [140, 86] on icon at bounding box center [140, 82] width 37 height 13
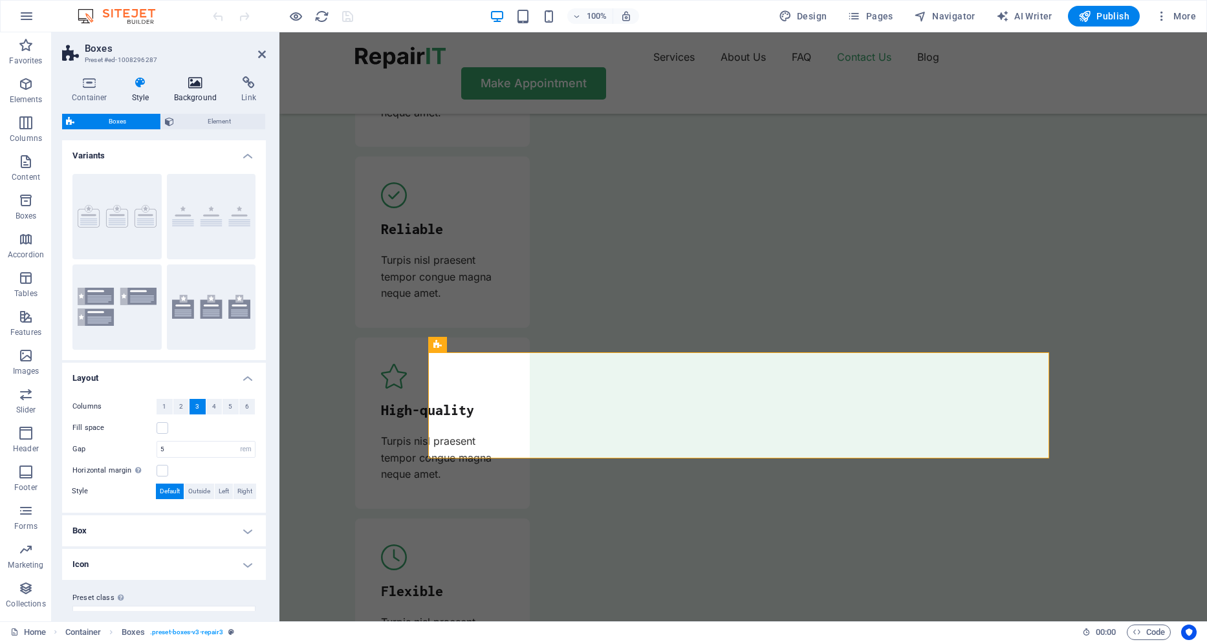
click at [183, 89] on h4 "Background" at bounding box center [198, 89] width 68 height 27
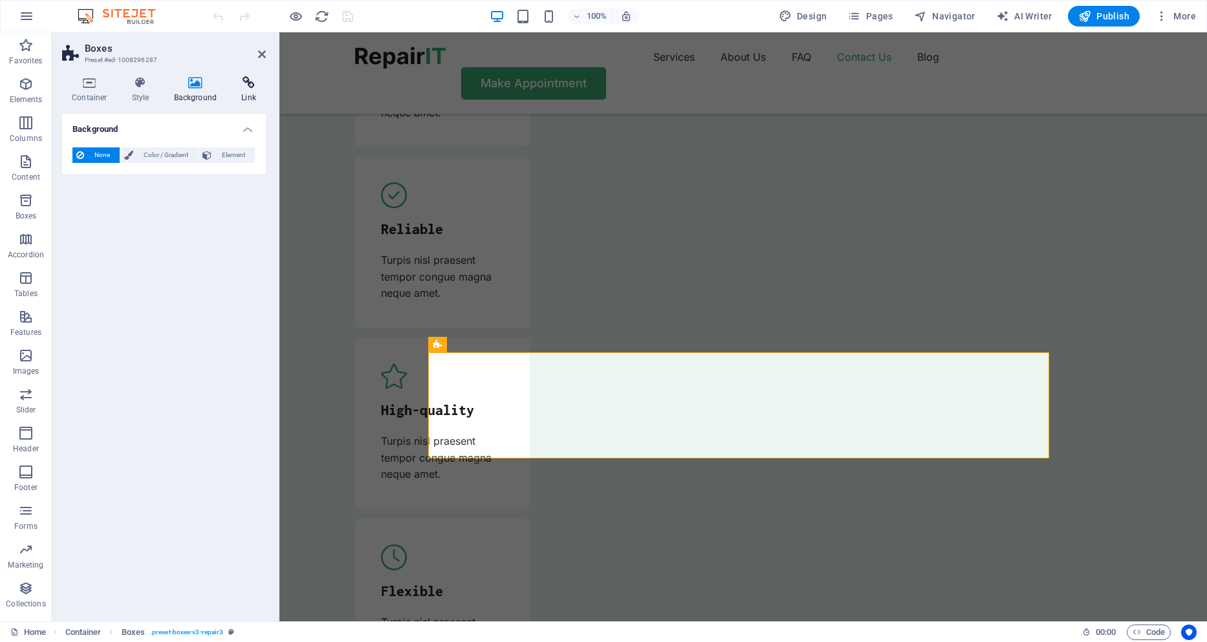
click at [243, 86] on icon at bounding box center [249, 82] width 34 height 13
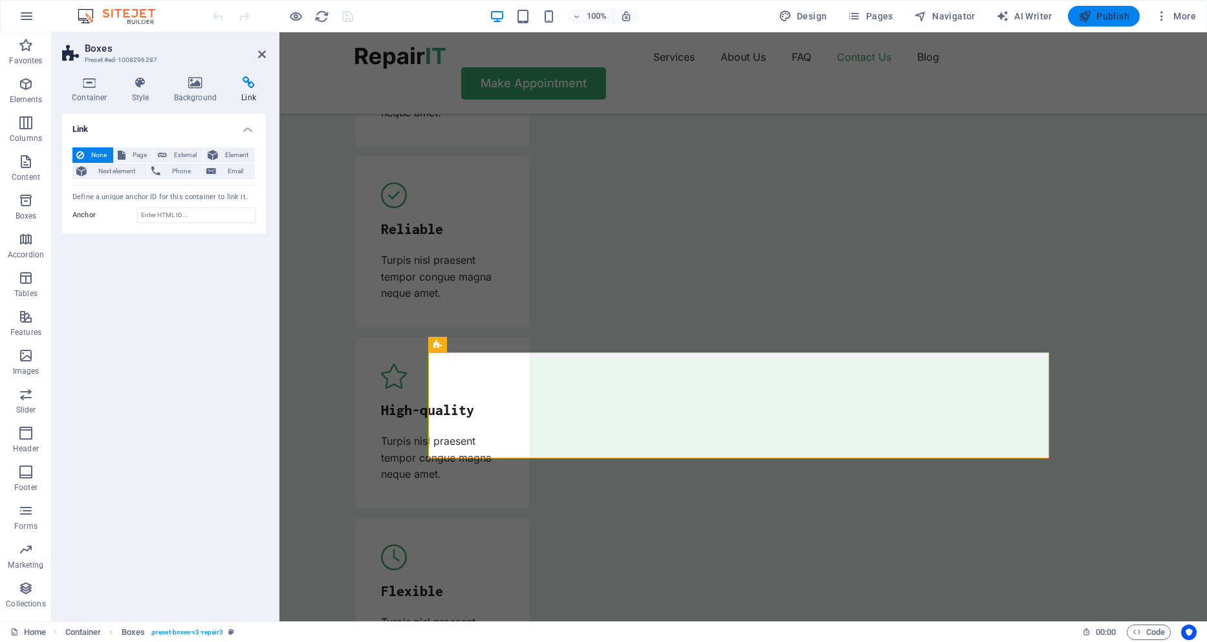
click at [1099, 19] on span "Publish" at bounding box center [1103, 16] width 51 height 13
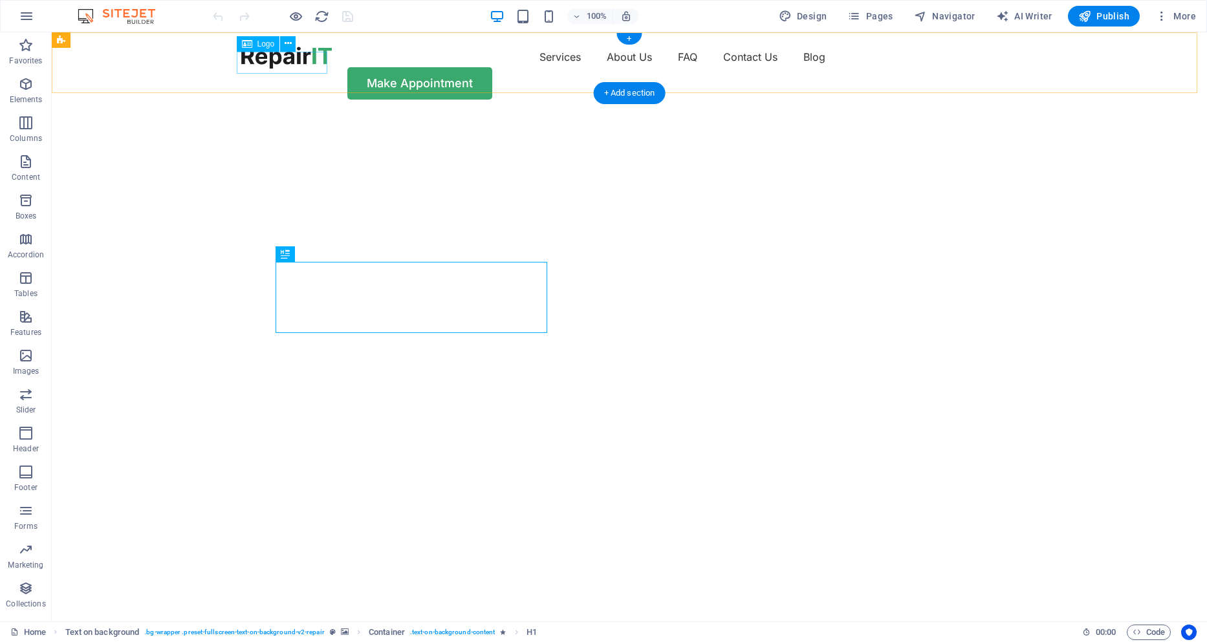
click at [268, 63] on div at bounding box center [286, 58] width 91 height 22
select select "px"
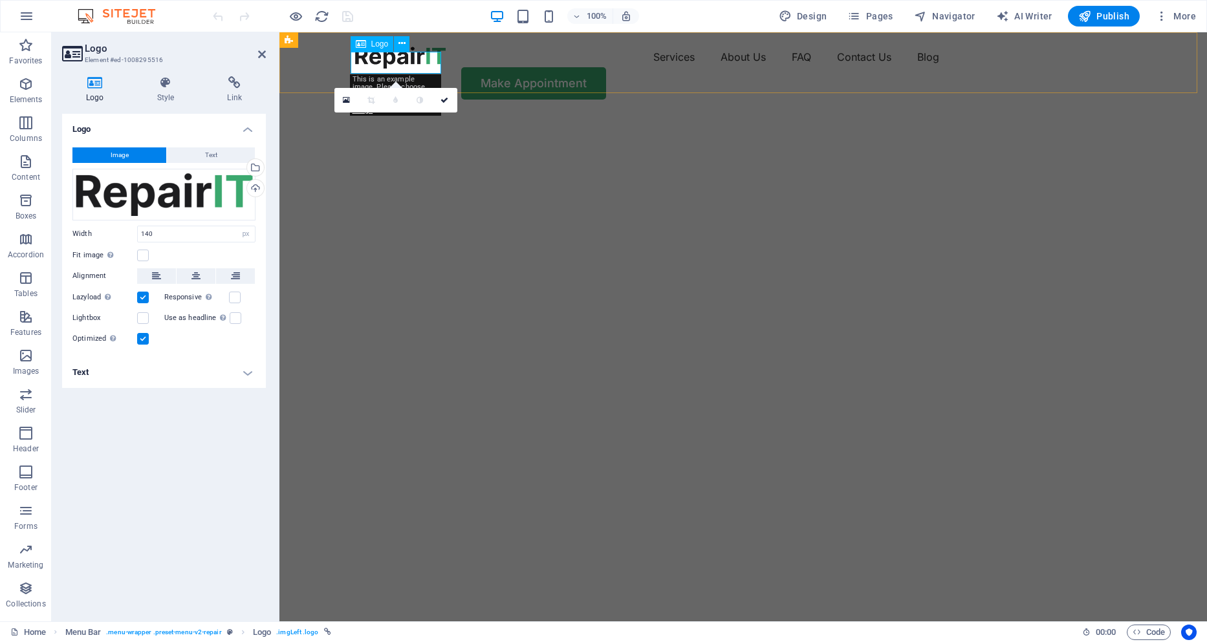
drag, startPoint x: 512, startPoint y: 225, endPoint x: 383, endPoint y: 62, distance: 207.6
click at [383, 62] on div at bounding box center [400, 58] width 91 height 22
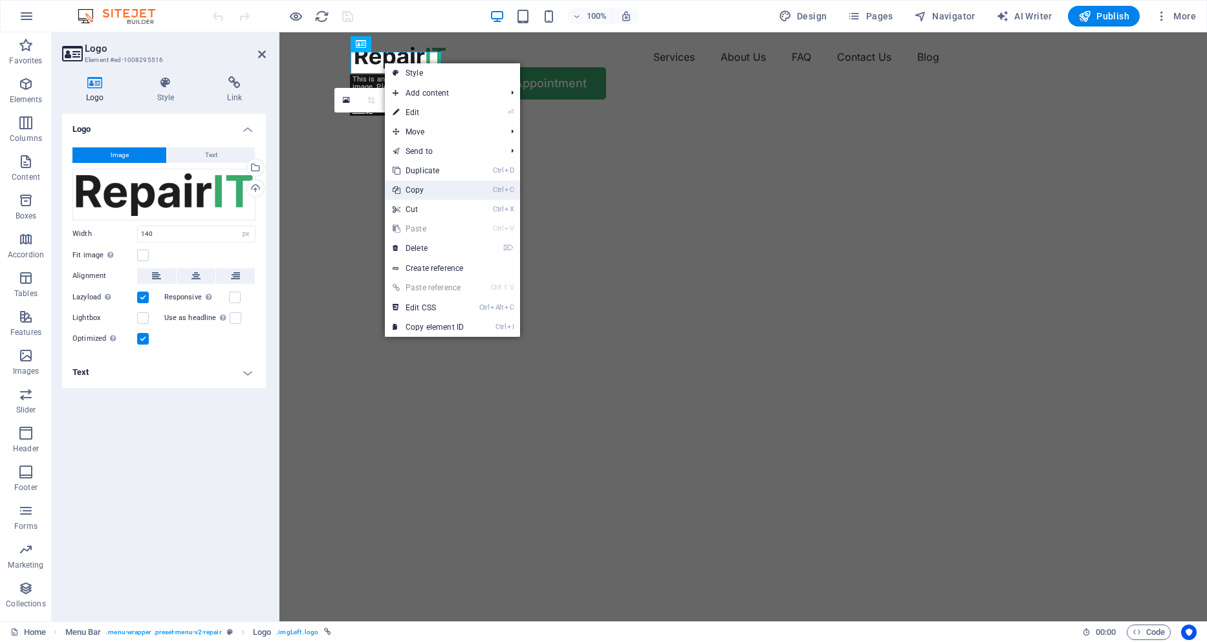
click at [418, 186] on link "Ctrl C Copy" at bounding box center [428, 189] width 87 height 19
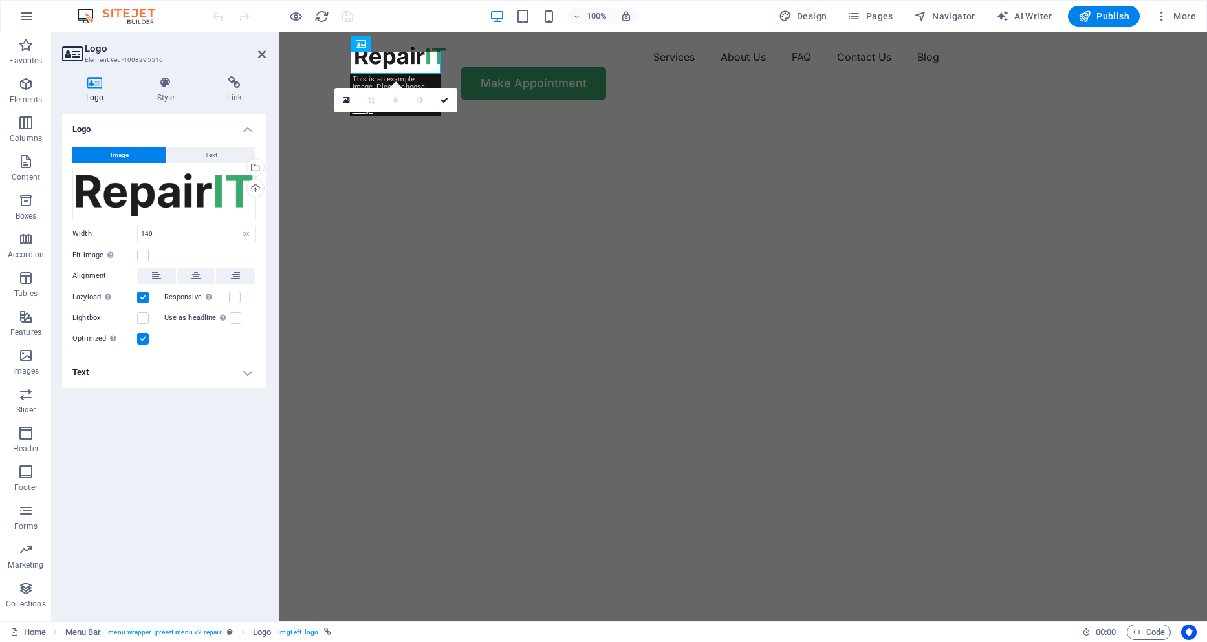
click at [475, 114] on img "1/2" at bounding box center [738, 114] width 918 height 0
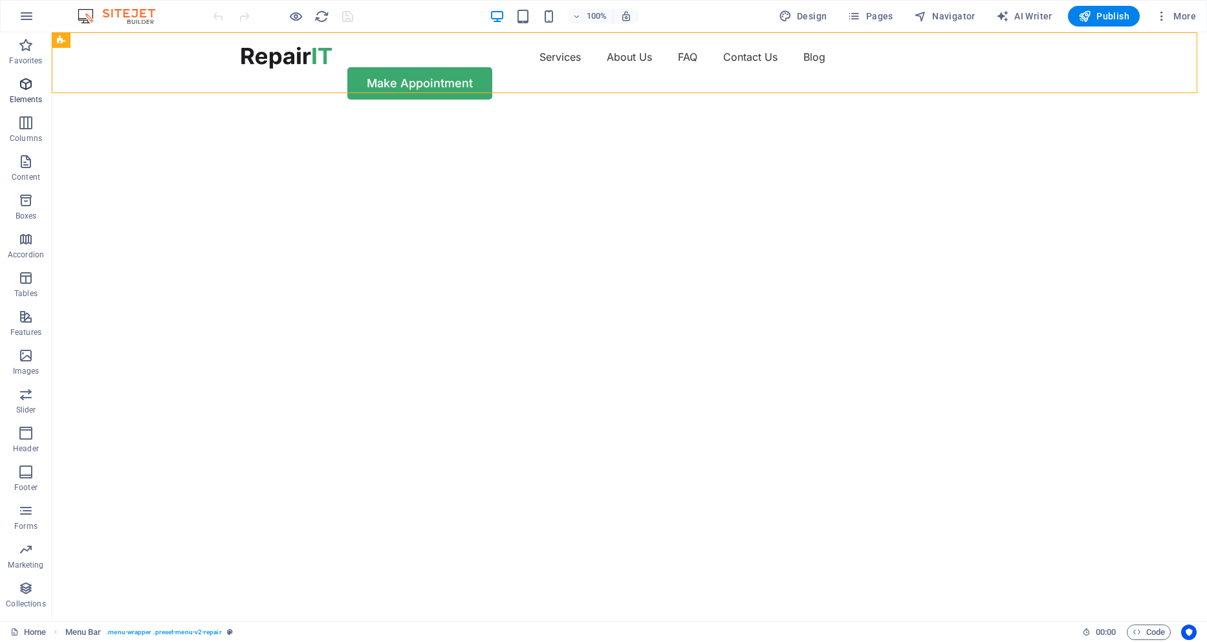
click at [24, 85] on icon "button" at bounding box center [26, 84] width 16 height 16
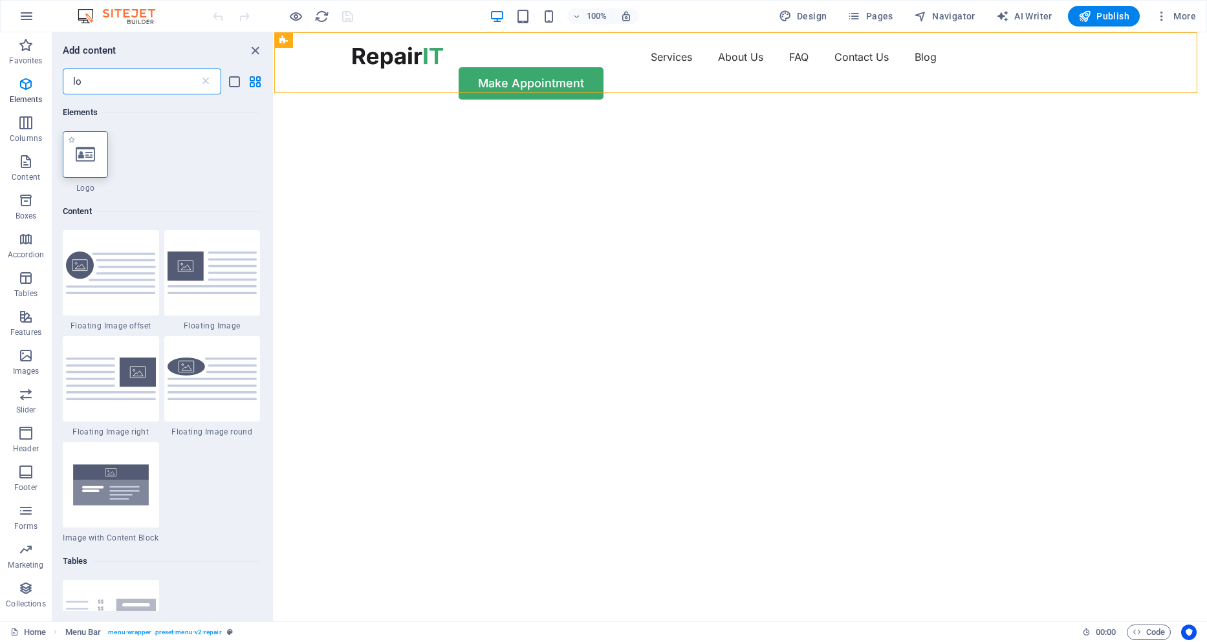
type input "lo"
click at [94, 161] on icon at bounding box center [85, 154] width 19 height 17
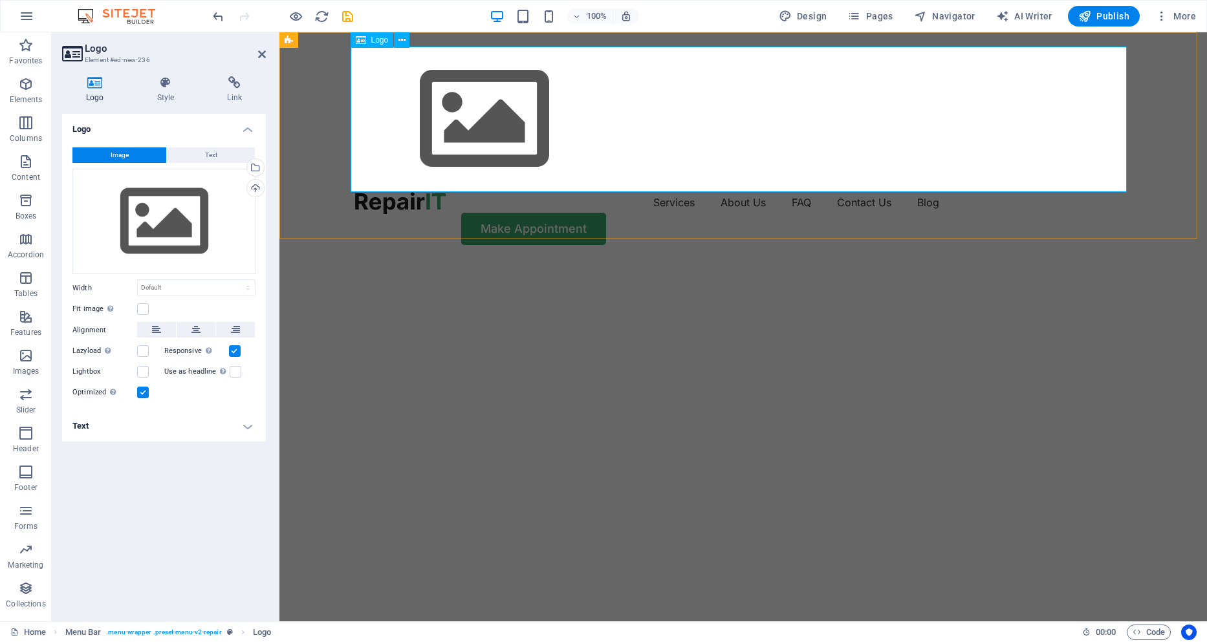
click at [1075, 153] on div at bounding box center [743, 120] width 776 height 146
click at [401, 39] on icon at bounding box center [401, 41] width 7 height 14
click at [385, 113] on div at bounding box center [743, 120] width 776 height 146
click at [501, 125] on div at bounding box center [743, 120] width 776 height 146
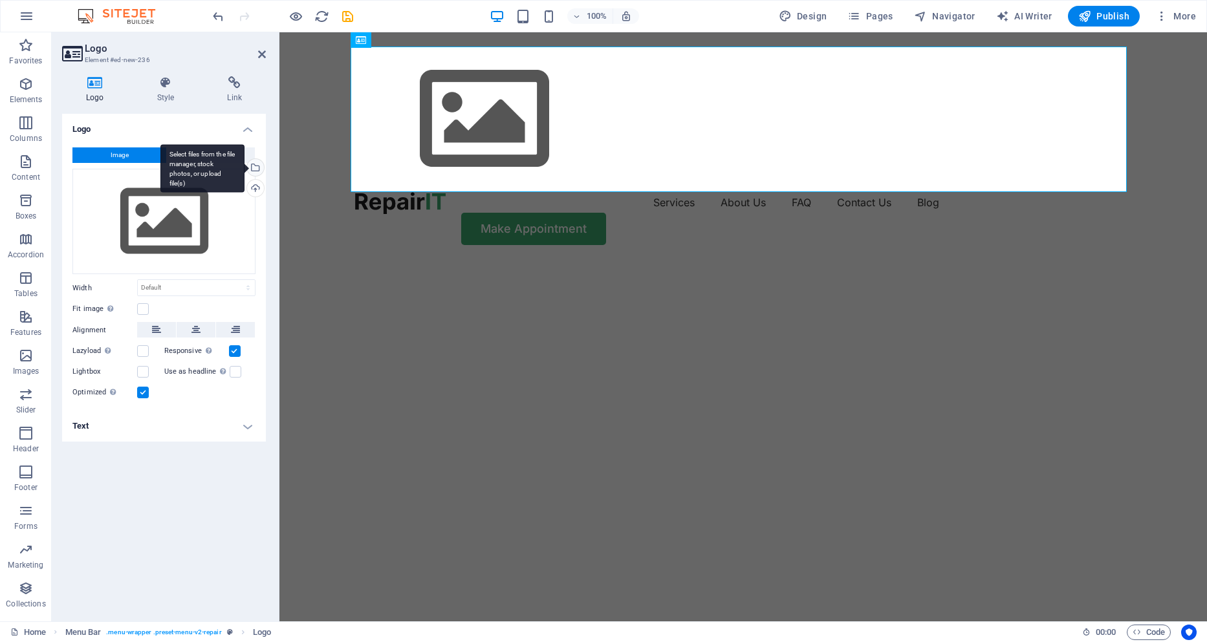
click at [255, 166] on div "Select files from the file manager, stock photos, or upload file(s)" at bounding box center [253, 168] width 19 height 19
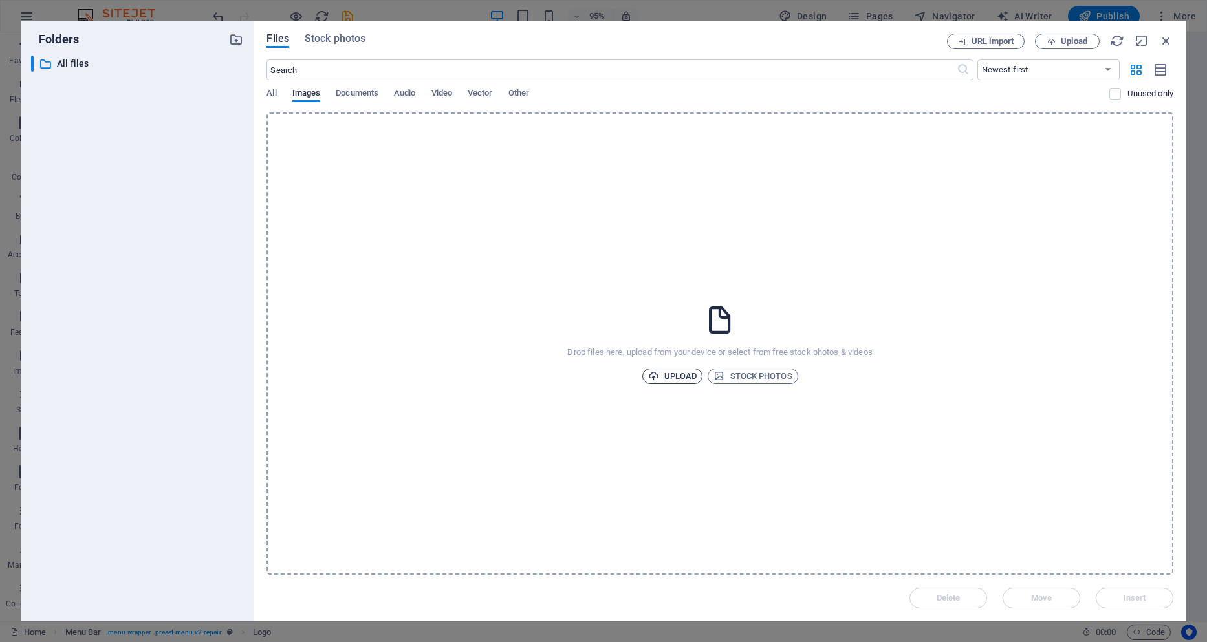
click at [686, 377] on span "Upload" at bounding box center [672, 377] width 49 height 16
click at [1167, 39] on icon "button" at bounding box center [1166, 41] width 14 height 14
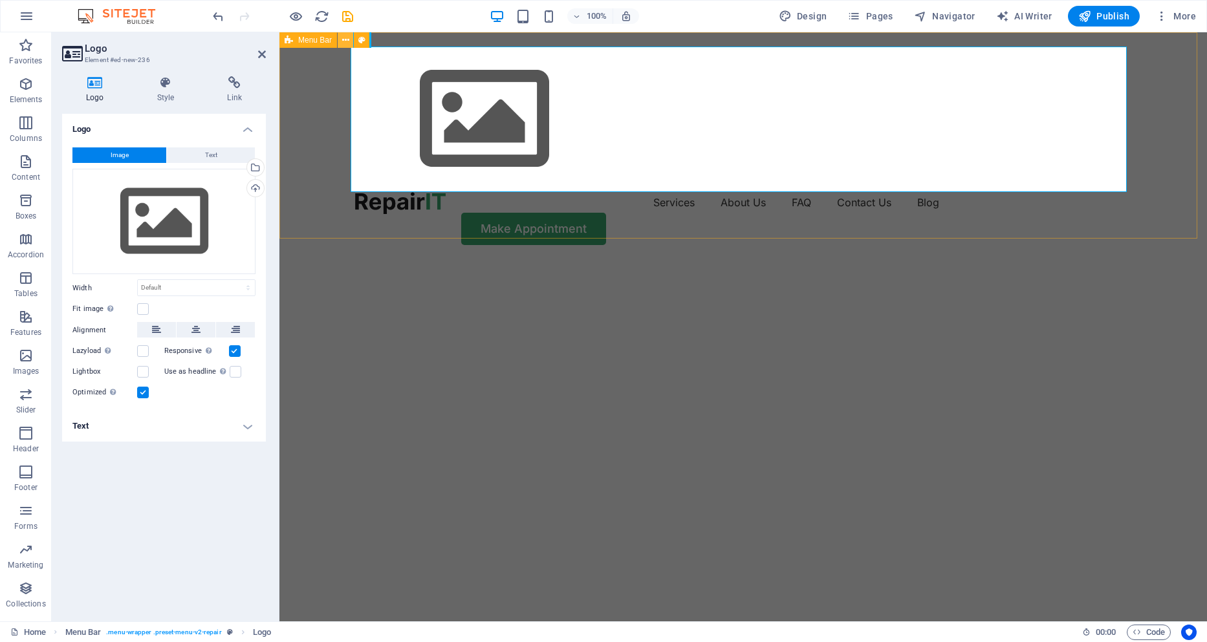
click at [346, 41] on icon at bounding box center [345, 41] width 7 height 14
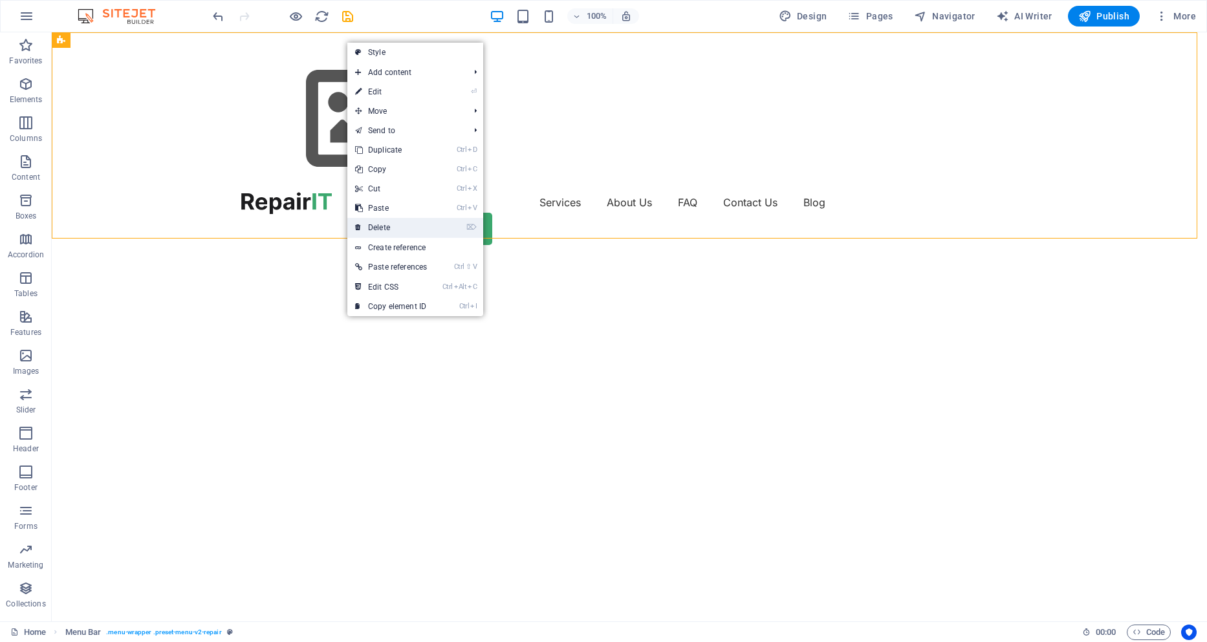
click at [413, 231] on link "⌦ Delete" at bounding box center [390, 227] width 87 height 19
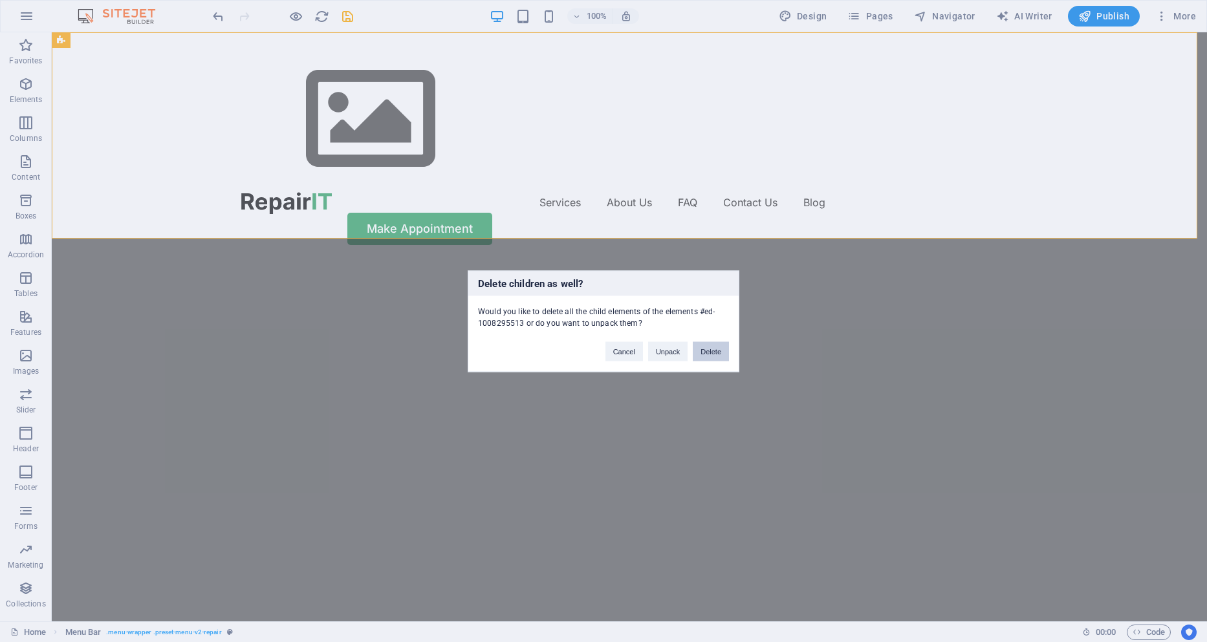
click at [709, 352] on button "Delete" at bounding box center [711, 350] width 36 height 19
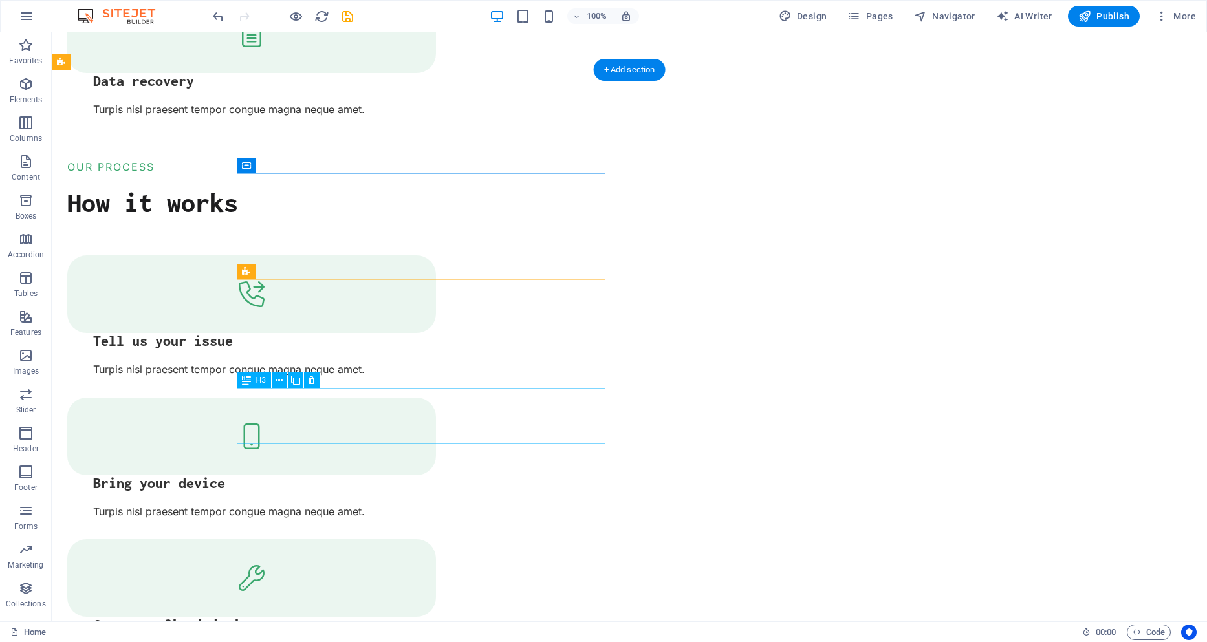
scroll to position [2199, 0]
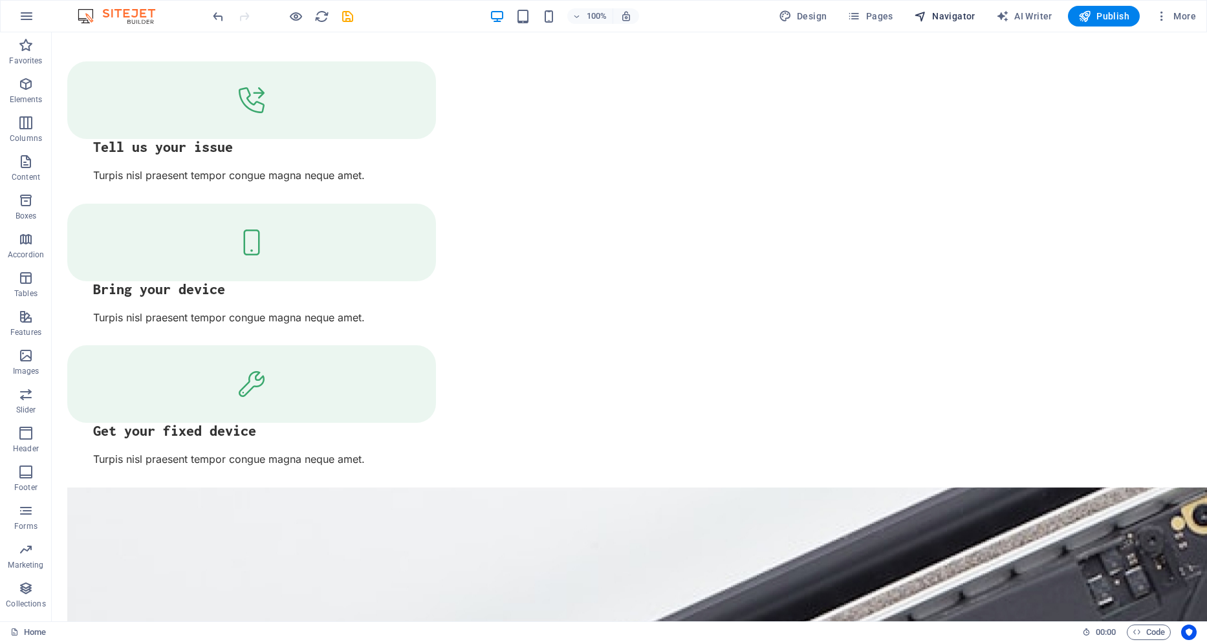
click at [947, 19] on span "Navigator" at bounding box center [944, 16] width 61 height 13
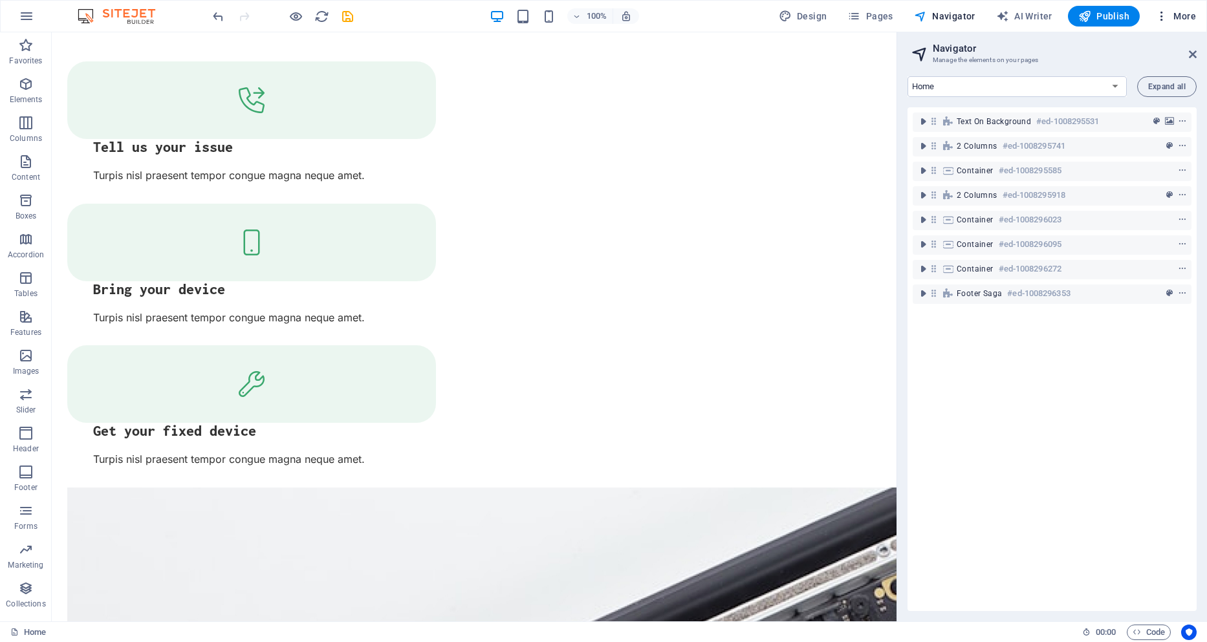
click at [1166, 16] on icon "button" at bounding box center [1161, 16] width 13 height 13
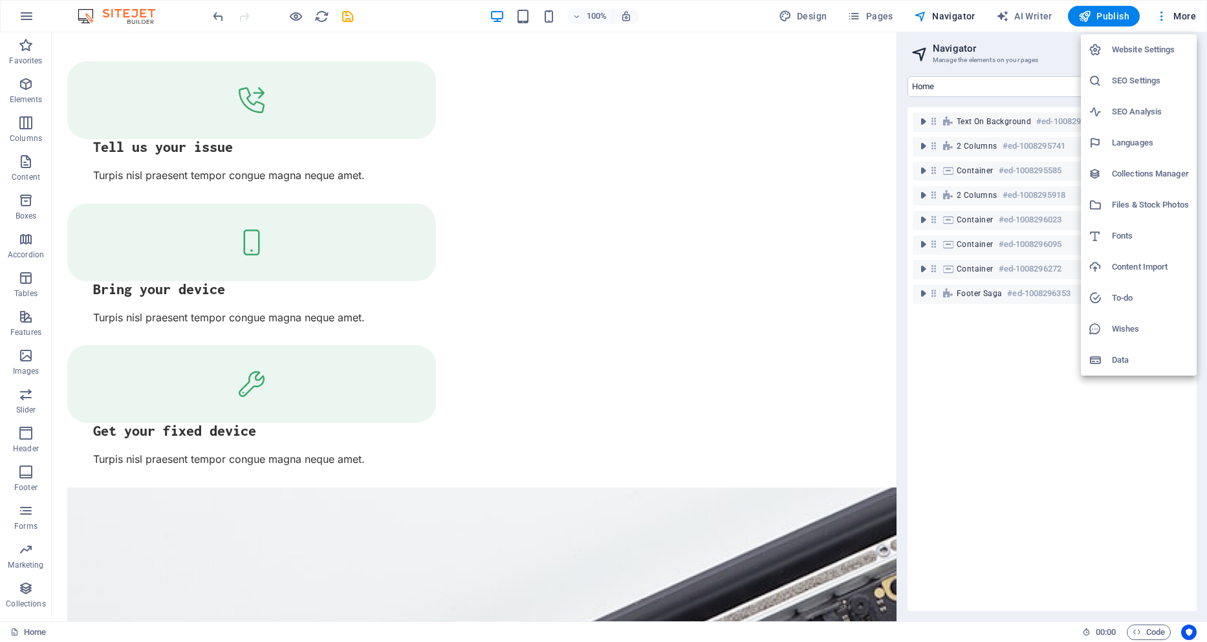
click at [1154, 56] on h6 "Website Settings" at bounding box center [1150, 50] width 77 height 16
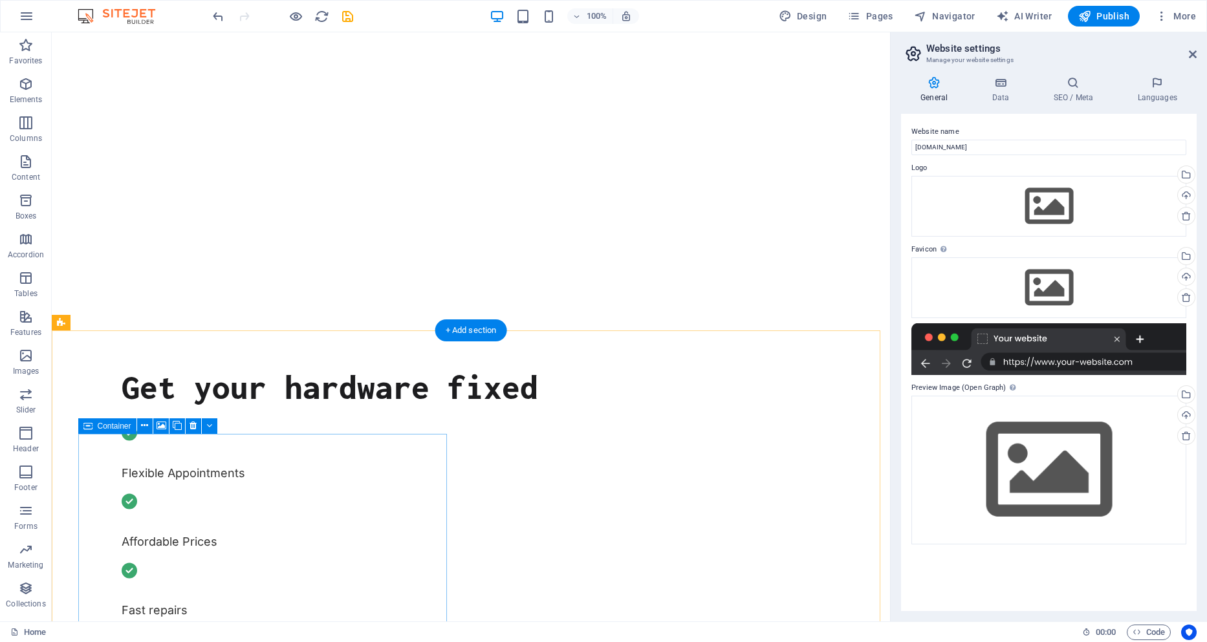
scroll to position [0, 0]
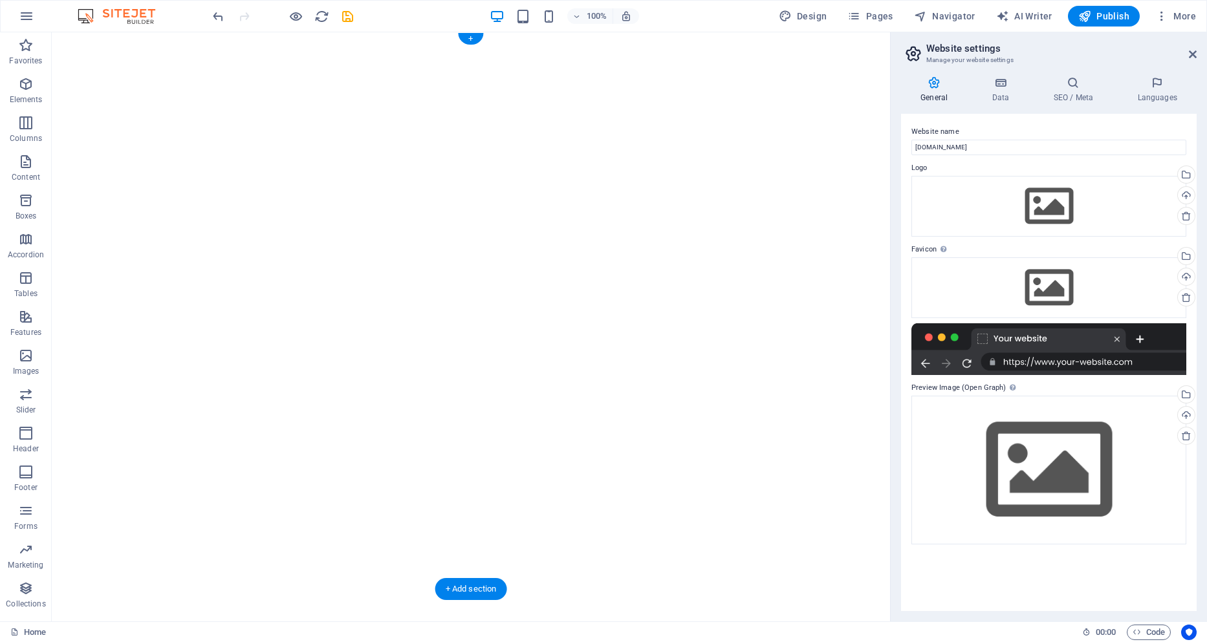
click at [240, 32] on img "1/2" at bounding box center [466, 32] width 828 height 0
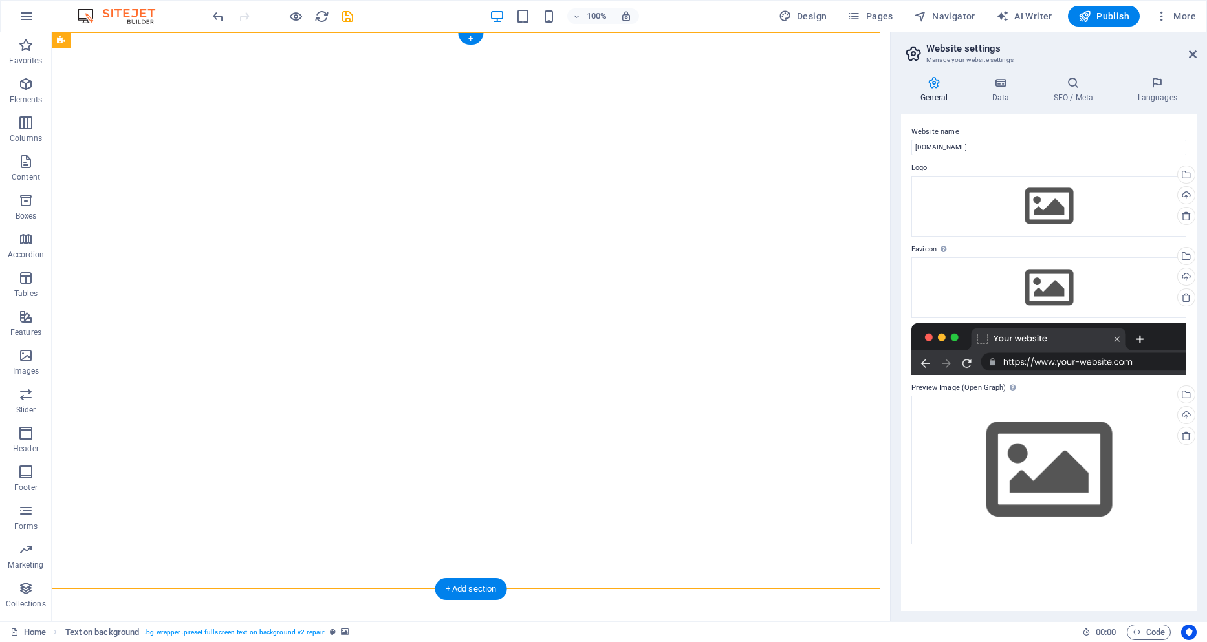
click at [202, 32] on img "1/2" at bounding box center [466, 32] width 828 height 0
click at [21, 81] on icon "button" at bounding box center [26, 84] width 16 height 16
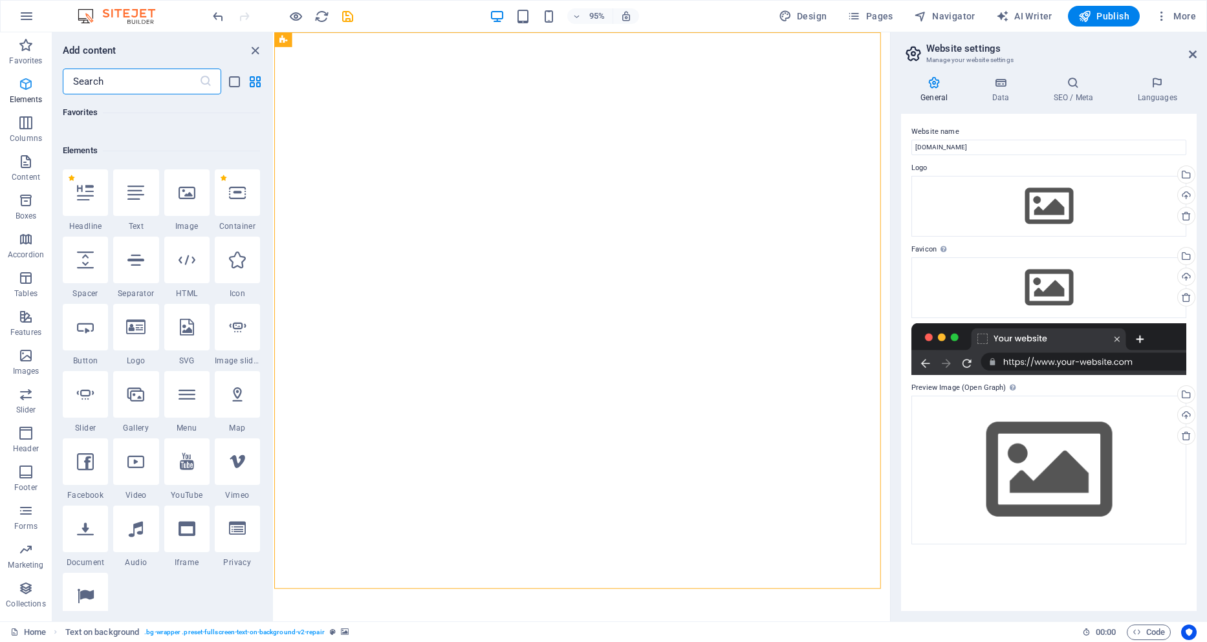
scroll to position [138, 0]
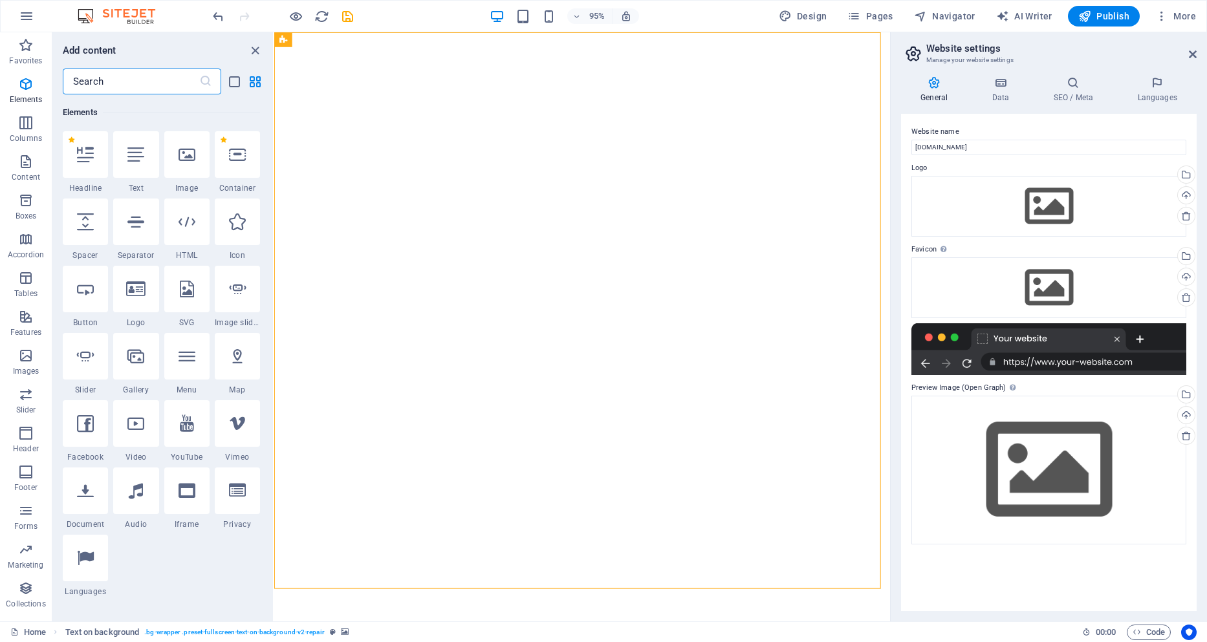
click at [97, 80] on input "text" at bounding box center [131, 82] width 136 height 26
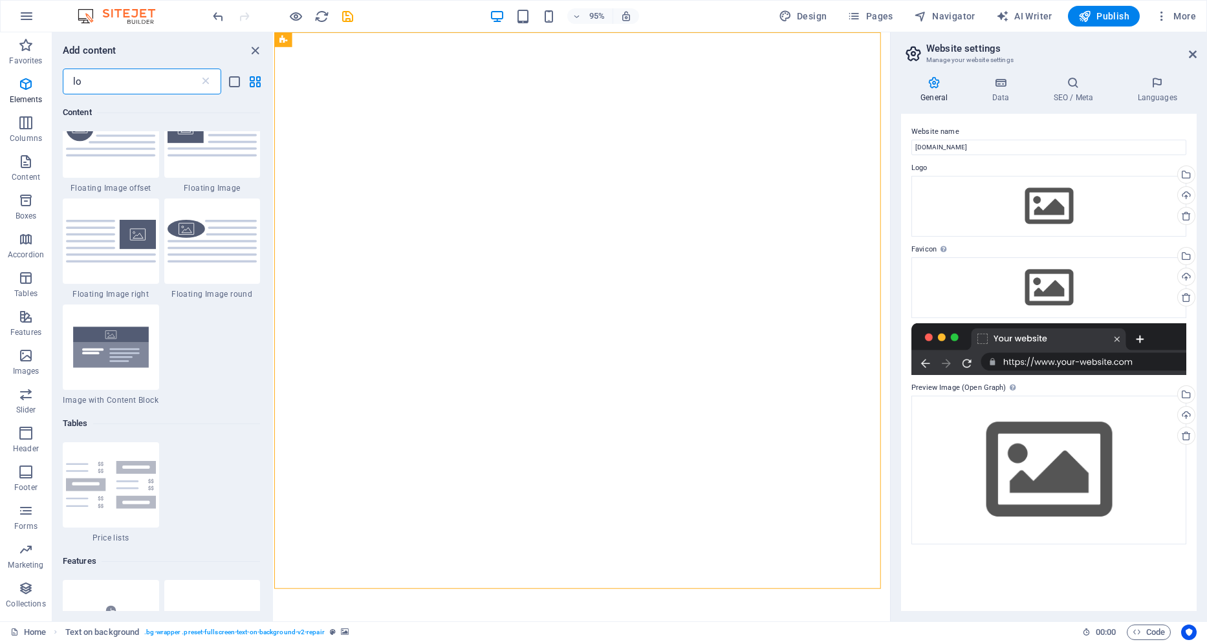
scroll to position [0, 0]
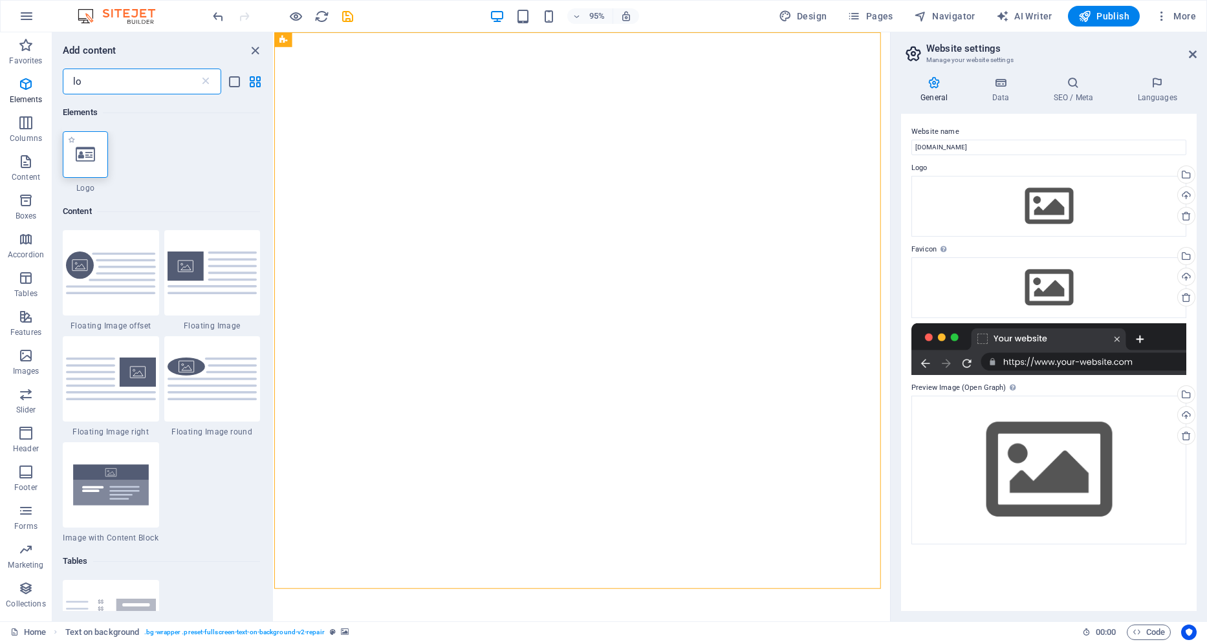
type input "lo"
click at [95, 171] on div at bounding box center [85, 154] width 45 height 47
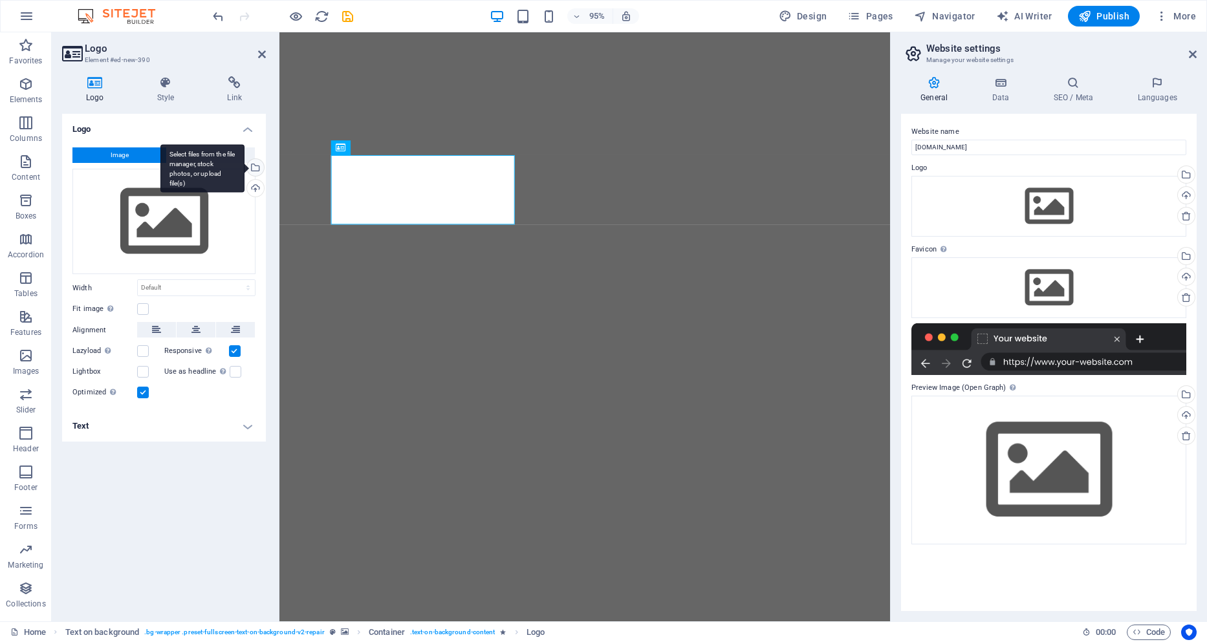
click at [257, 169] on div "Select files from the file manager, stock photos, or upload file(s)" at bounding box center [253, 168] width 19 height 19
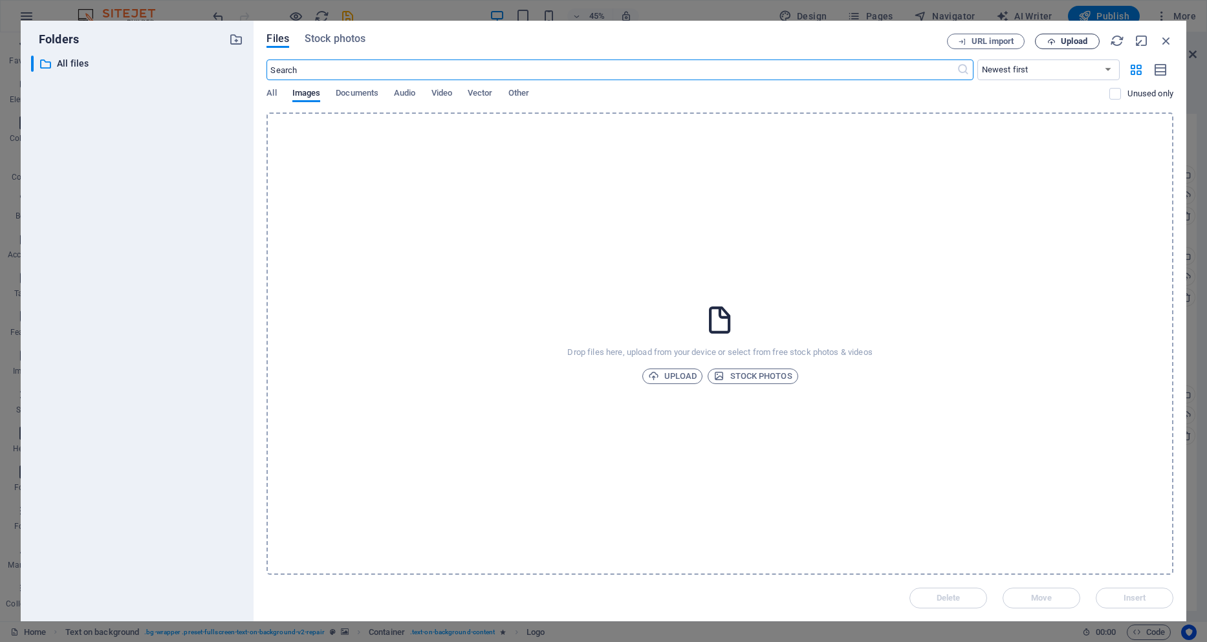
click at [1059, 39] on span "Upload" at bounding box center [1066, 42] width 53 height 8
click at [1011, 596] on div "rc1.png" at bounding box center [1070, 594] width 125 height 15
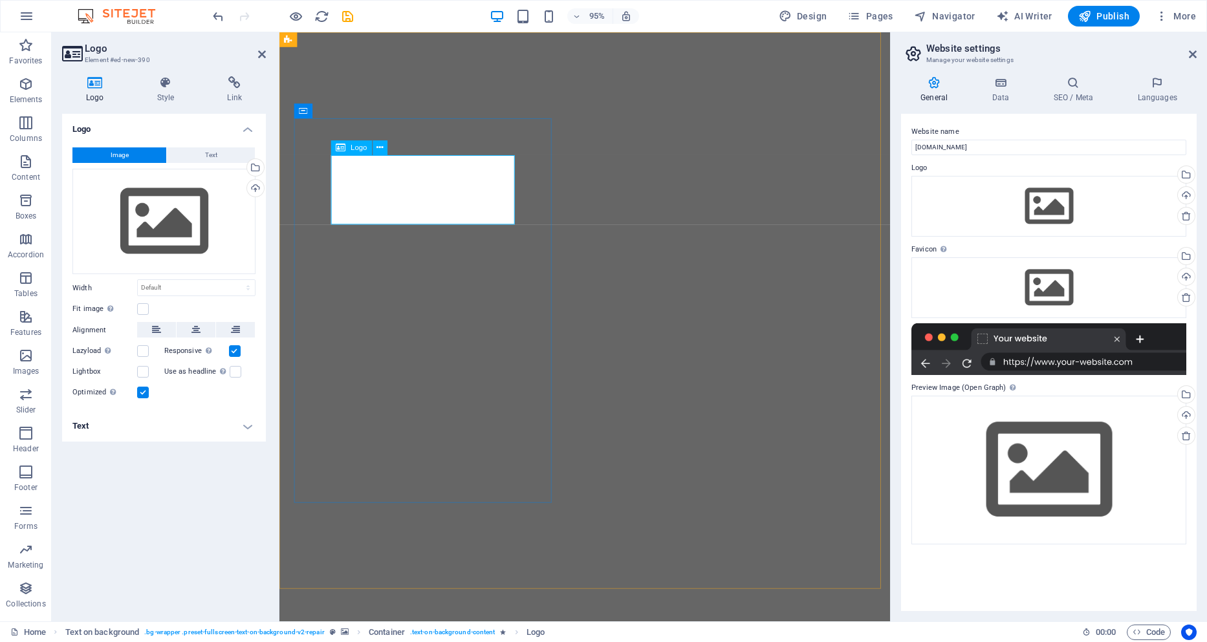
drag, startPoint x: 660, startPoint y: 187, endPoint x: 437, endPoint y: 189, distance: 223.1
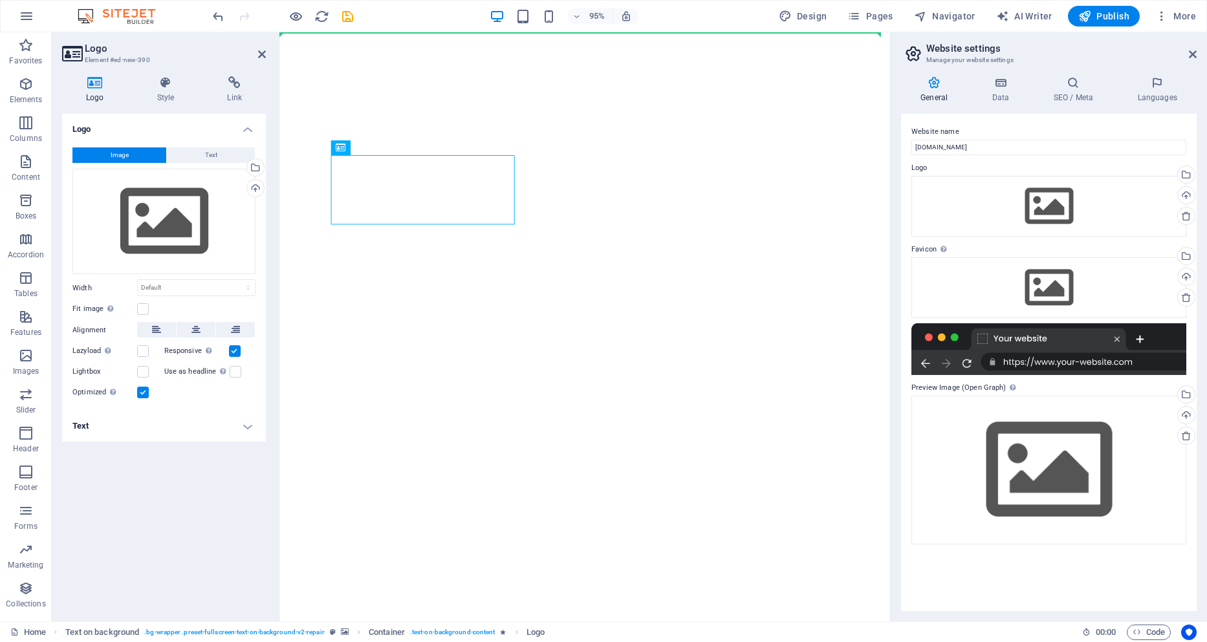
drag, startPoint x: 479, startPoint y: 215, endPoint x: 553, endPoint y: 77, distance: 156.5
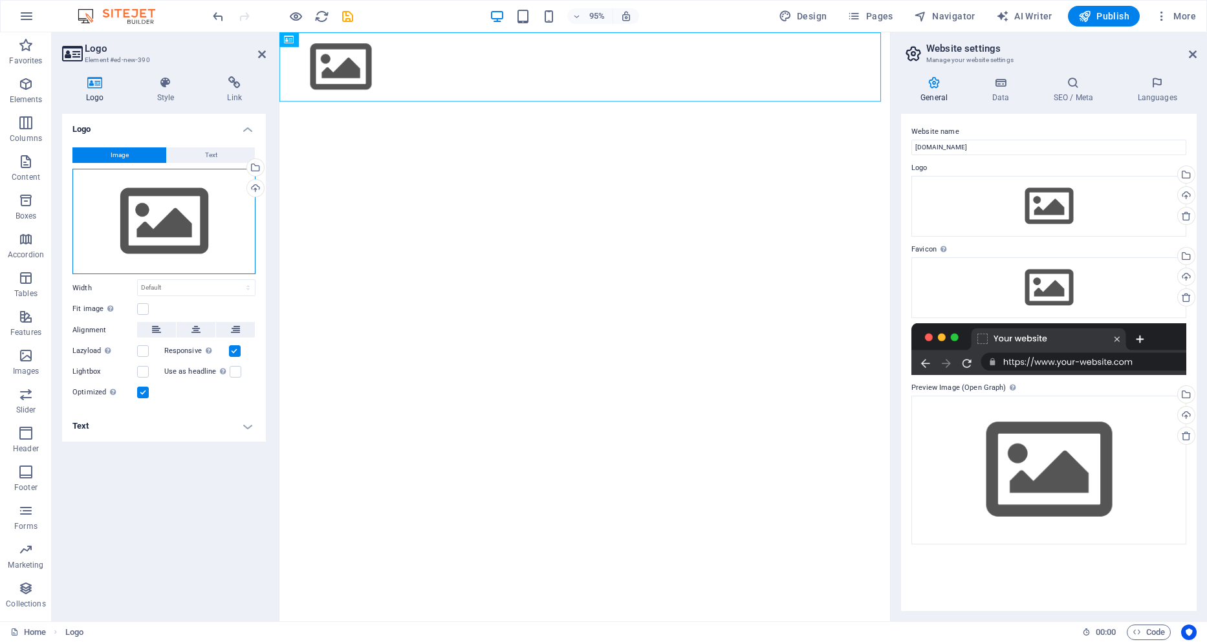
click at [178, 229] on div "Drag files here, click to choose files or select files from Files or our free s…" at bounding box center [163, 222] width 183 height 106
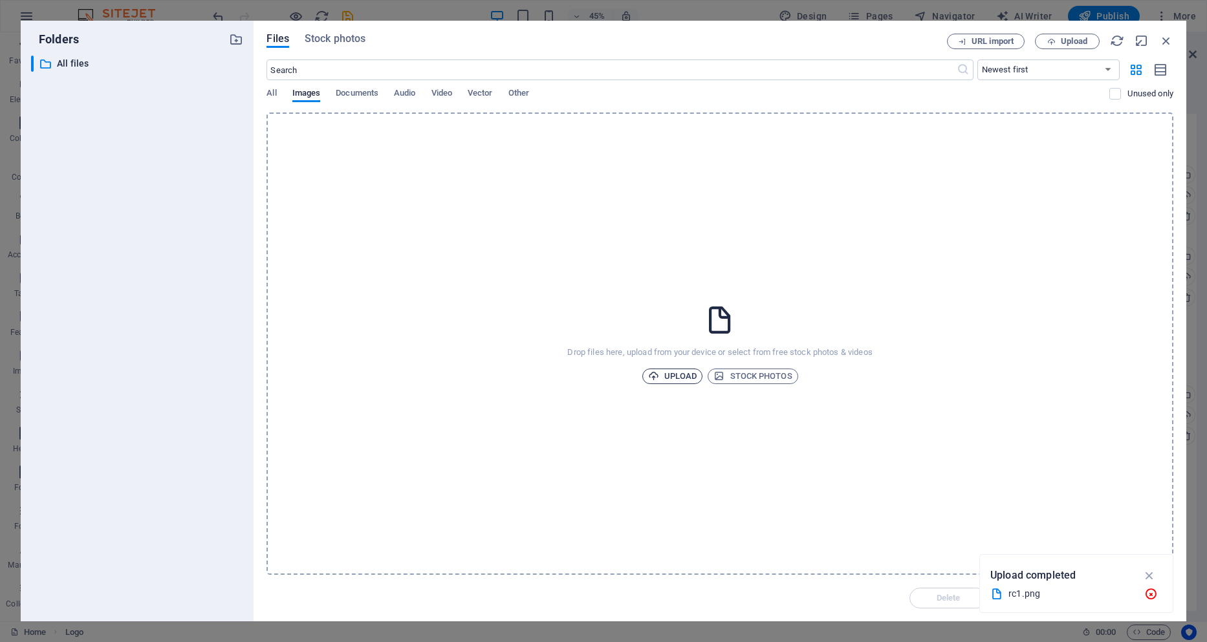
click at [693, 380] on span "Upload" at bounding box center [672, 377] width 49 height 16
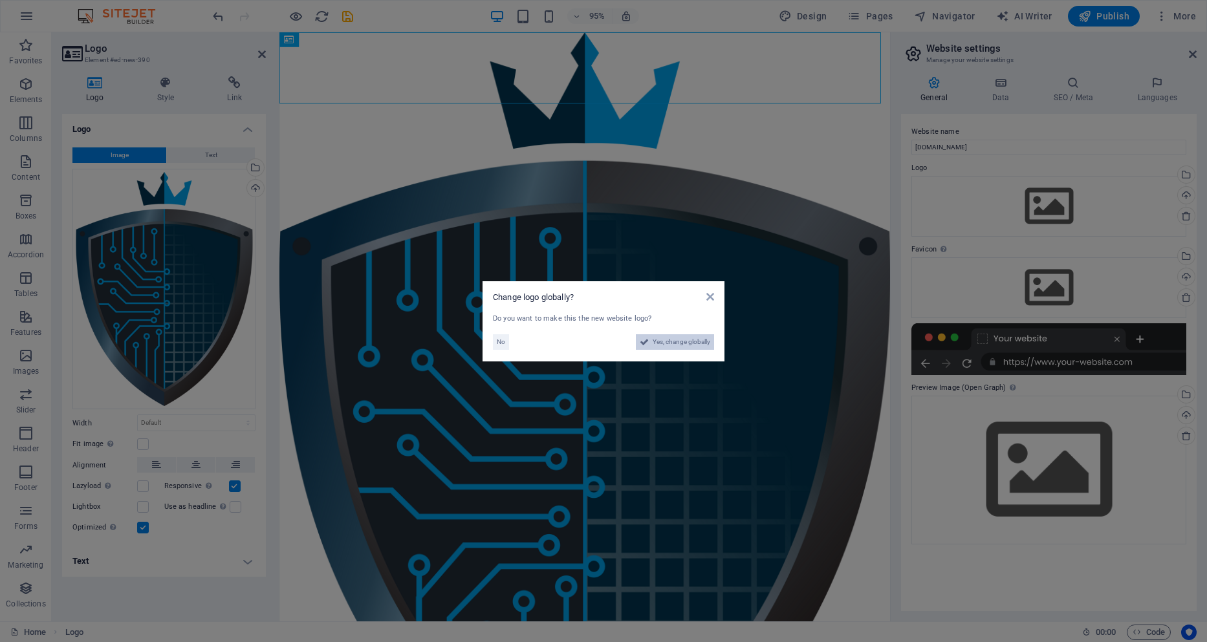
click at [672, 344] on span "Yes, change globally" at bounding box center [681, 342] width 58 height 16
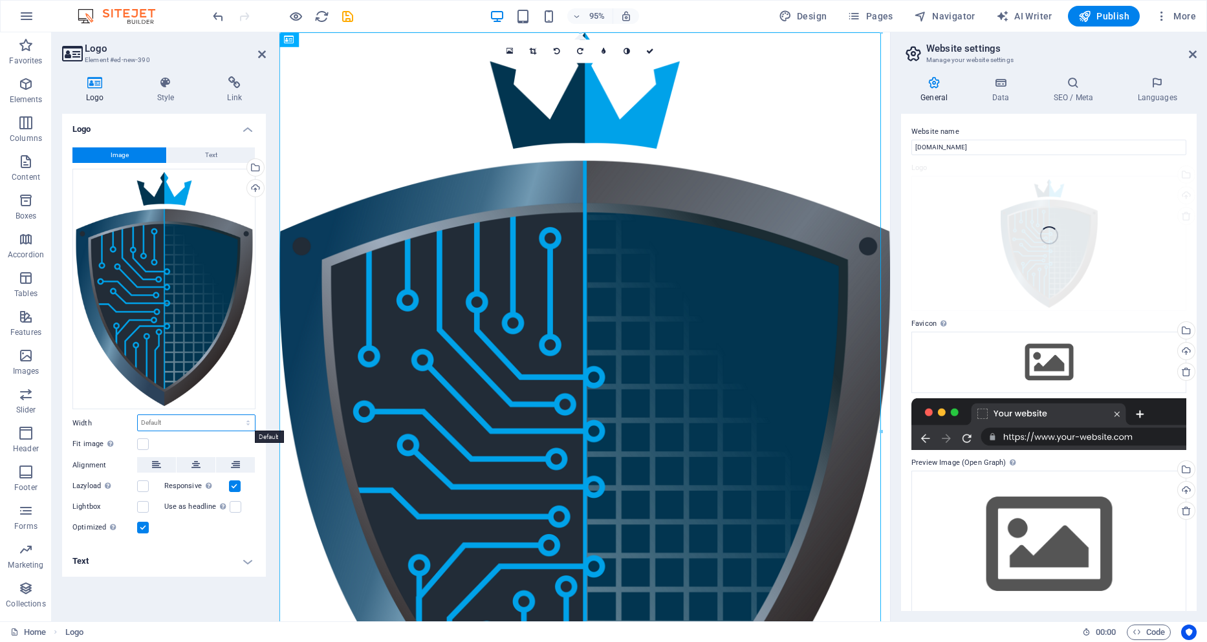
click at [173, 424] on select "Default auto px rem % em vh vw" at bounding box center [196, 423] width 117 height 16
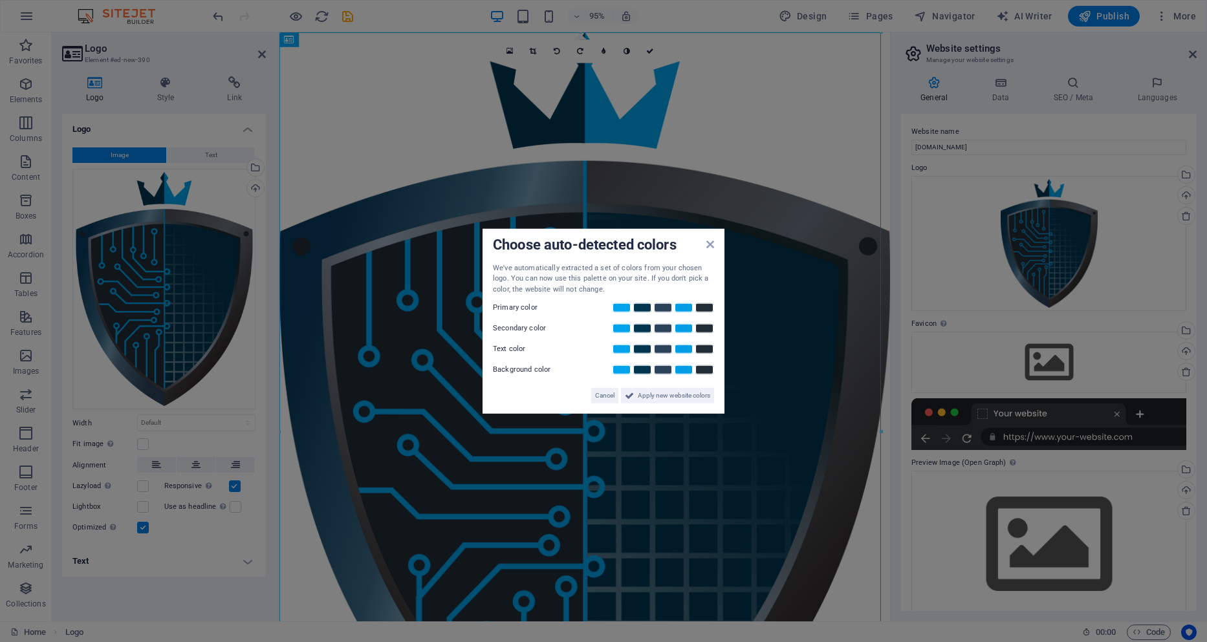
click at [173, 424] on aside "Choose auto-detected colors We've automatically extracted a set of colors from …" at bounding box center [603, 321] width 1207 height 642
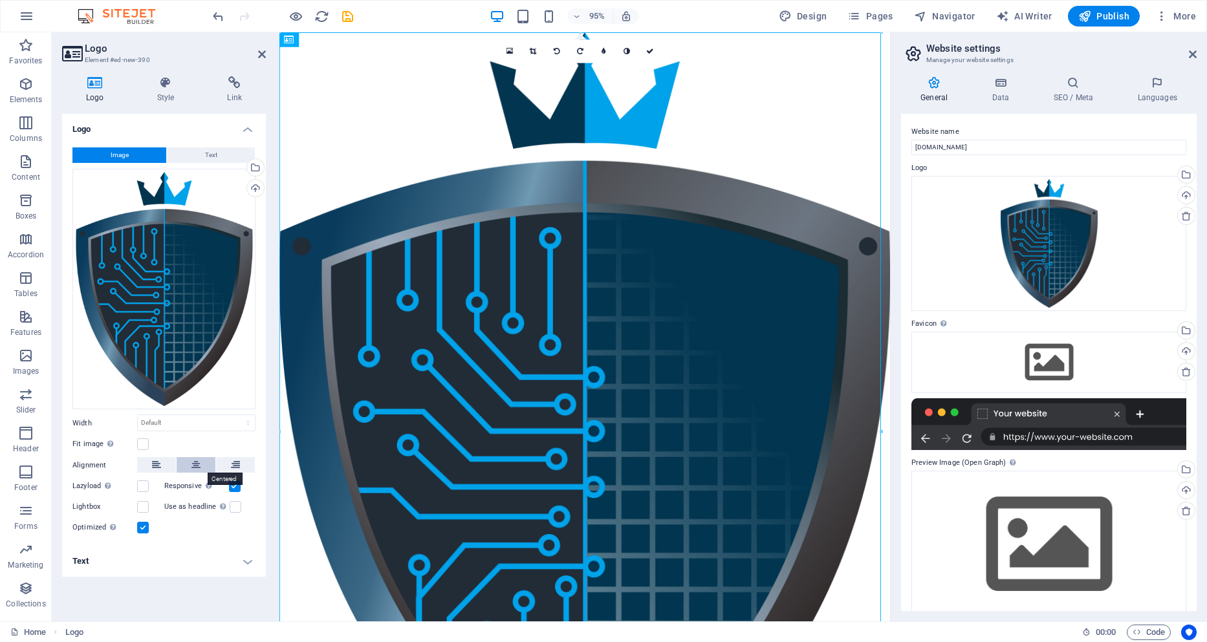
click at [200, 462] on icon at bounding box center [195, 465] width 9 height 16
click at [248, 562] on h4 "Text" at bounding box center [164, 561] width 204 height 31
click at [182, 151] on button "Text" at bounding box center [211, 155] width 88 height 16
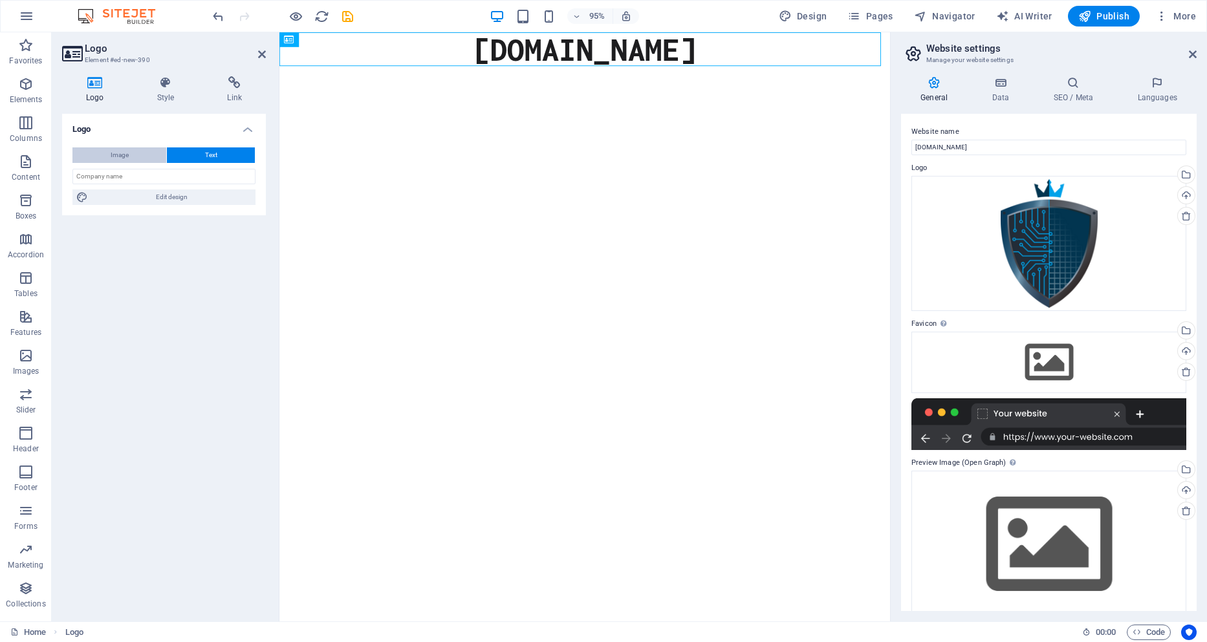
click at [116, 154] on span "Image" at bounding box center [120, 155] width 18 height 16
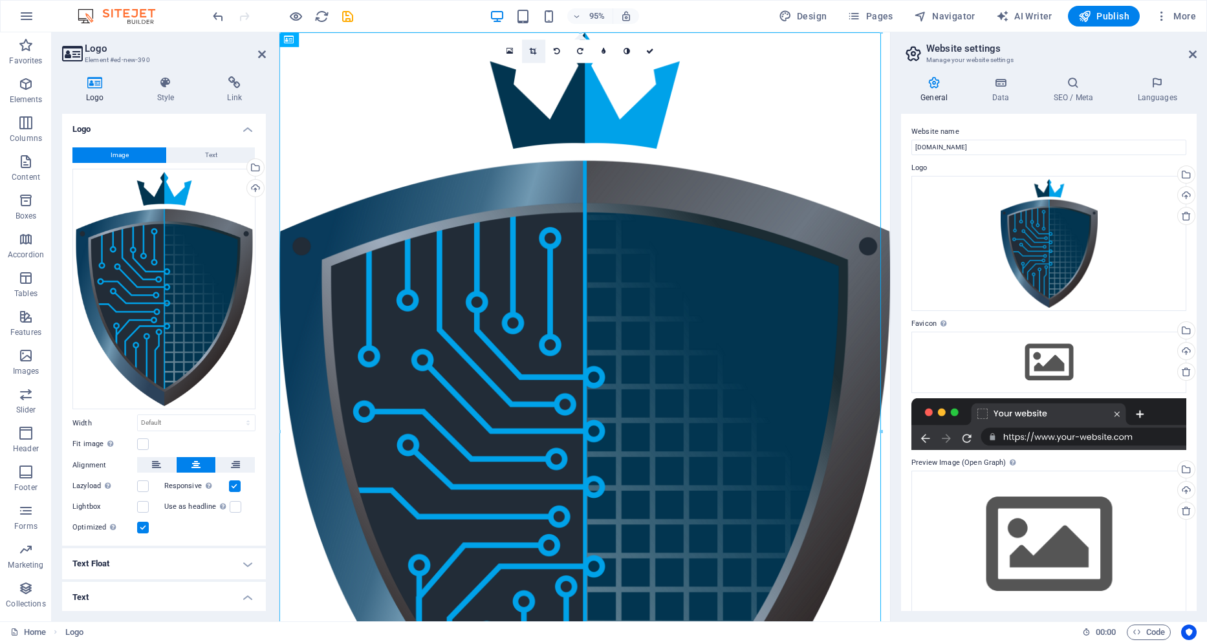
click at [538, 57] on link at bounding box center [533, 50] width 23 height 23
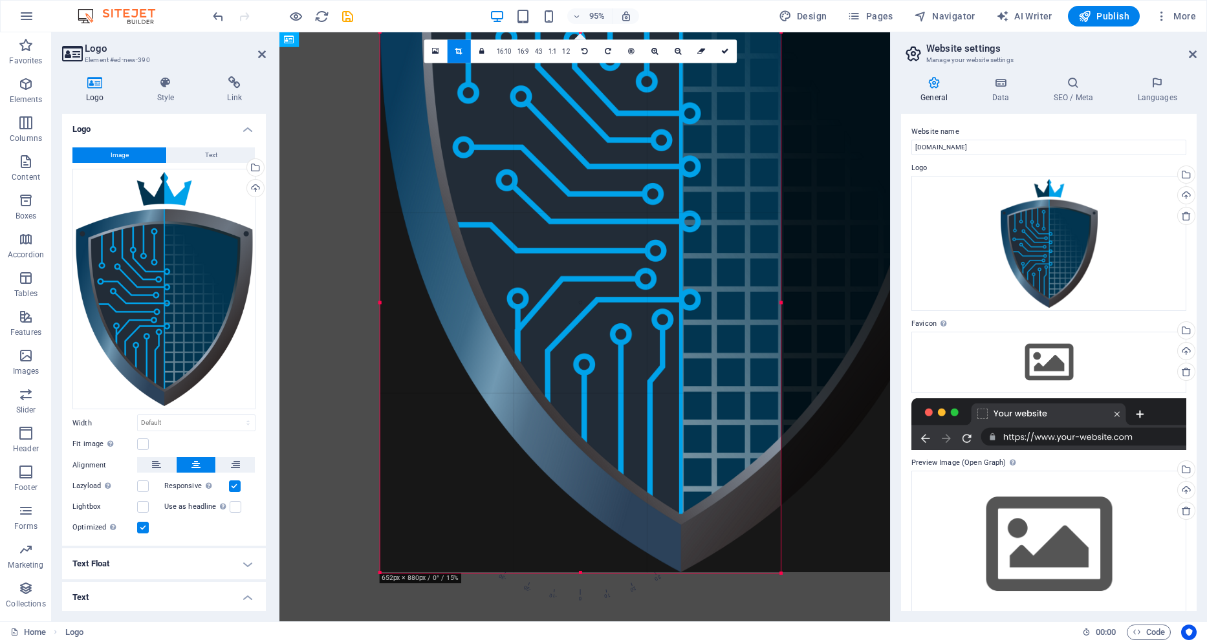
drag, startPoint x: 879, startPoint y: 34, endPoint x: 667, endPoint y: 307, distance: 344.7
click at [667, 307] on div "180 170 160 150 140 130 120 110 100 90 80 70 60 50 40 30 20 10 0 -10 -20 -30 -4…" at bounding box center [580, 302] width 400 height 541
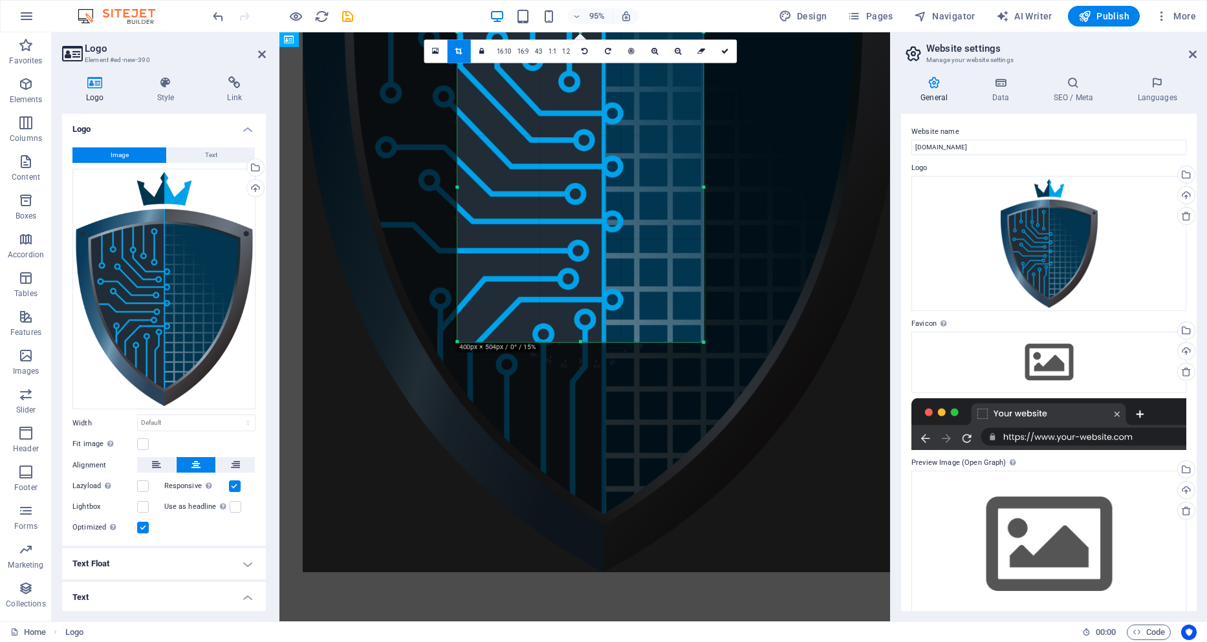
drag, startPoint x: 380, startPoint y: 572, endPoint x: 543, endPoint y: 330, distance: 292.2
click at [543, 330] on div "180 170 160 150 140 130 120 110 100 90 80 70 60 50 40 30 20 10 0 -10 -20 -30 -4…" at bounding box center [580, 187] width 246 height 310
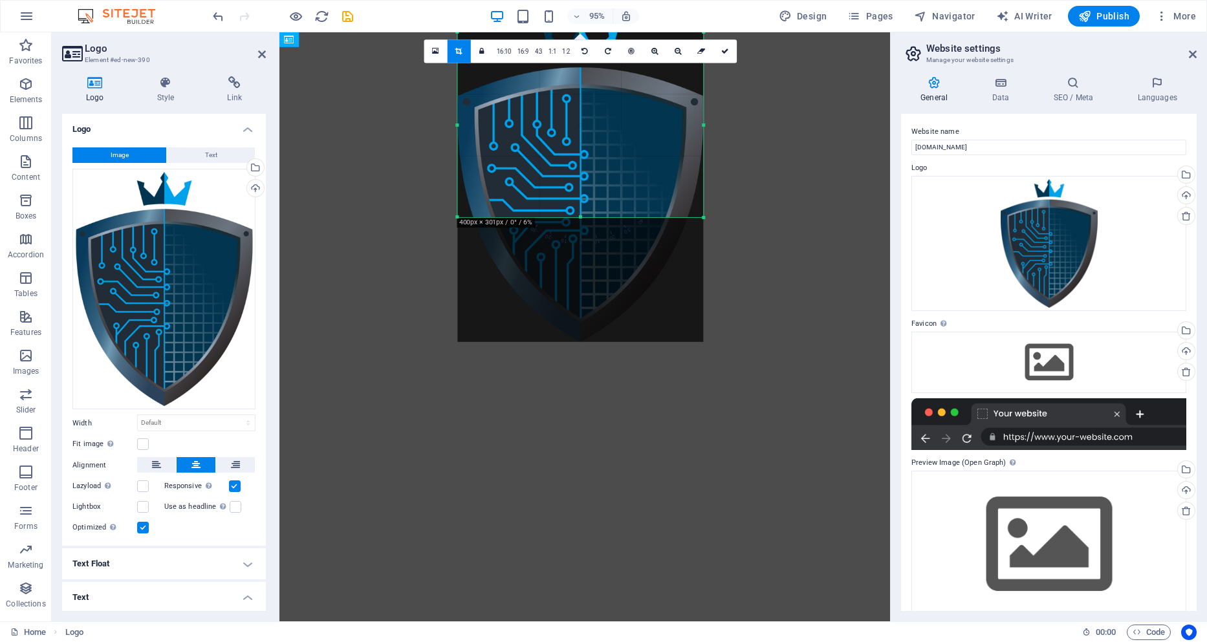
drag, startPoint x: 584, startPoint y: 340, endPoint x: 574, endPoint y: 208, distance: 131.7
click at [574, 208] on div "180 170 160 150 140 130 120 110 100 90 80 70 60 50 40 30 20 10 0 -10 -20 -30 -4…" at bounding box center [580, 124] width 246 height 185
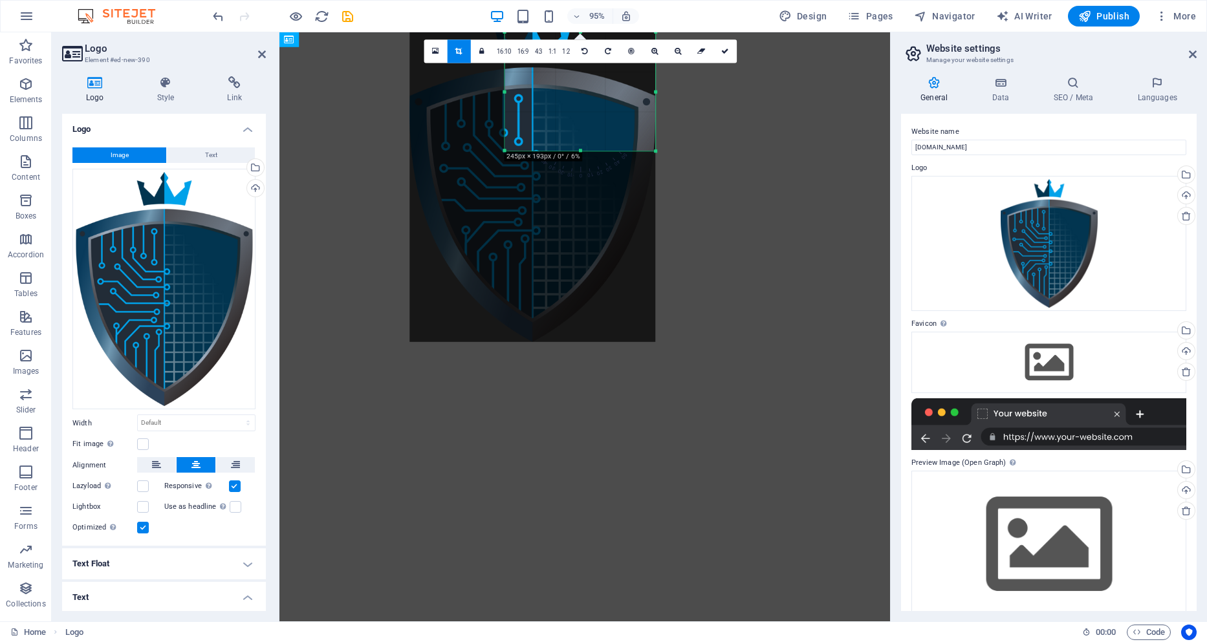
drag, startPoint x: 459, startPoint y: 217, endPoint x: 559, endPoint y: 147, distance: 122.2
click at [559, 147] on div "180 170 160 150 140 130 120 110 100 90 80 70 60 50 40 30 20 10 0 -10 -20 -30 -4…" at bounding box center [580, 91] width 151 height 118
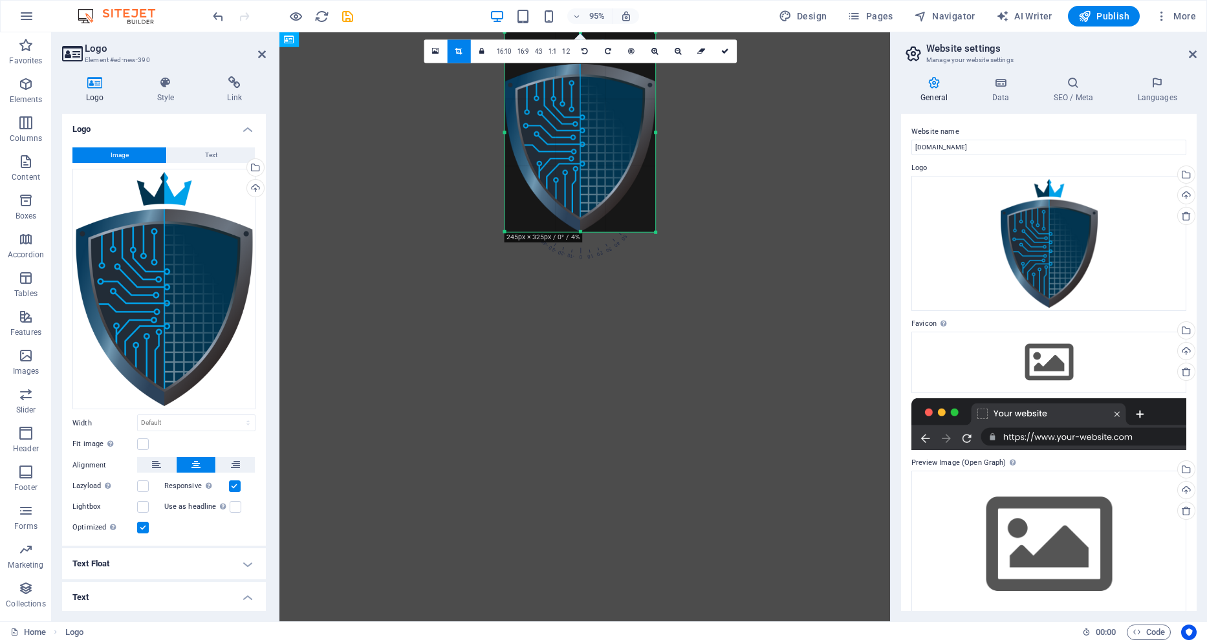
drag, startPoint x: 579, startPoint y: 152, endPoint x: 584, endPoint y: 241, distance: 89.4
click at [584, 232] on div "180 170 160 150 140 130 120 110 100 90 80 70 60 50 40 30 20 10 0 -10 -20 -30 -4…" at bounding box center [580, 132] width 151 height 200
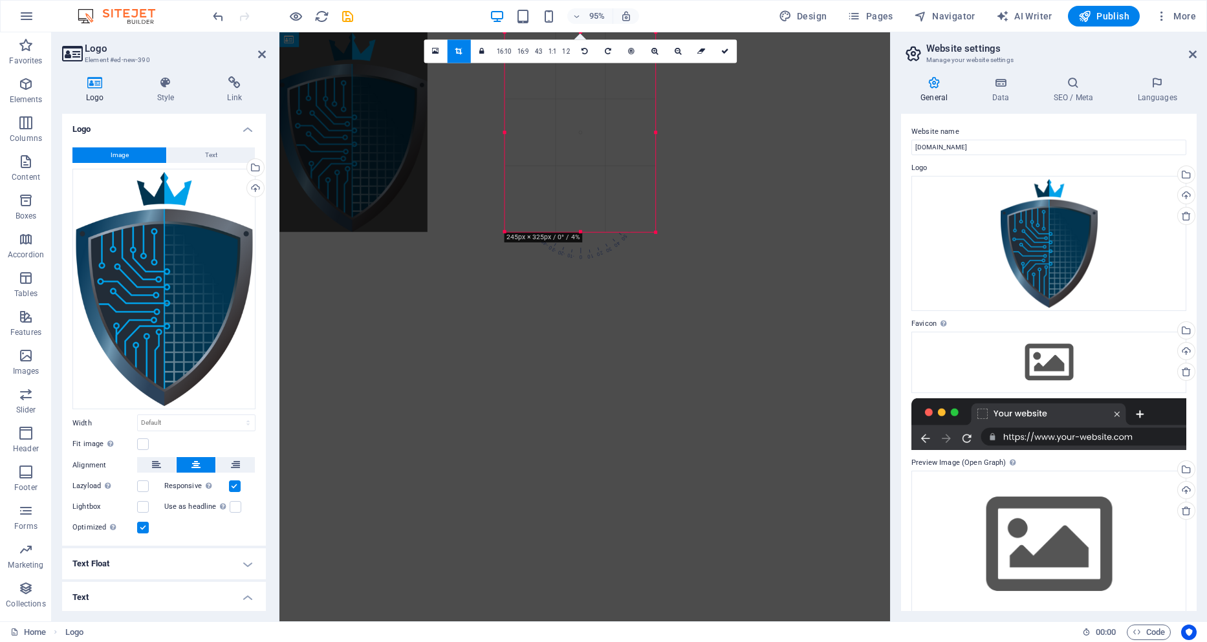
drag, startPoint x: 620, startPoint y: 92, endPoint x: 105, endPoint y: 62, distance: 515.0
click at [380, 92] on div at bounding box center [352, 132] width 151 height 200
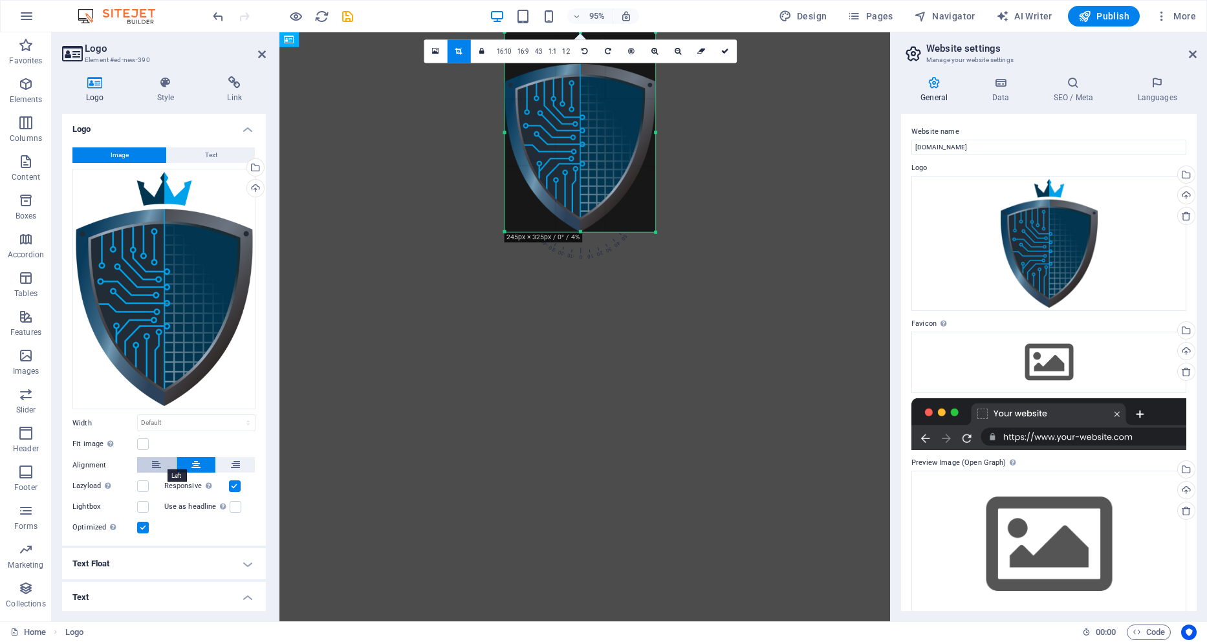
click at [148, 460] on button at bounding box center [156, 465] width 39 height 16
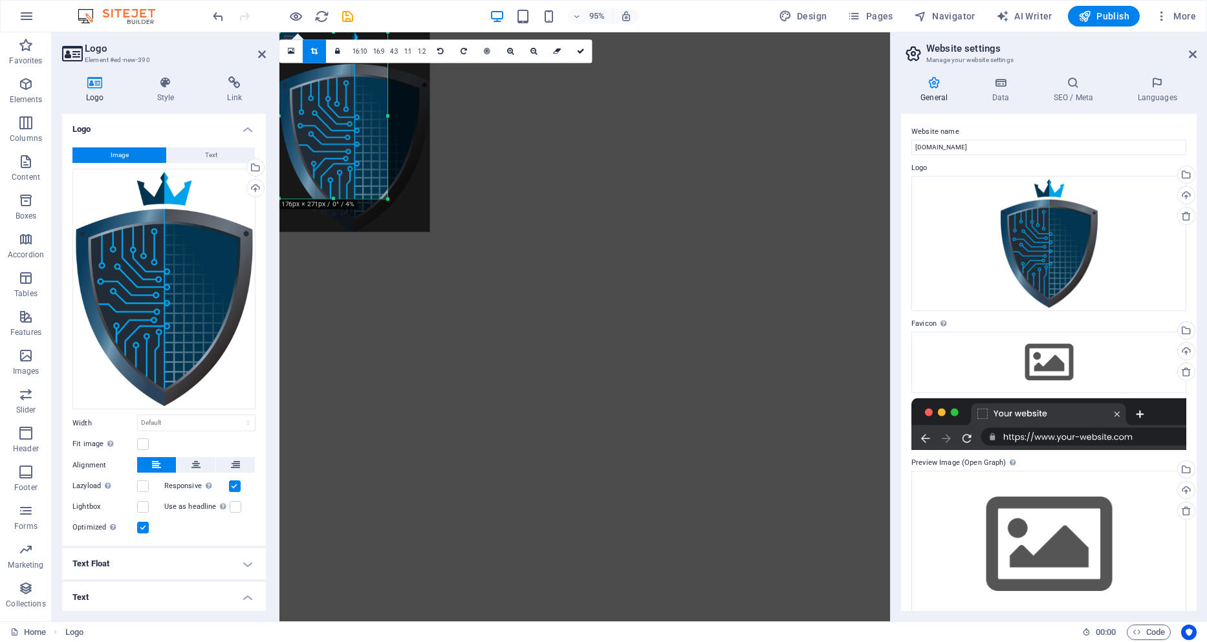
drag, startPoint x: 427, startPoint y: 233, endPoint x: 382, endPoint y: 198, distance: 56.7
click at [382, 198] on div "180 170 160 150 140 130 120 110 100 90 80 70 60 50 40 30 20 10 0 -10 -20 -30 -4…" at bounding box center [333, 115] width 108 height 166
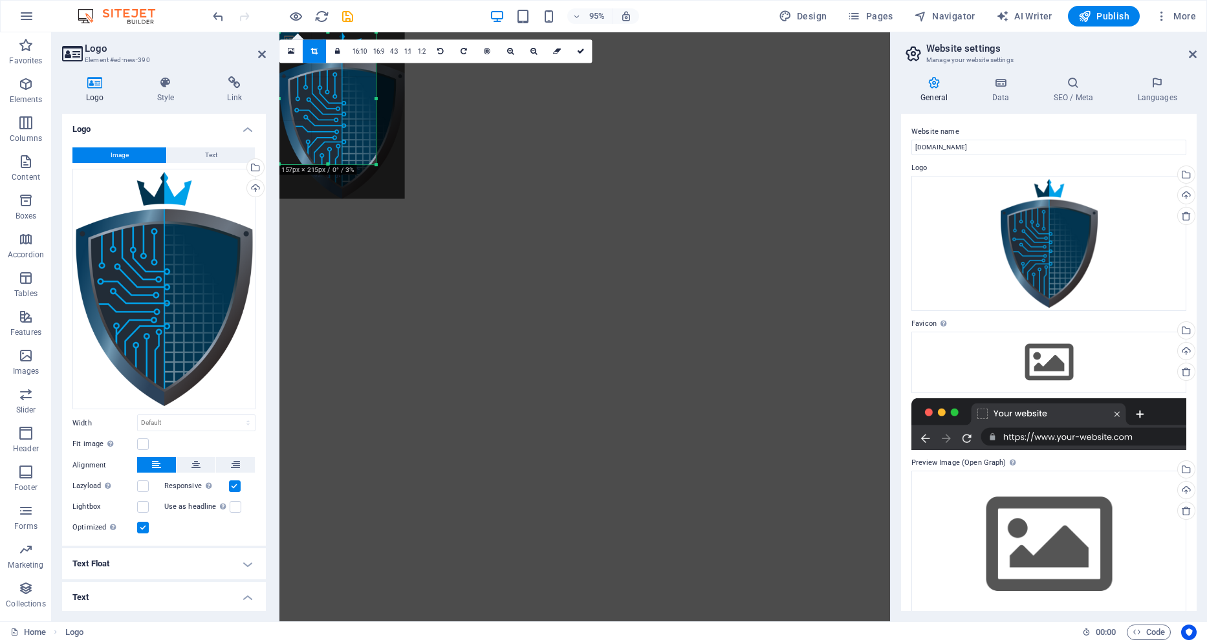
drag, startPoint x: 386, startPoint y: 201, endPoint x: 374, endPoint y: 165, distance: 38.2
click at [374, 165] on div at bounding box center [375, 165] width 7 height 7
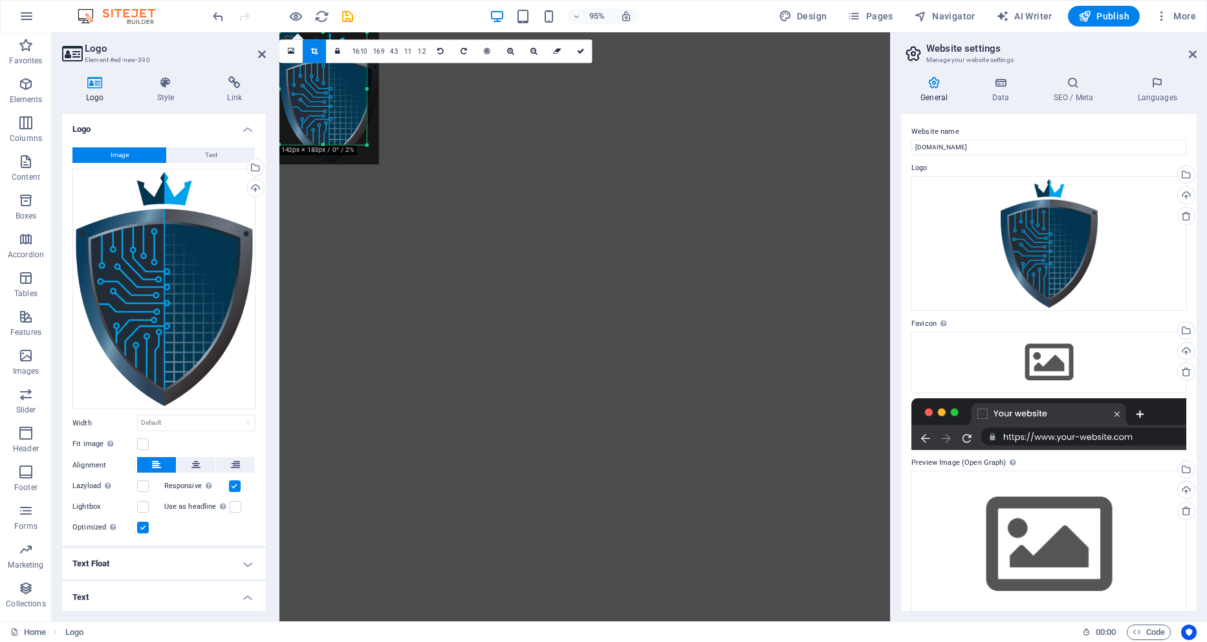
drag, startPoint x: 374, startPoint y: 166, endPoint x: 364, endPoint y: 145, distance: 23.4
click at [364, 145] on div at bounding box center [366, 145] width 7 height 7
click at [580, 51] on icon at bounding box center [581, 51] width 8 height 7
type input "142"
select select "px"
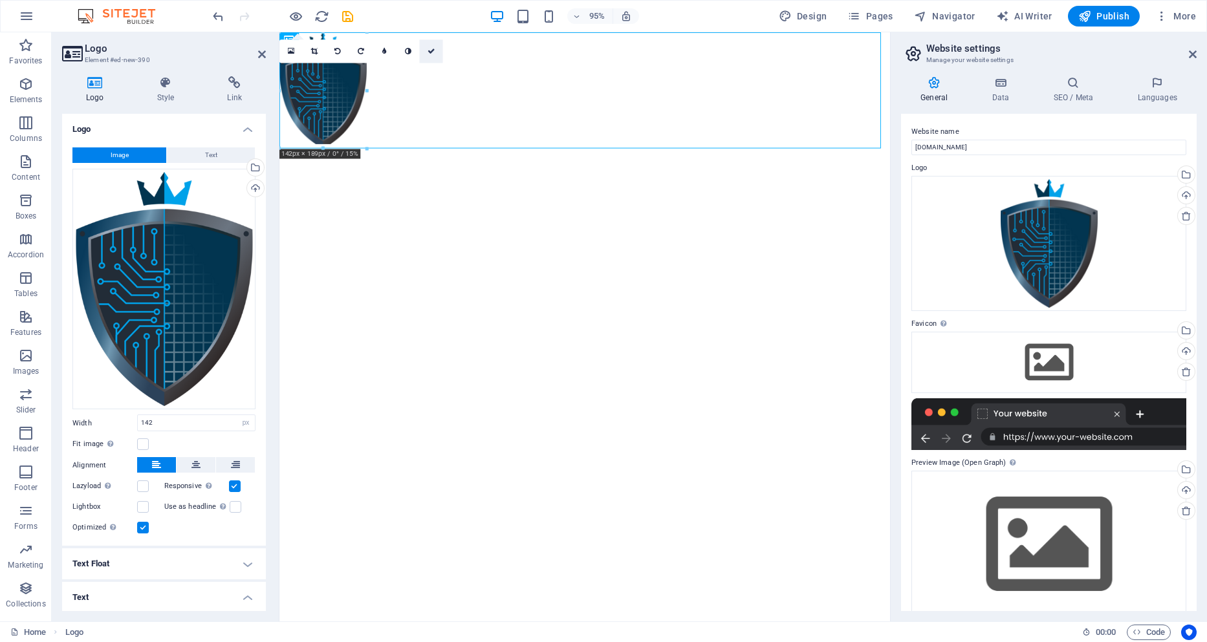
drag, startPoint x: 427, startPoint y: 52, endPoint x: 376, endPoint y: 23, distance: 59.7
click at [427, 52] on icon at bounding box center [431, 51] width 8 height 7
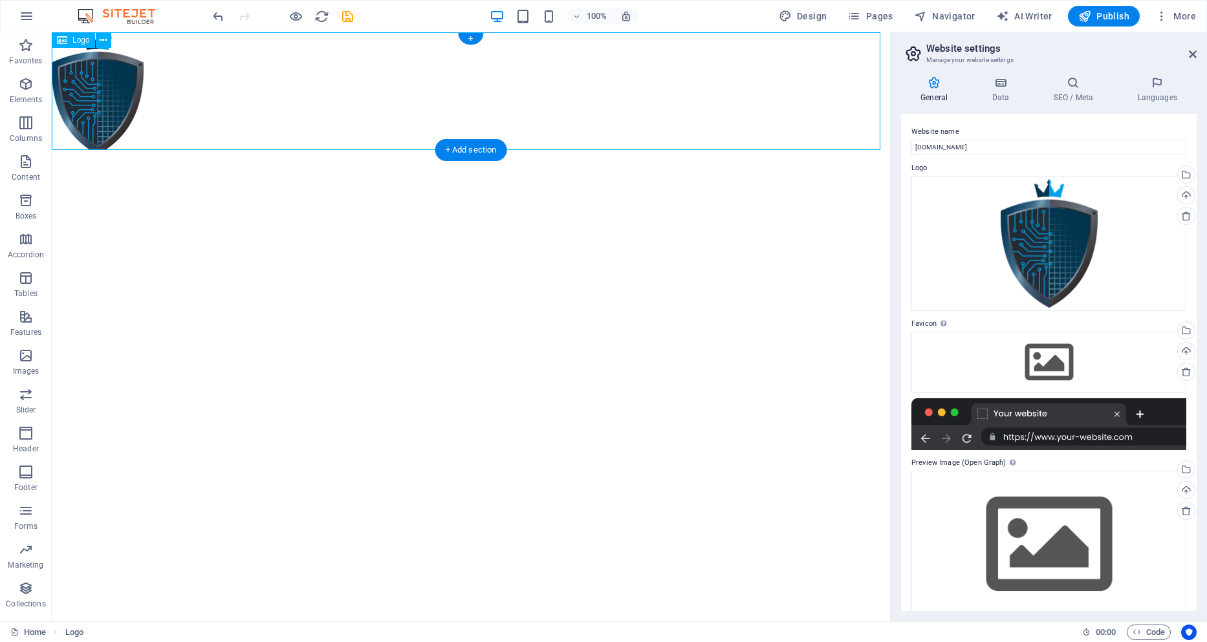
click at [103, 91] on div at bounding box center [471, 91] width 838 height 118
select select "px"
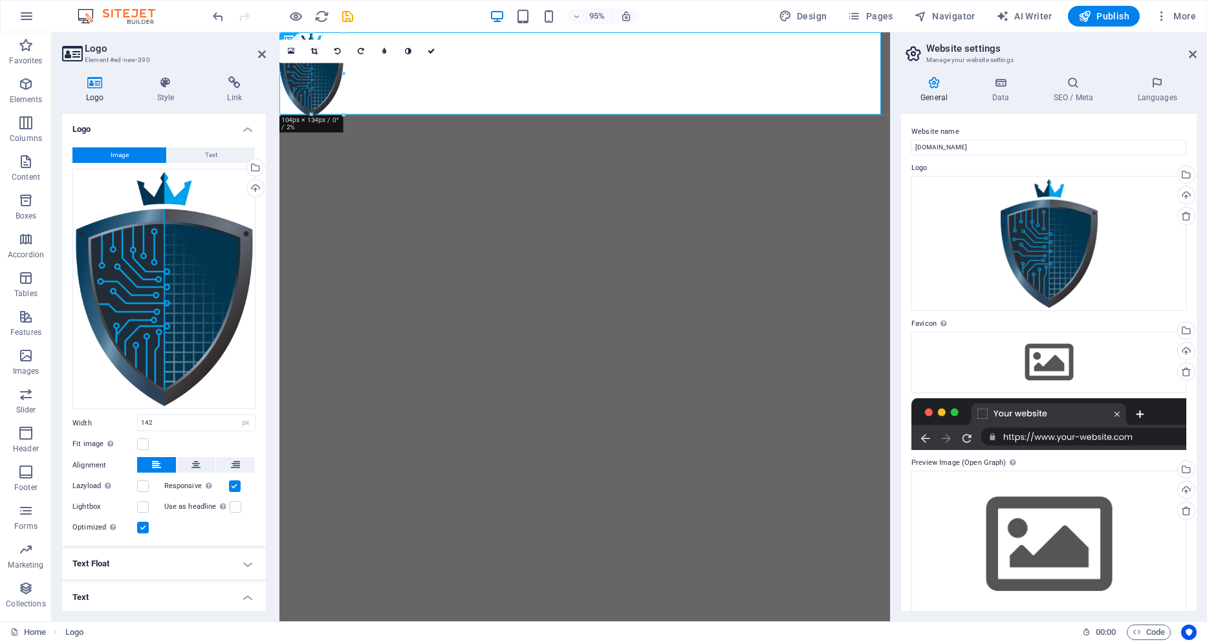
drag, startPoint x: 360, startPoint y: 145, endPoint x: 88, endPoint y: 81, distance: 279.5
type input "107"
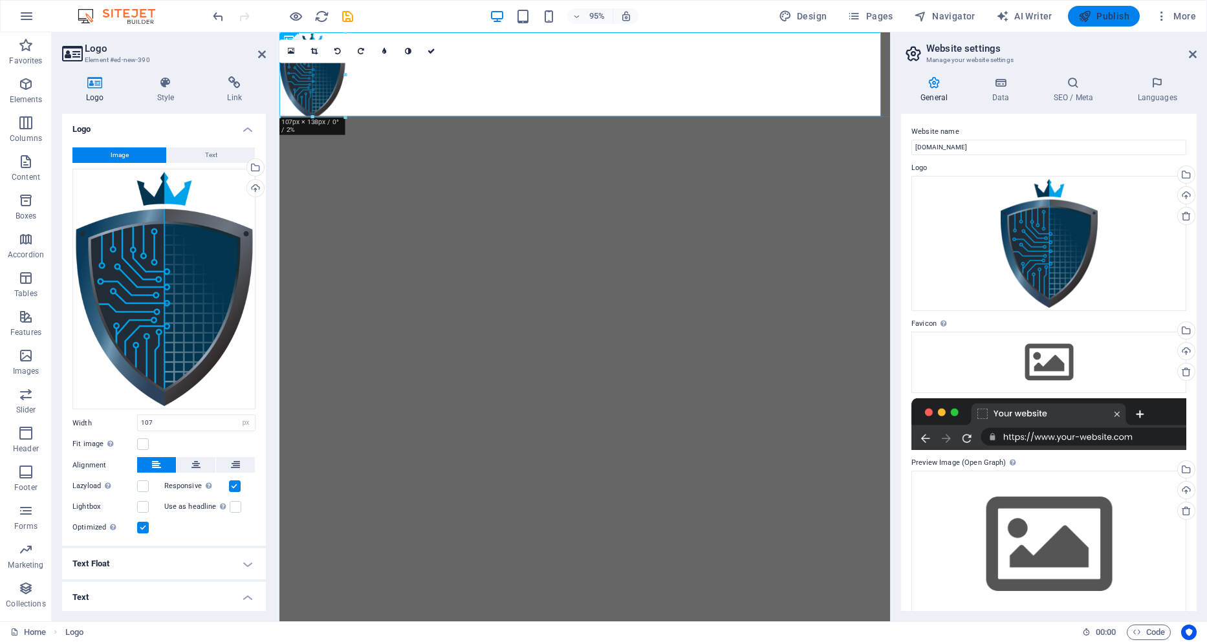
click at [1129, 14] on button "Publish" at bounding box center [1104, 16] width 72 height 21
